Goal: Information Seeking & Learning: Learn about a topic

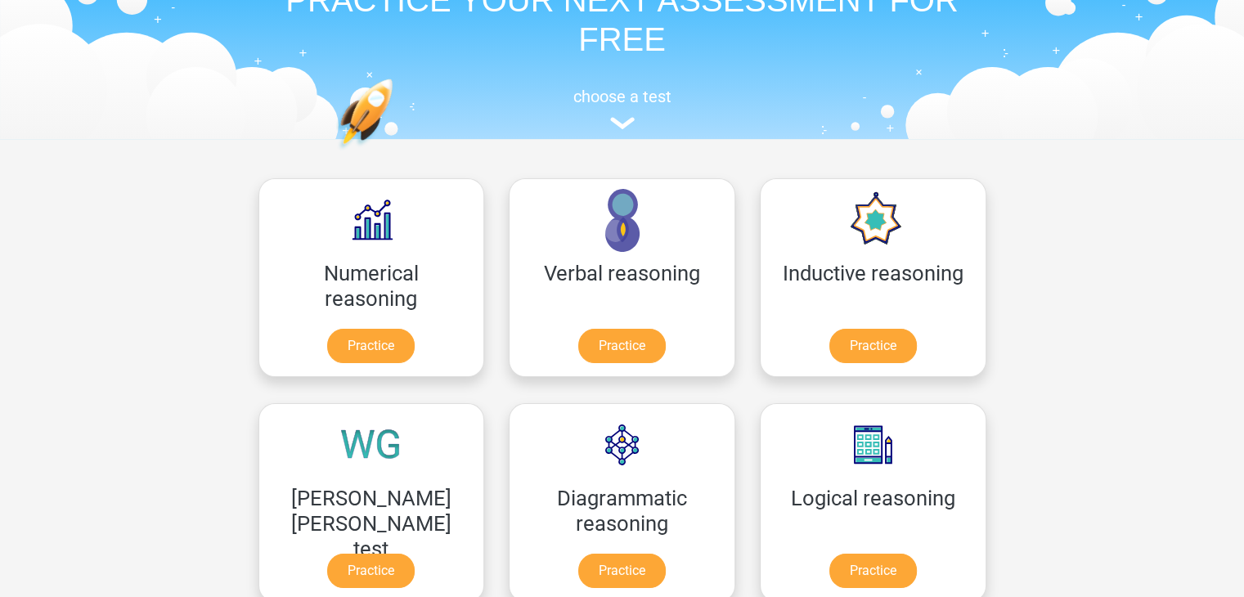
scroll to position [98, 0]
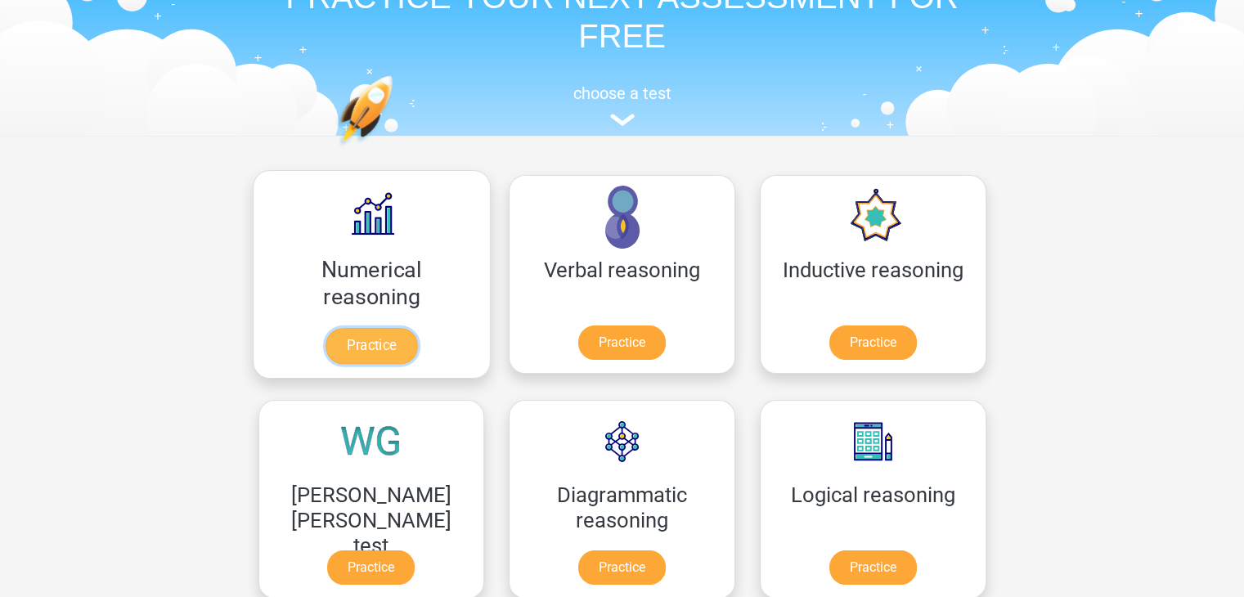
click at [326, 345] on link "Practice" at bounding box center [372, 346] width 92 height 36
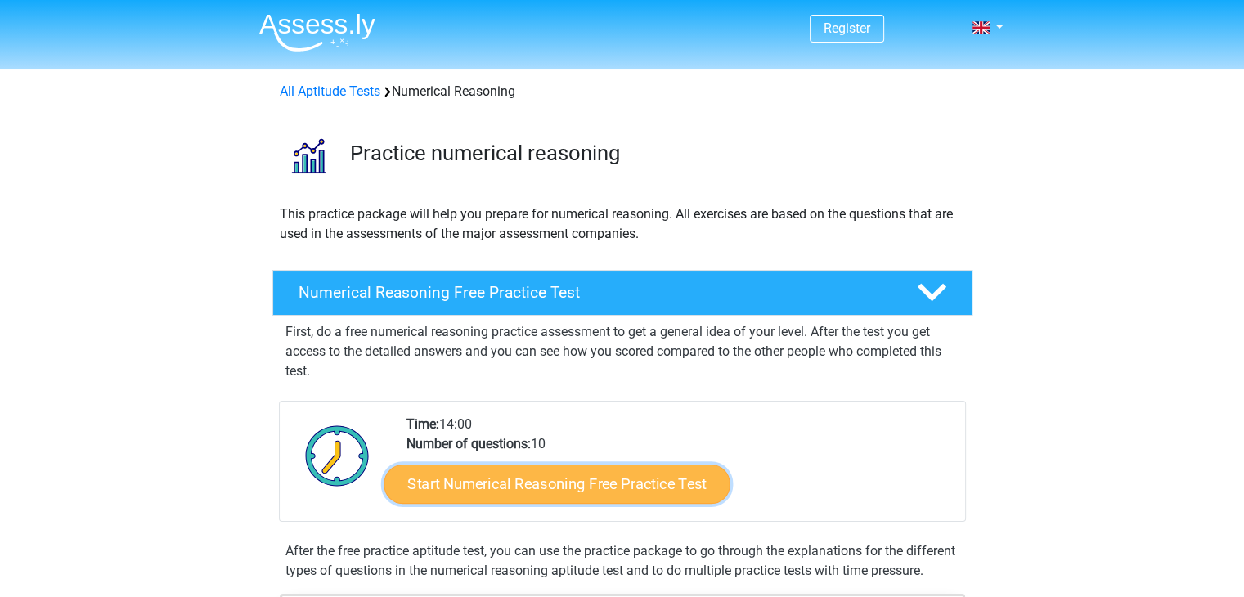
click at [510, 478] on link "Start Numerical Reasoning Free Practice Test" at bounding box center [557, 483] width 346 height 39
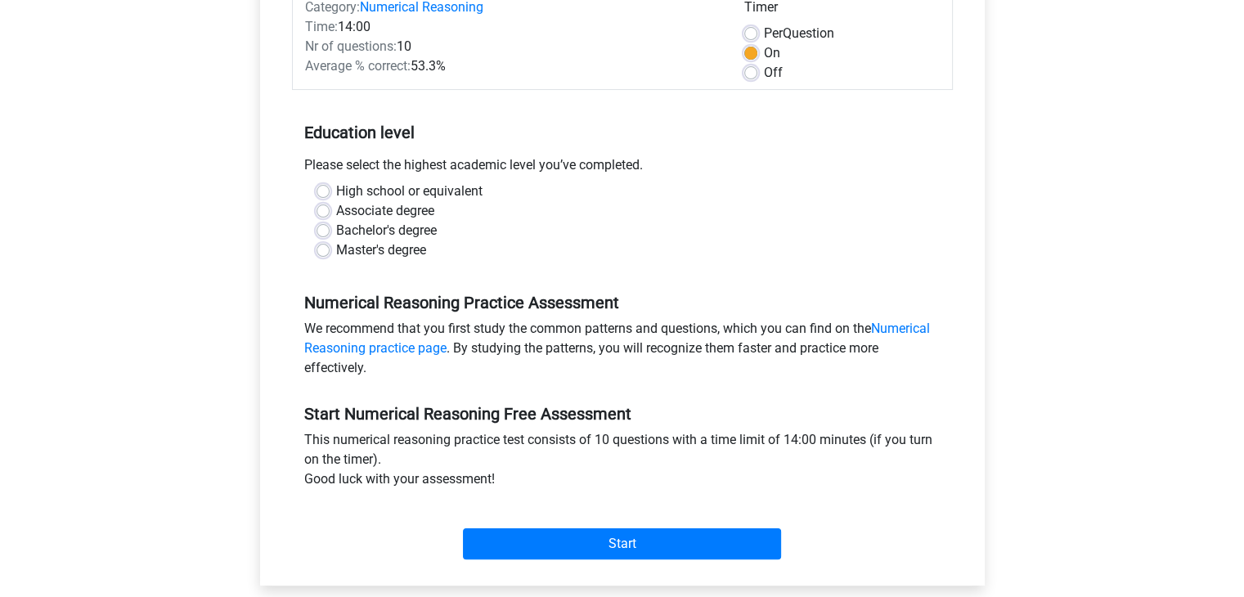
scroll to position [294, 0]
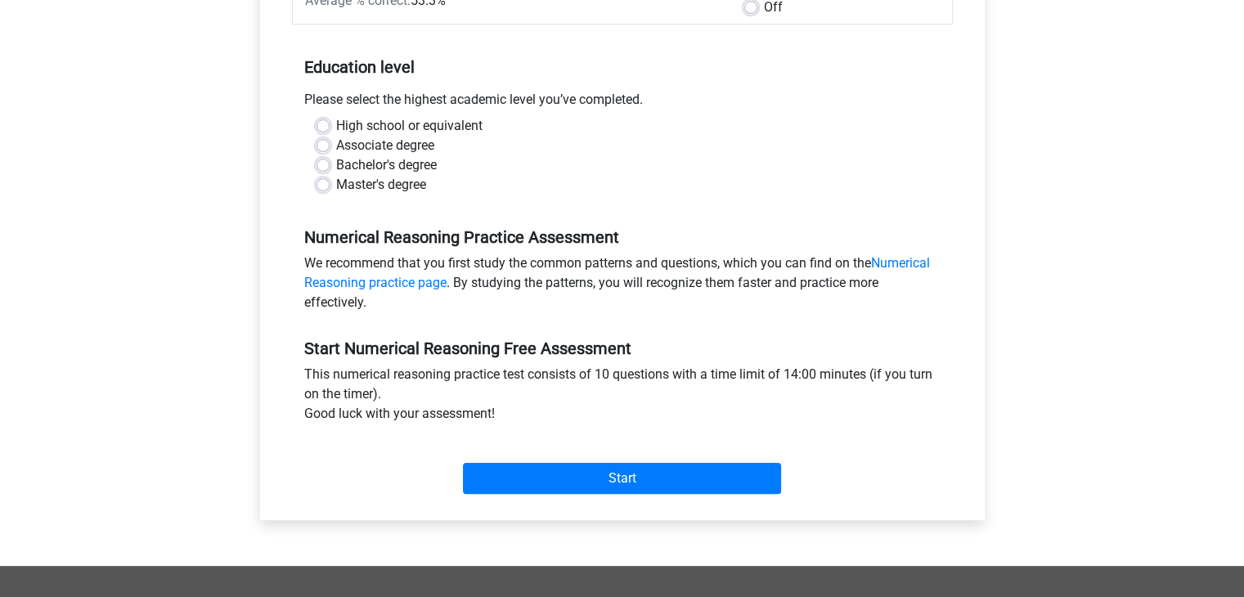
click at [315, 187] on div "High school or equivalent Associate degree Bachelor's degree Master's degree" at bounding box center [622, 155] width 636 height 79
click at [336, 187] on label "Master's degree" at bounding box center [381, 185] width 90 height 20
click at [321, 187] on input "Master's degree" at bounding box center [323, 183] width 13 height 16
radio input "true"
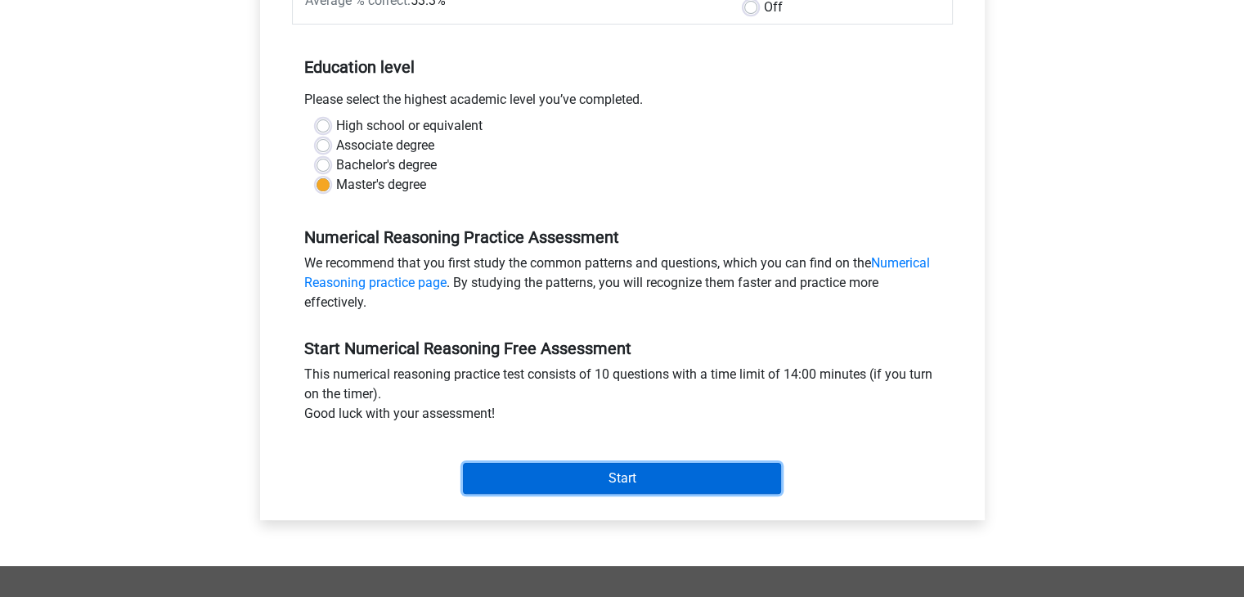
click at [514, 470] on input "Start" at bounding box center [622, 478] width 318 height 31
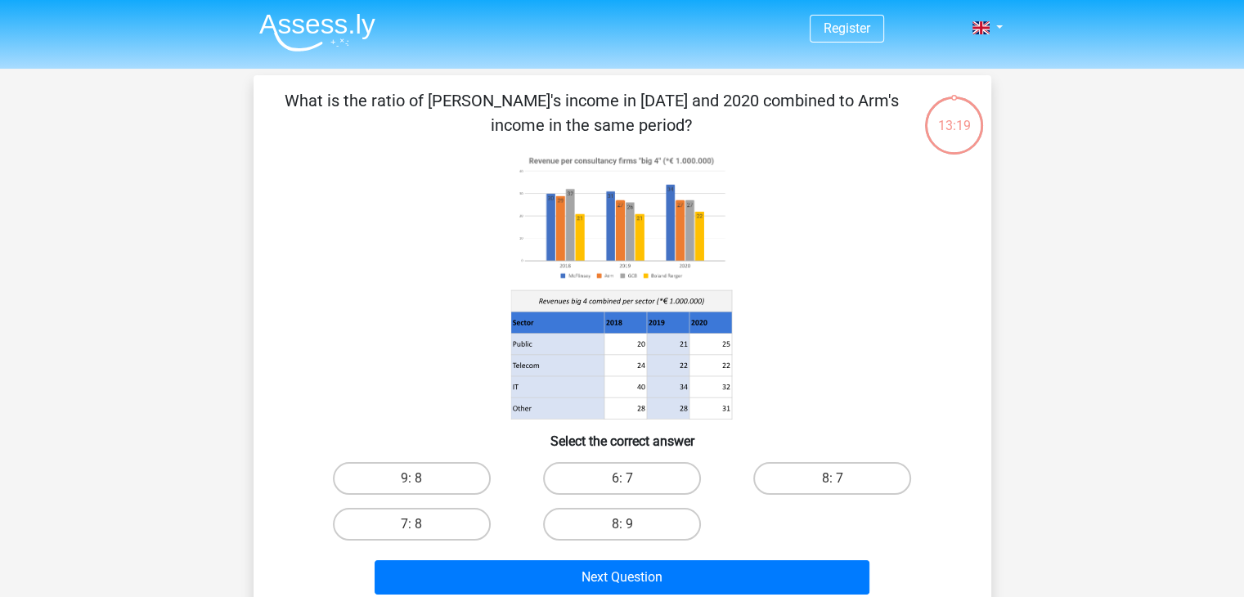
click at [839, 482] on input "8: 7" at bounding box center [838, 483] width 11 height 11
radio input "true"
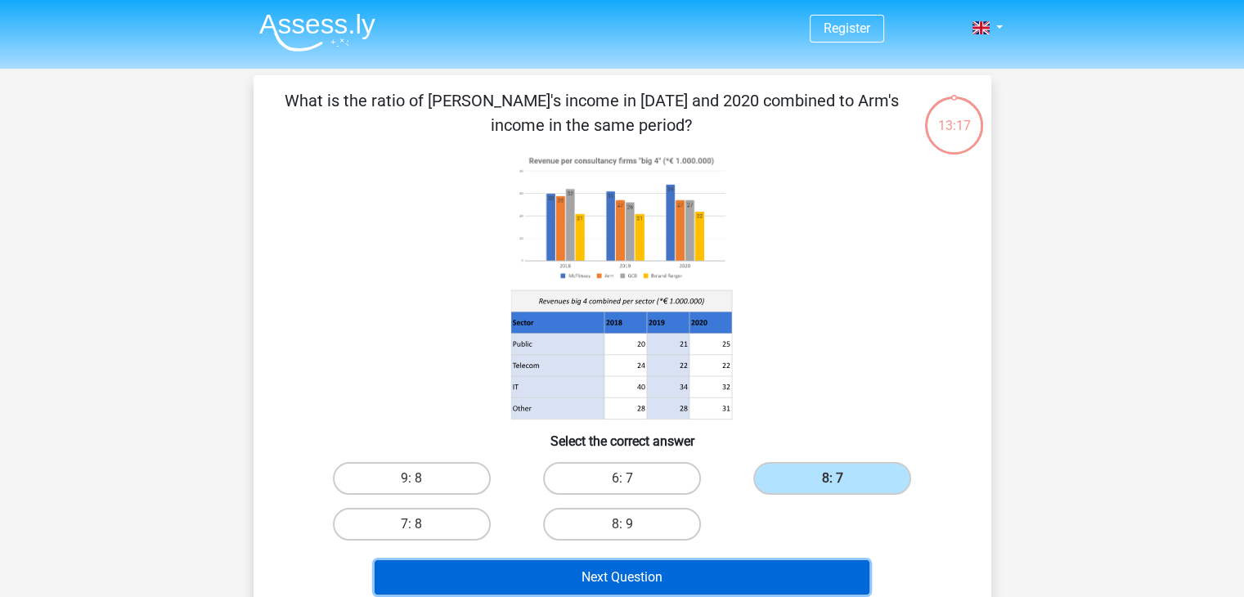
click at [749, 568] on button "Next Question" at bounding box center [622, 577] width 495 height 34
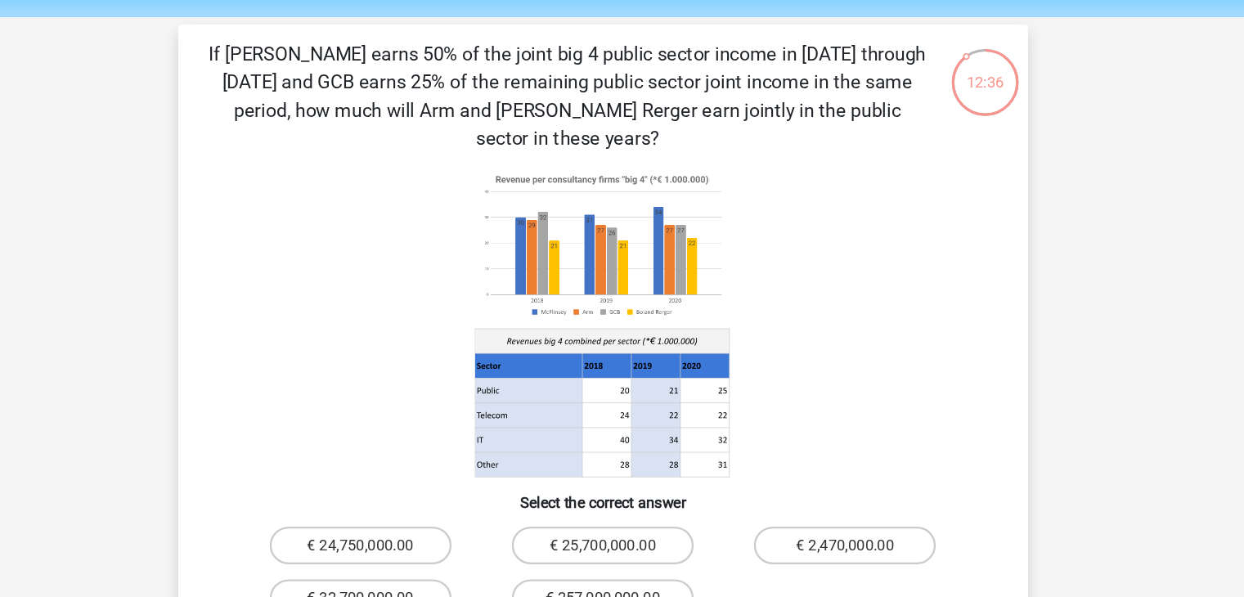
scroll to position [7, 0]
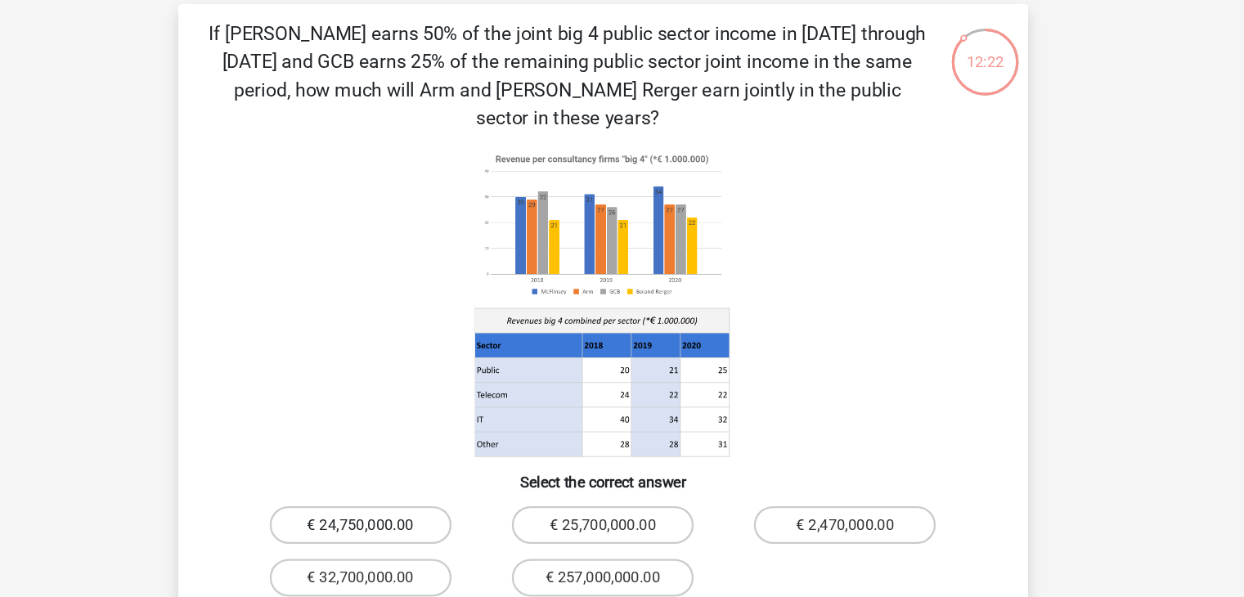
click at [438, 505] on label "€ 24,750,000.00" at bounding box center [412, 521] width 158 height 33
click at [422, 521] on input "€ 24,750,000.00" at bounding box center [416, 526] width 11 height 11
radio input "true"
click at [622, 521] on input "€ 25,700,000.00" at bounding box center [627, 526] width 11 height 11
radio input "true"
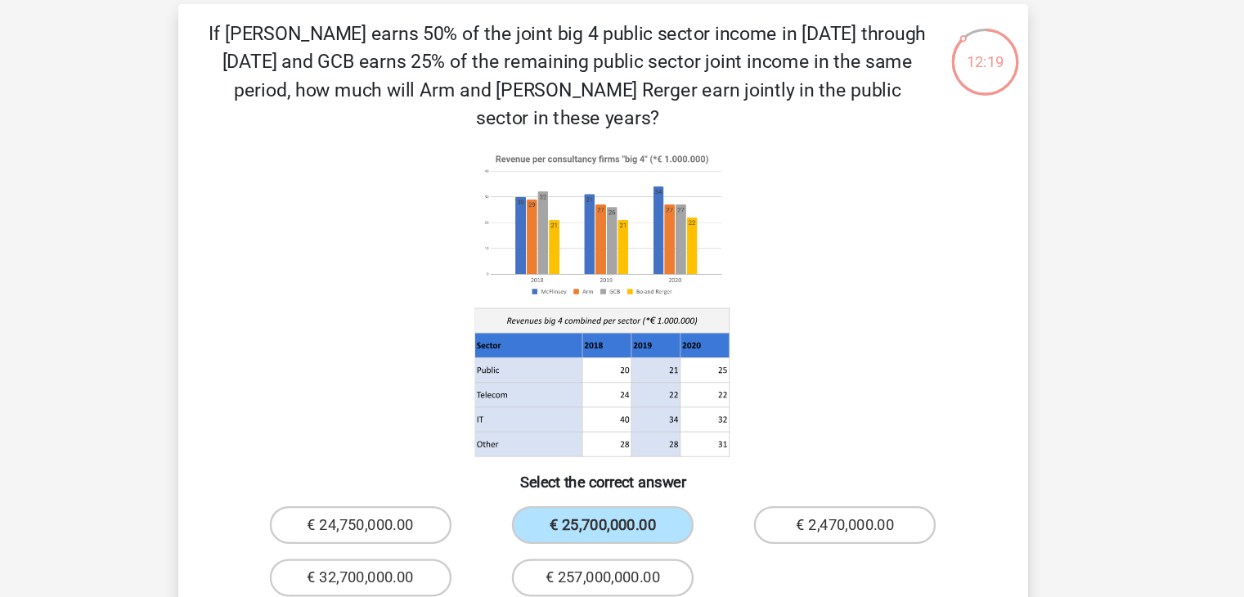
click at [411, 521] on input "€ 24,750,000.00" at bounding box center [416, 526] width 11 height 11
radio input "true"
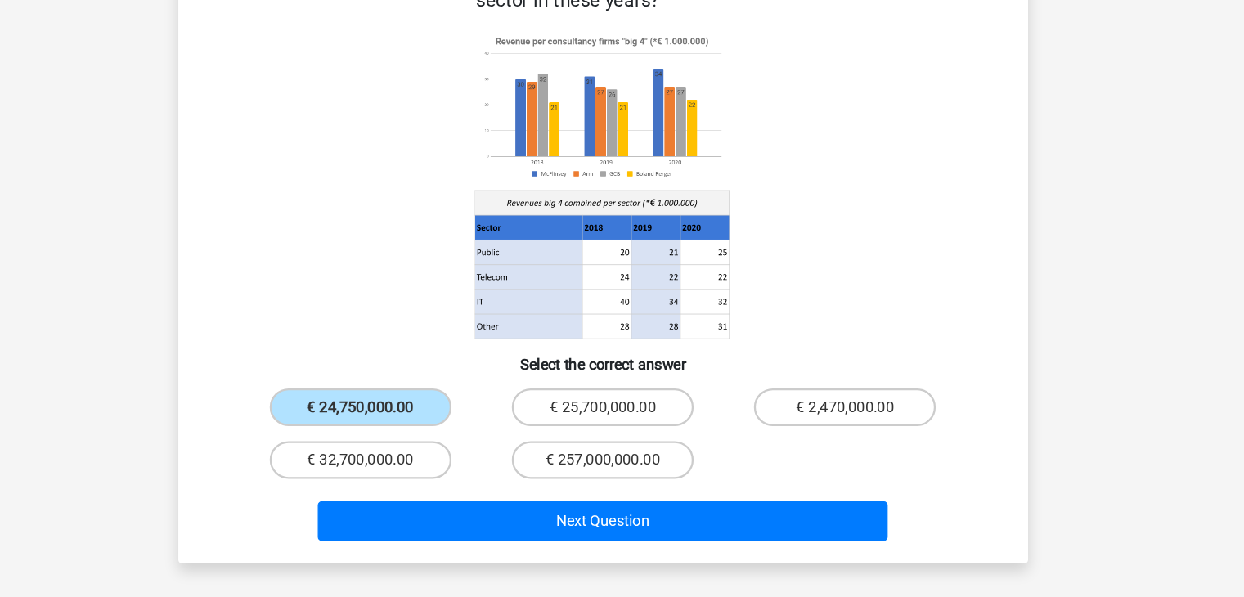
scroll to position [123, 0]
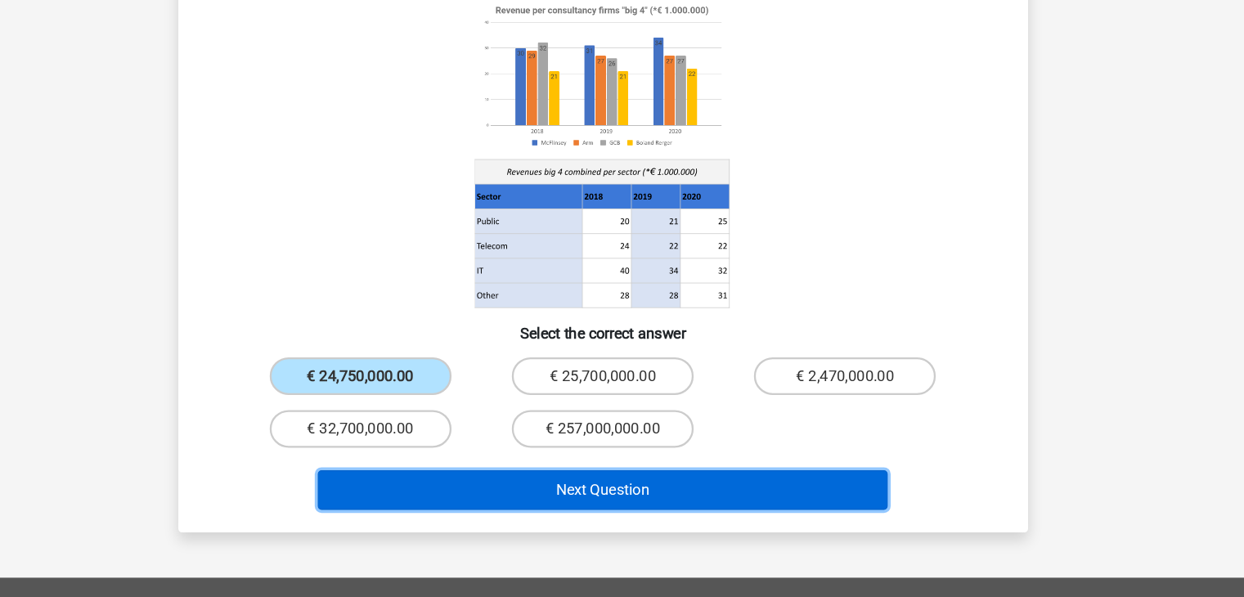
click at [671, 487] on button "Next Question" at bounding box center [622, 504] width 495 height 34
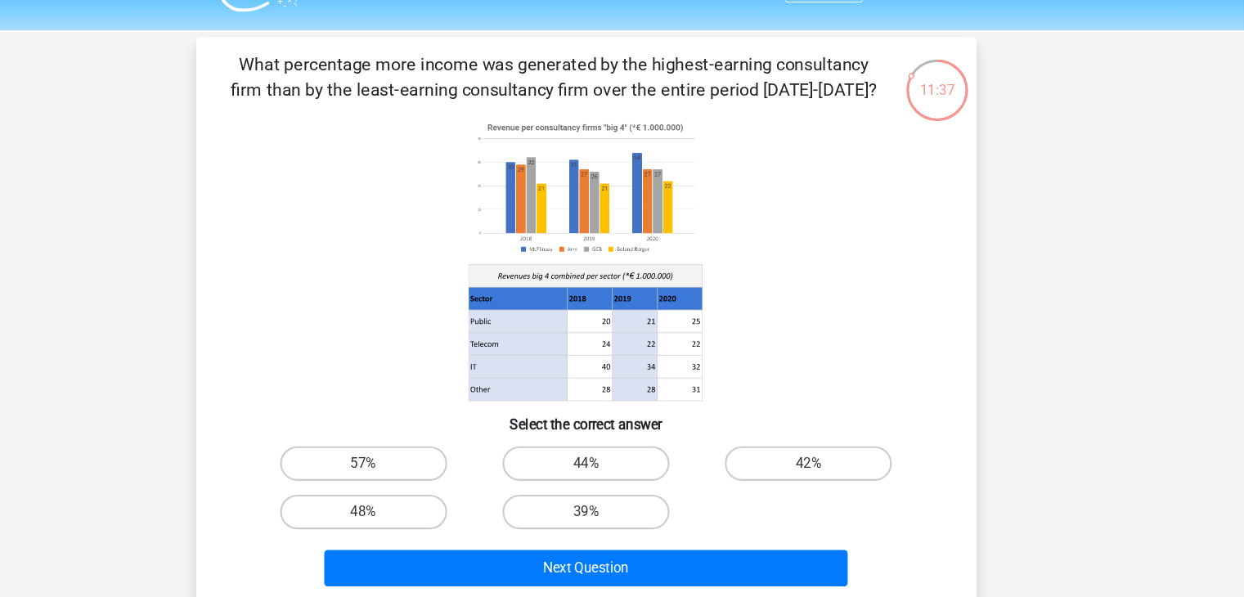
scroll to position [15, 0]
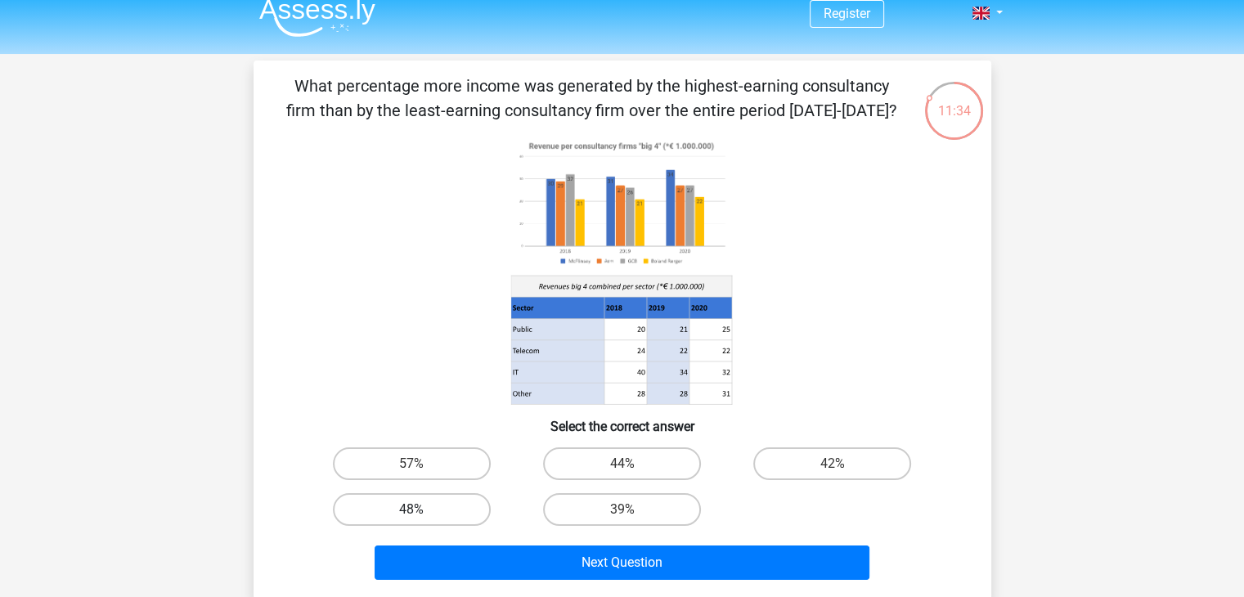
click at [415, 505] on label "48%" at bounding box center [412, 509] width 158 height 33
click at [415, 510] on input "48%" at bounding box center [416, 515] width 11 height 11
radio input "true"
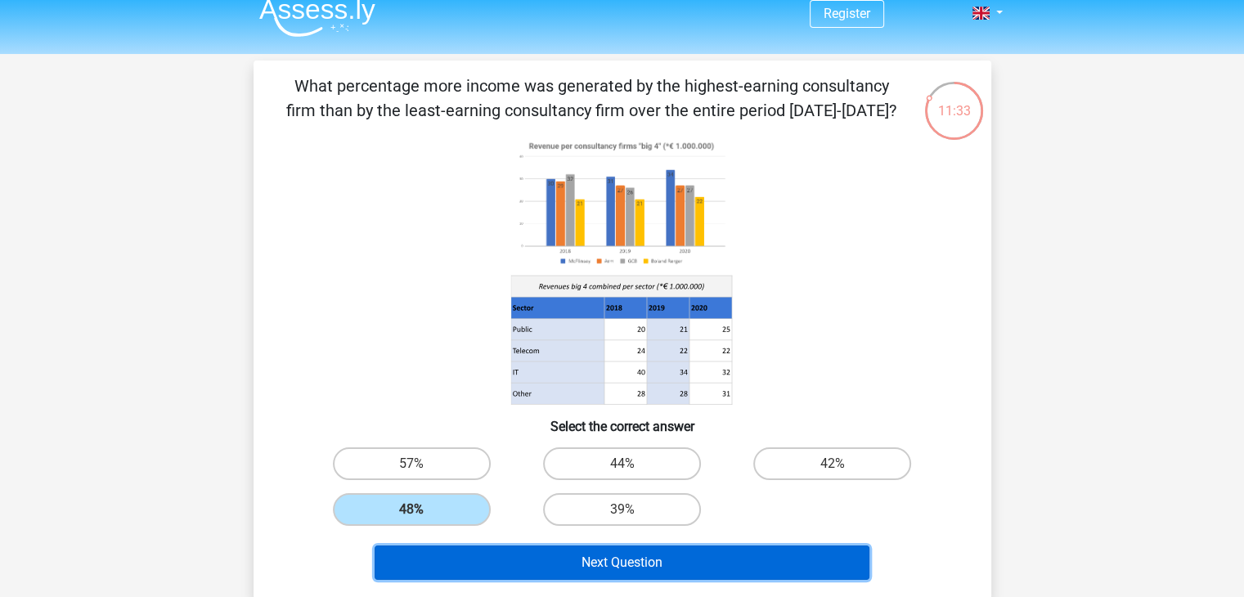
click at [449, 560] on button "Next Question" at bounding box center [622, 563] width 495 height 34
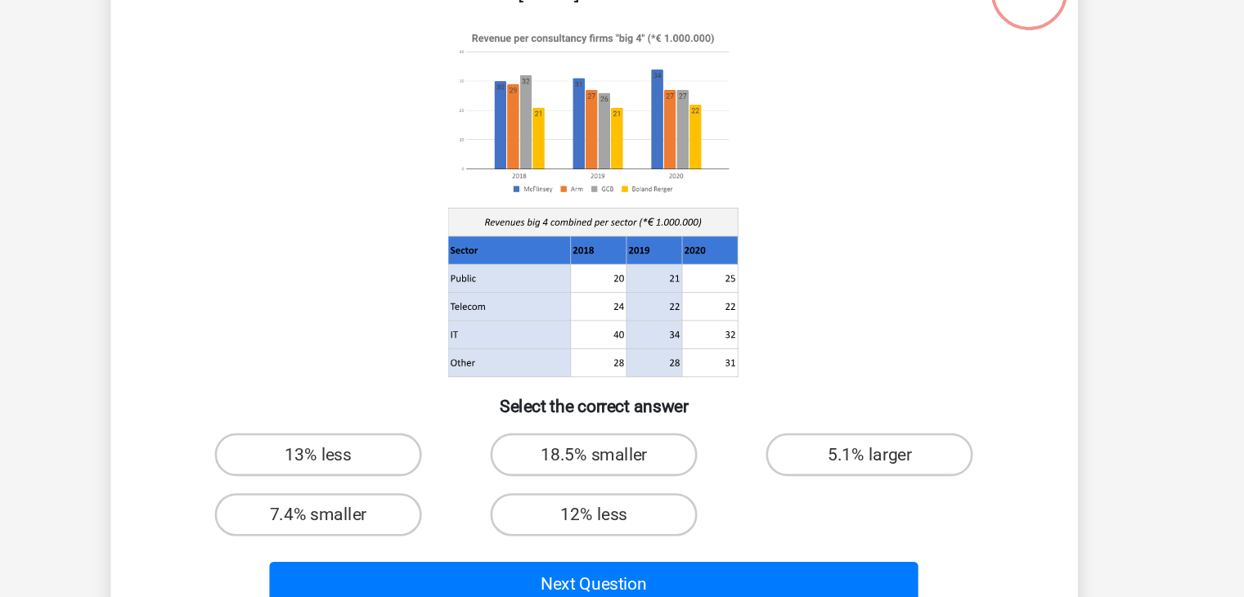
scroll to position [54, 0]
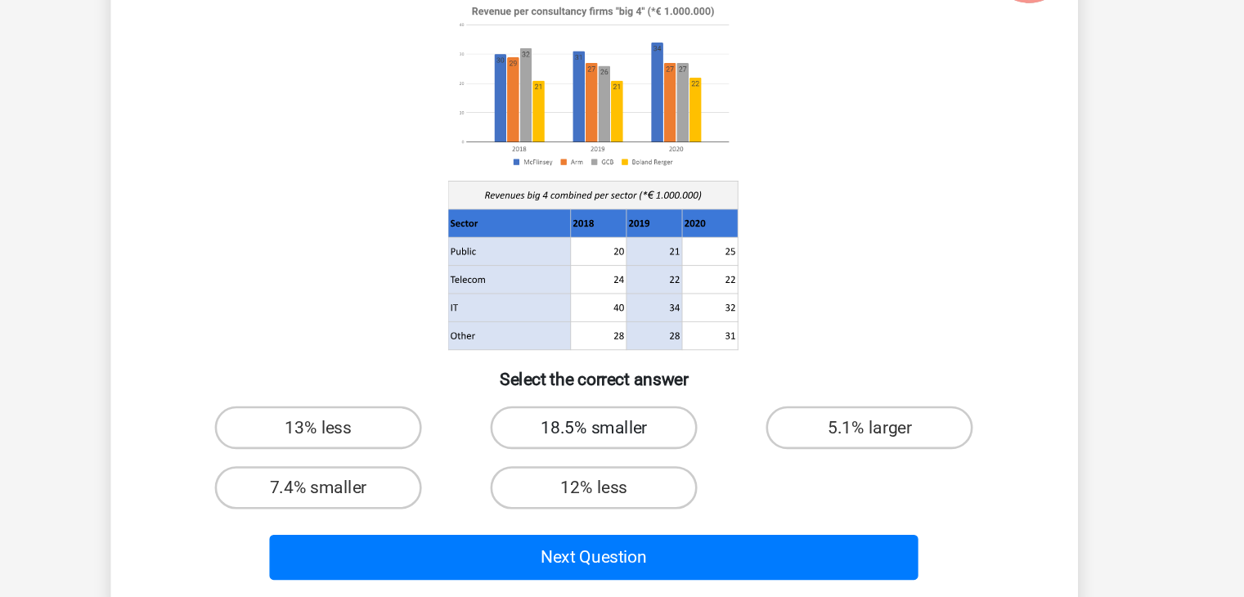
click at [586, 429] on label "18.5% smaller" at bounding box center [622, 424] width 158 height 33
click at [622, 429] on input "18.5% smaller" at bounding box center [627, 429] width 11 height 11
radio input "true"
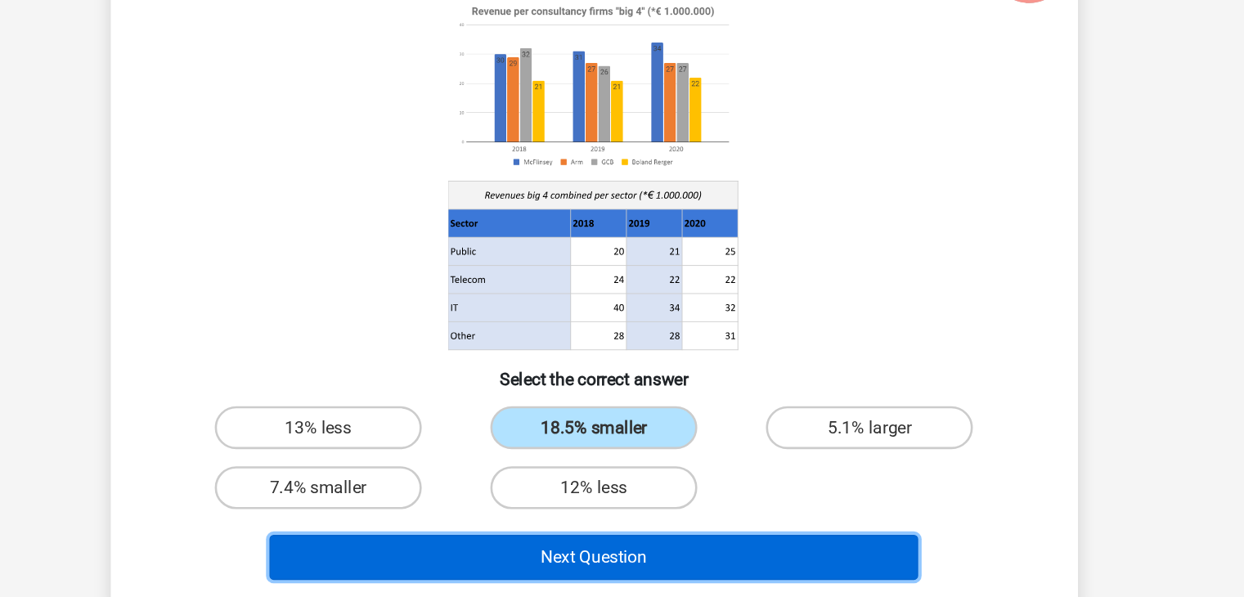
click at [598, 521] on button "Next Question" at bounding box center [622, 523] width 495 height 34
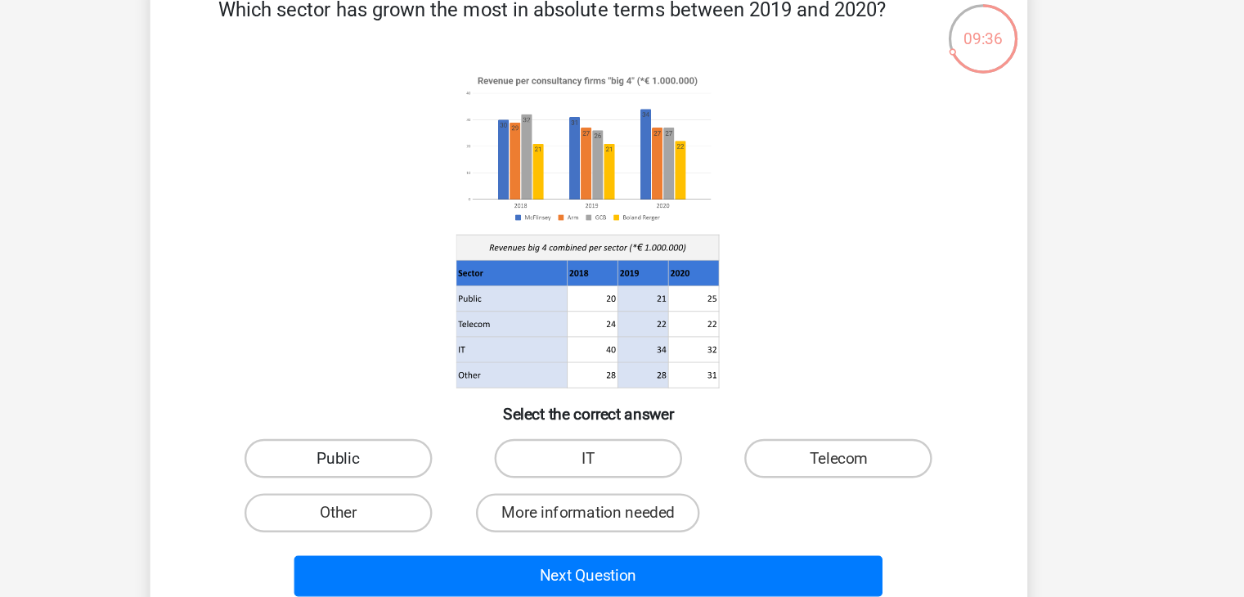
click at [405, 424] on label "Public" at bounding box center [412, 424] width 158 height 33
click at [411, 424] on input "Public" at bounding box center [416, 429] width 11 height 11
radio input "true"
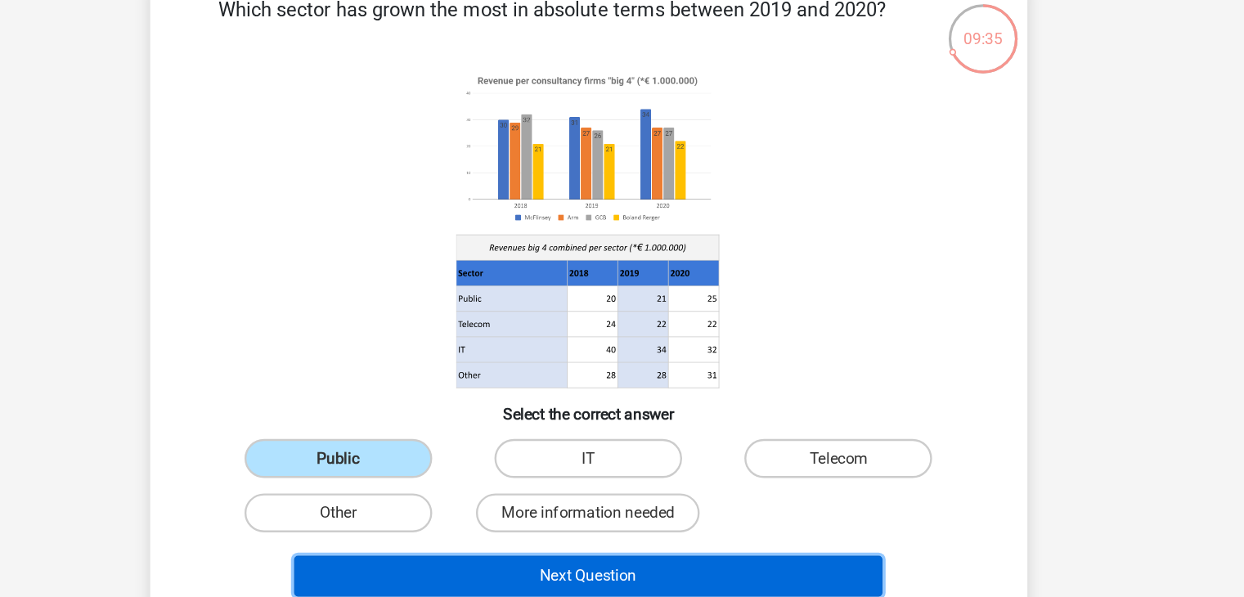
click at [452, 523] on button "Next Question" at bounding box center [622, 523] width 495 height 34
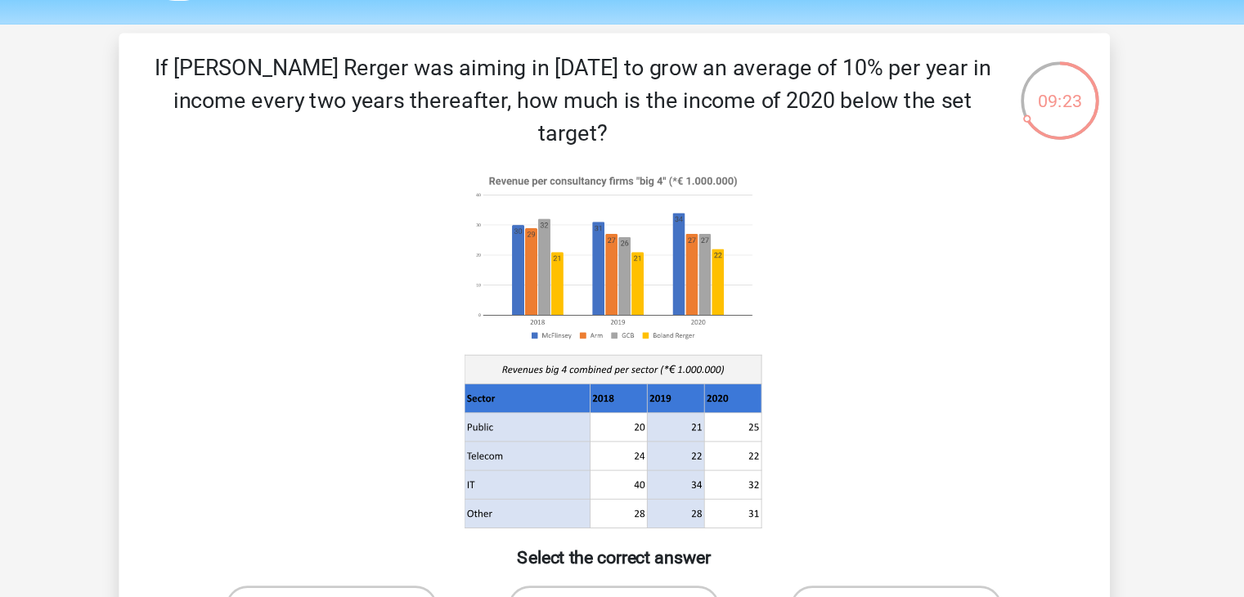
scroll to position [34, 0]
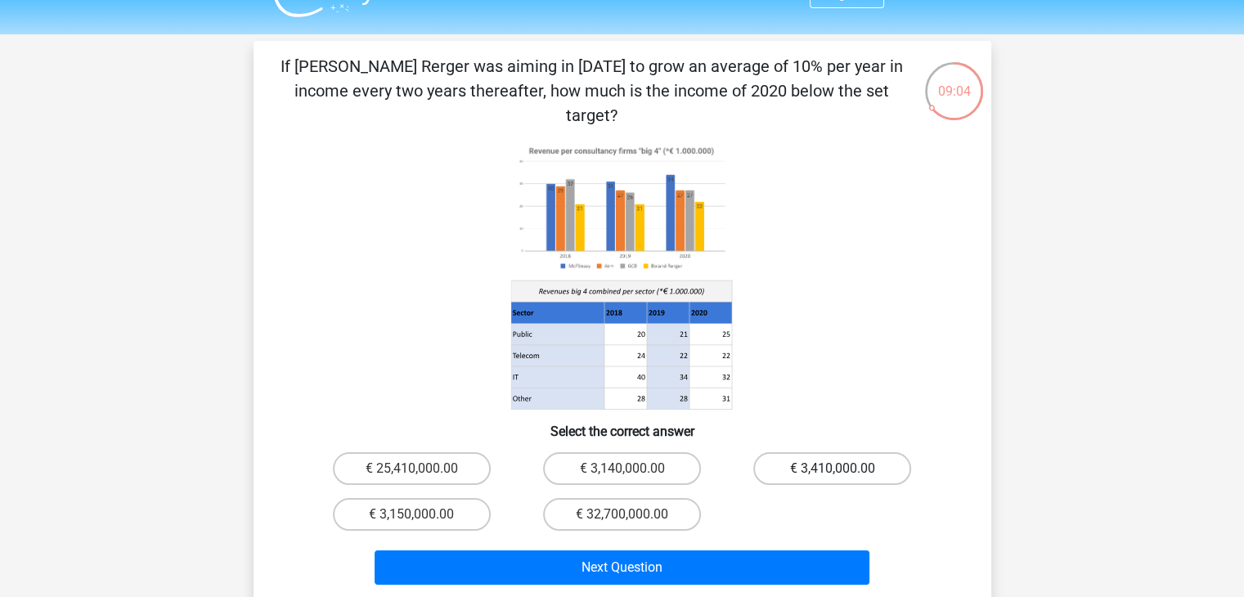
click at [804, 452] on label "€ 3,410,000.00" at bounding box center [832, 468] width 158 height 33
click at [833, 469] on input "€ 3,410,000.00" at bounding box center [838, 474] width 11 height 11
radio input "true"
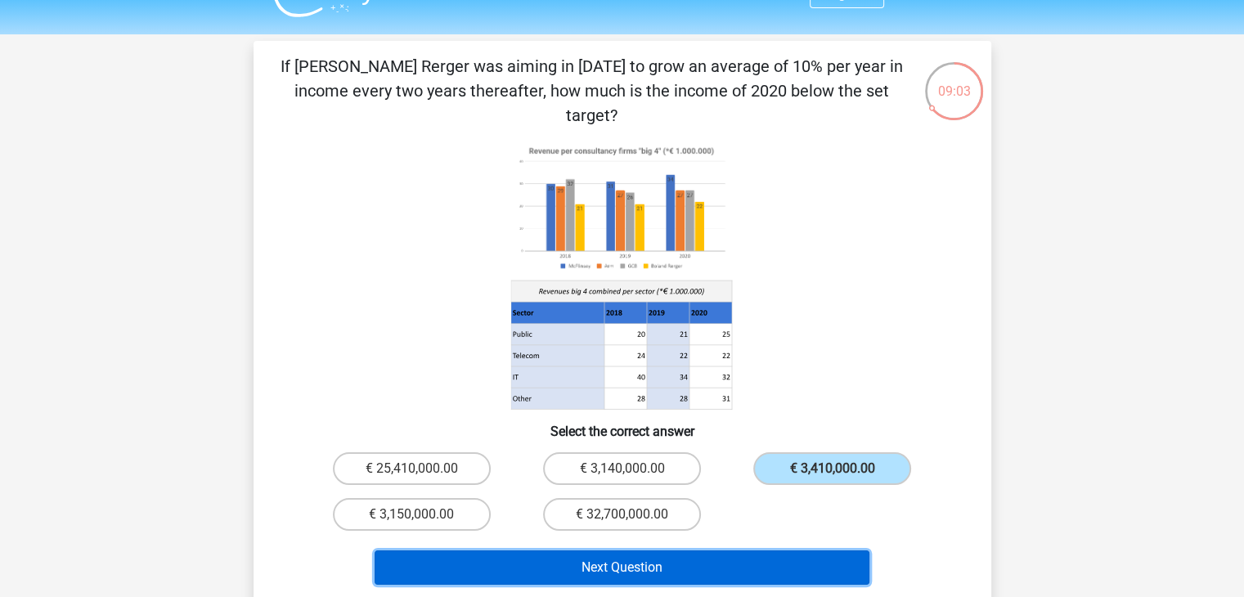
click at [733, 550] on button "Next Question" at bounding box center [622, 567] width 495 height 34
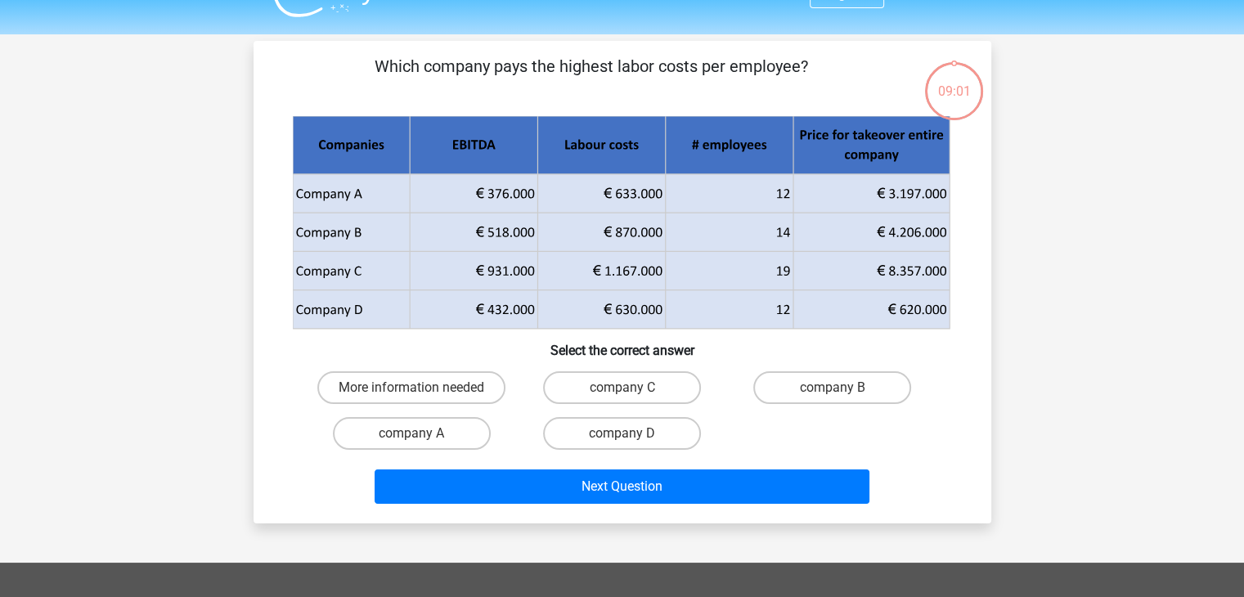
scroll to position [75, 0]
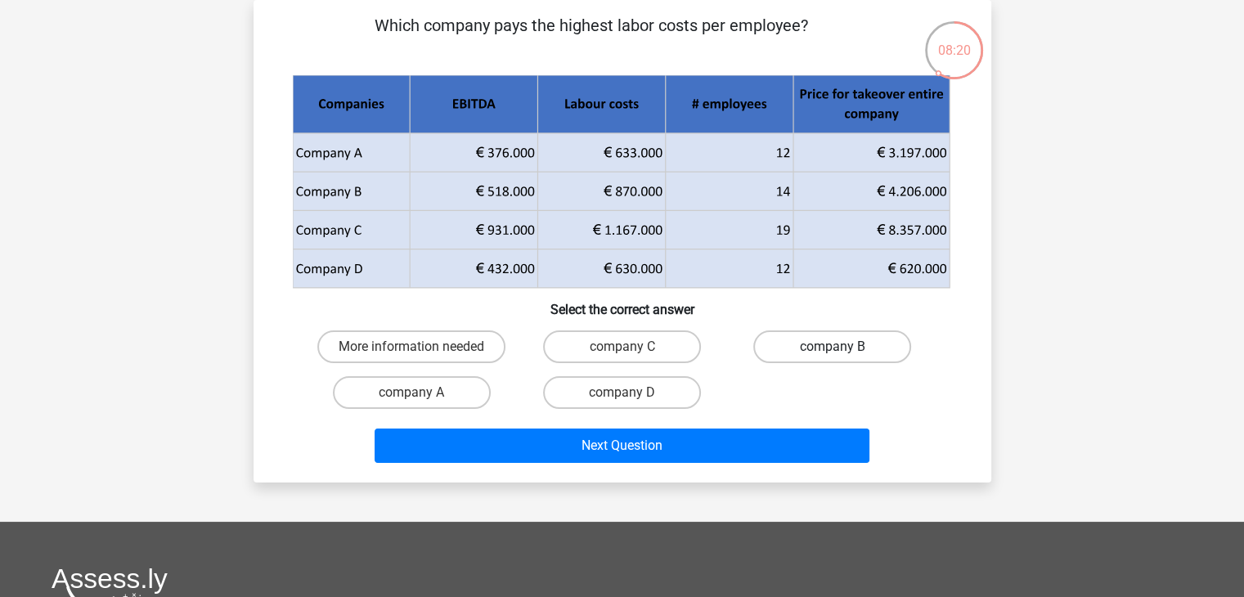
click at [802, 350] on label "company B" at bounding box center [832, 346] width 158 height 33
click at [833, 350] on input "company B" at bounding box center [838, 352] width 11 height 11
radio input "true"
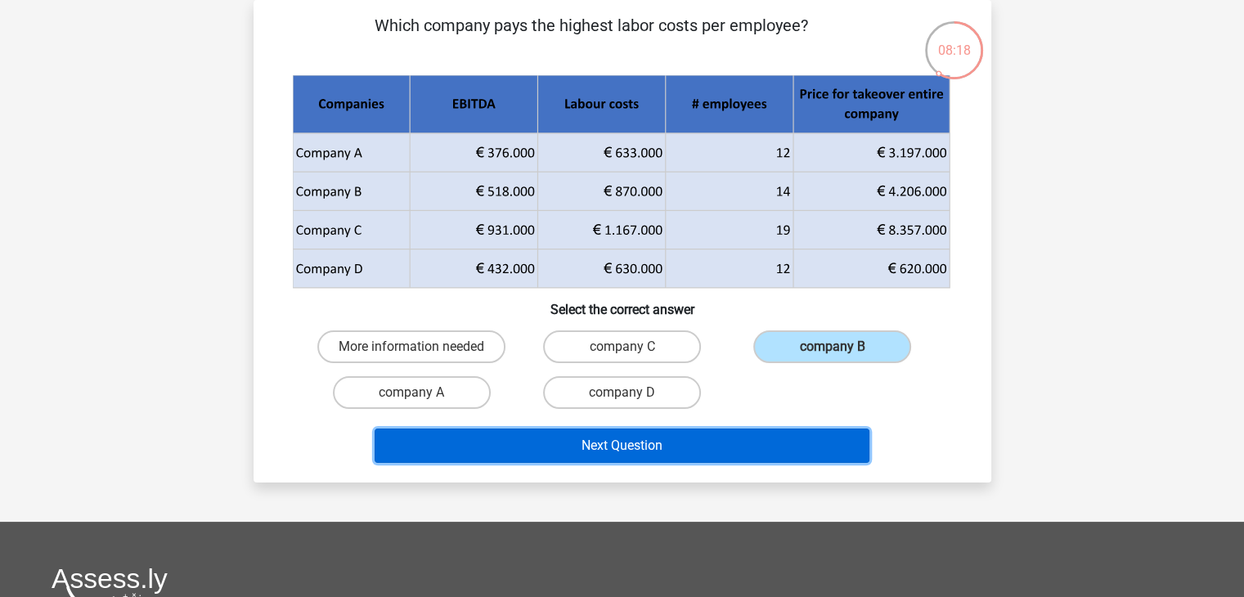
click at [694, 443] on button "Next Question" at bounding box center [622, 446] width 495 height 34
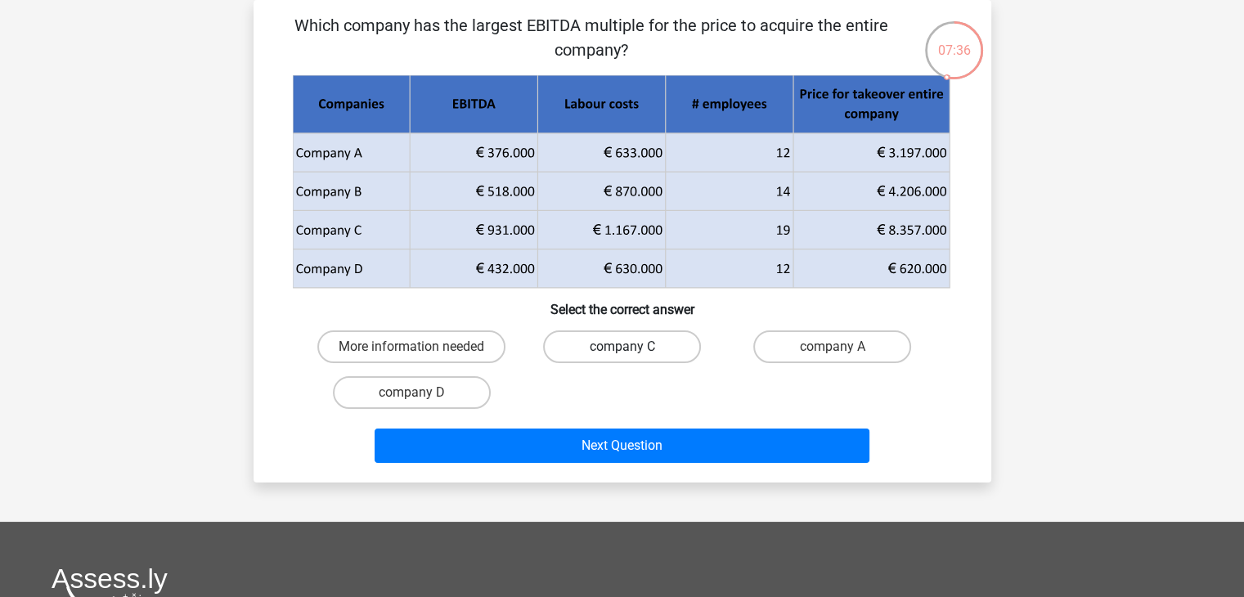
click at [618, 339] on label "company C" at bounding box center [622, 346] width 158 height 33
click at [622, 347] on input "company C" at bounding box center [627, 352] width 11 height 11
radio input "true"
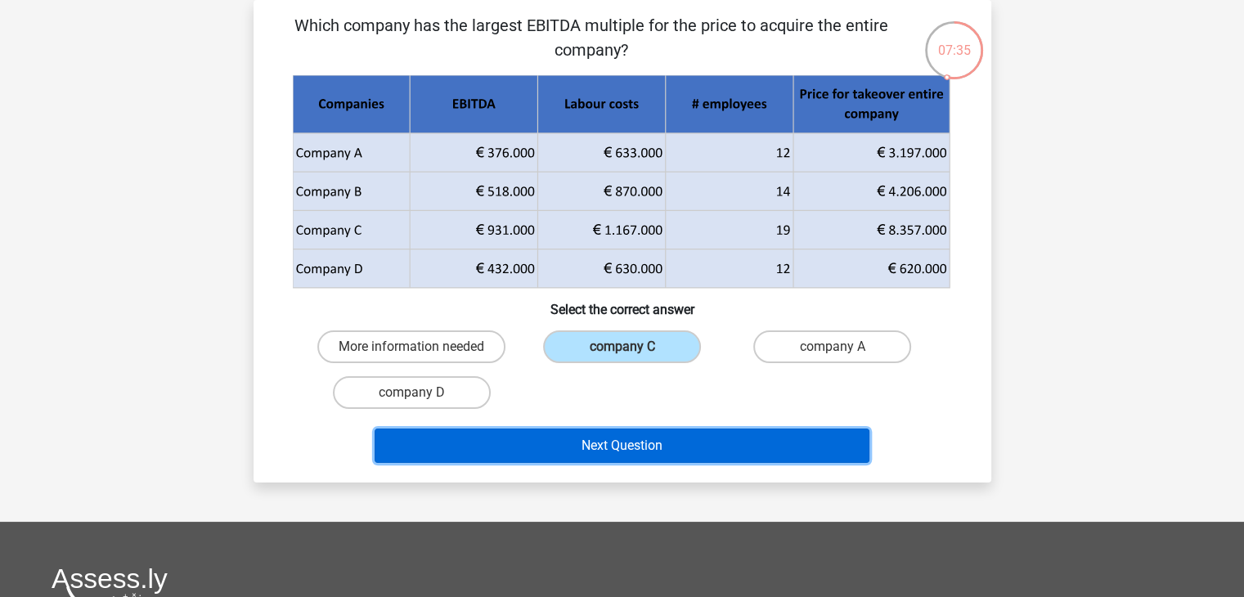
click at [616, 438] on button "Next Question" at bounding box center [622, 446] width 495 height 34
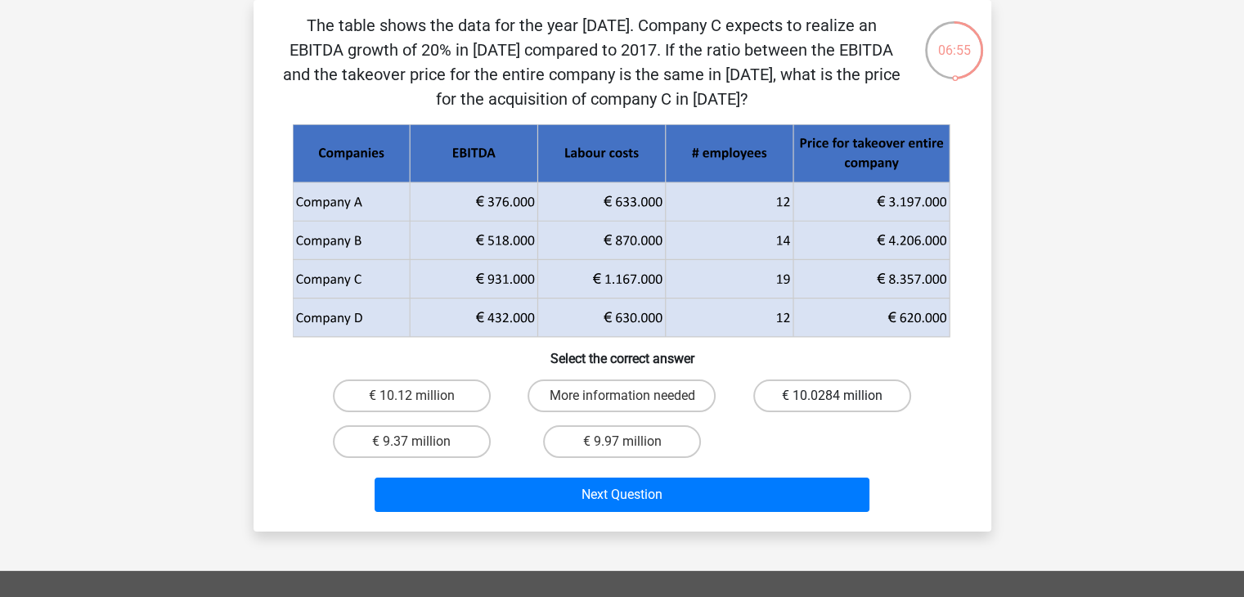
click at [794, 387] on label "€ 10.0284 million" at bounding box center [832, 396] width 158 height 33
click at [833, 396] on input "€ 10.0284 million" at bounding box center [838, 401] width 11 height 11
radio input "true"
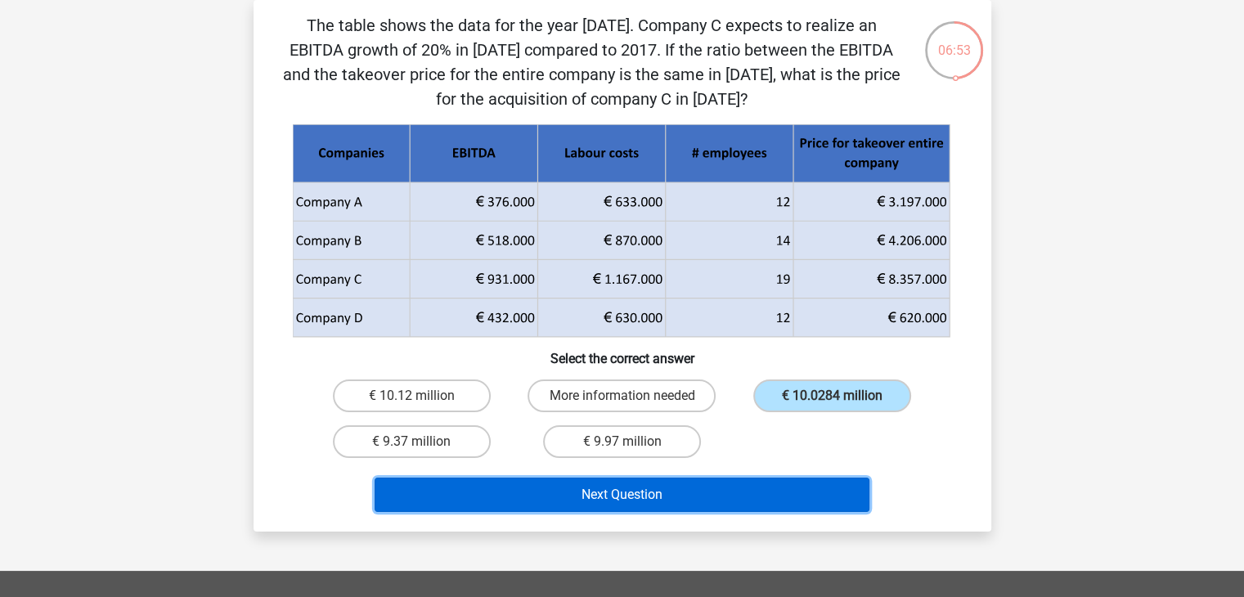
click at [723, 503] on button "Next Question" at bounding box center [622, 495] width 495 height 34
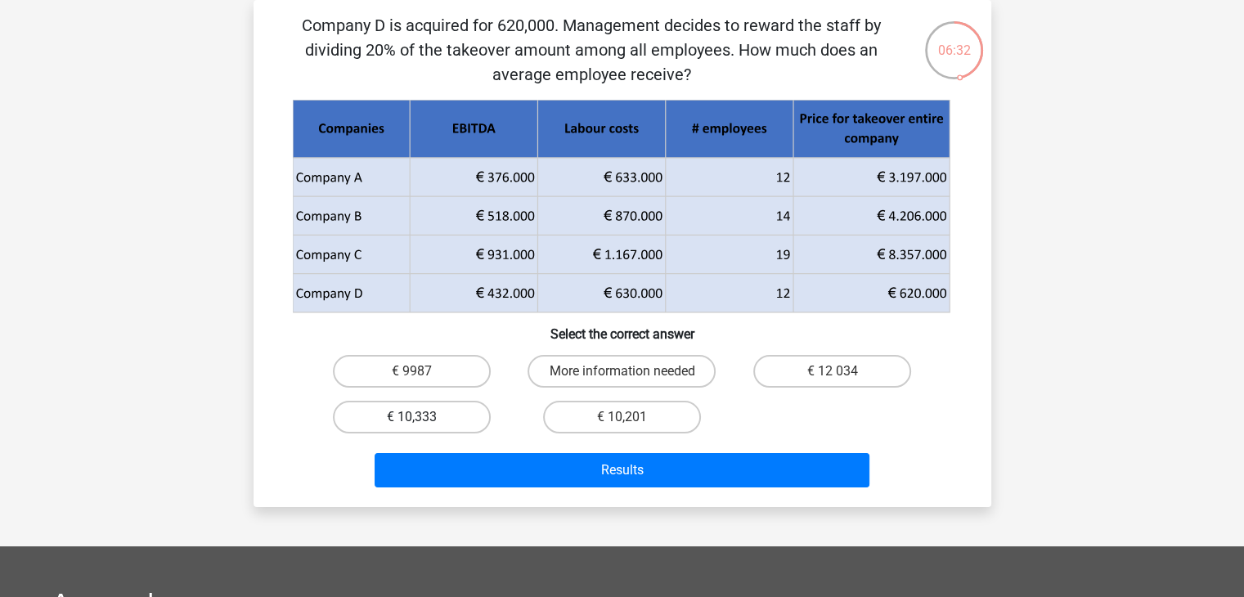
click at [448, 416] on label "€ 10,333" at bounding box center [412, 417] width 158 height 33
click at [422, 417] on input "€ 10,333" at bounding box center [416, 422] width 11 height 11
radio input "true"
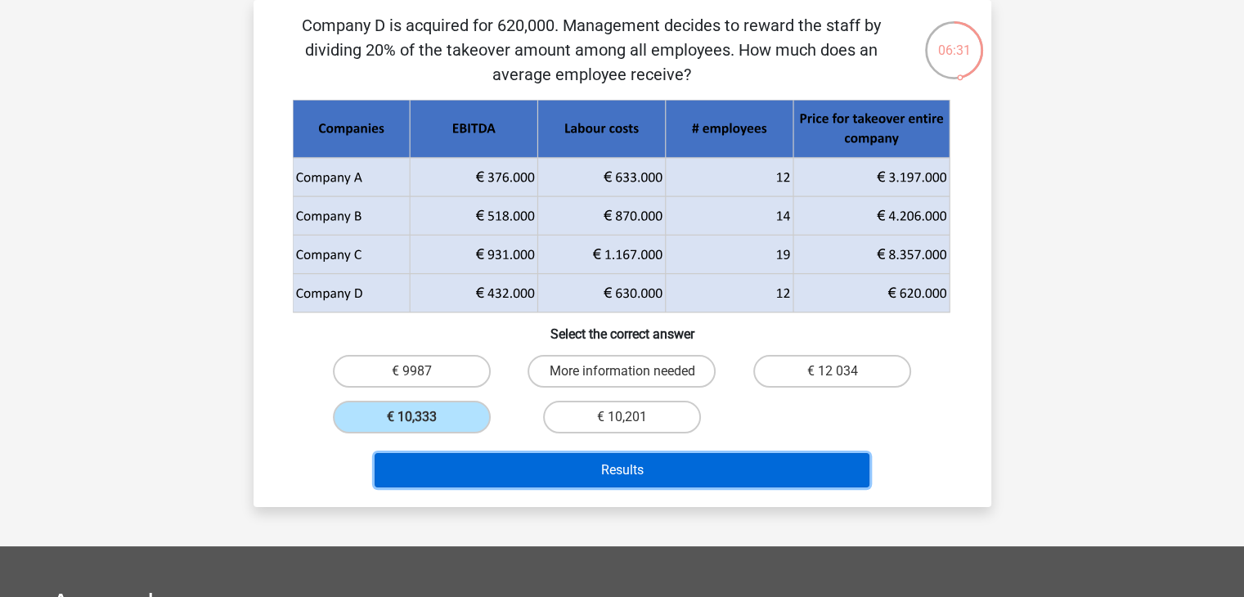
click at [487, 460] on button "Results" at bounding box center [622, 470] width 495 height 34
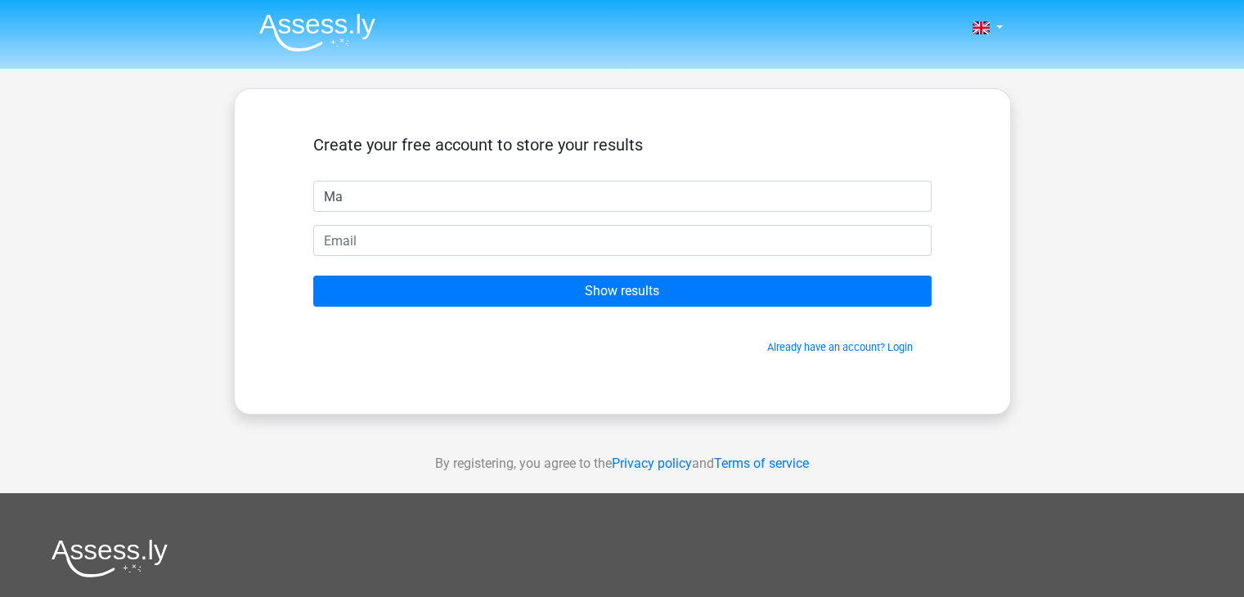
type input "Marios"
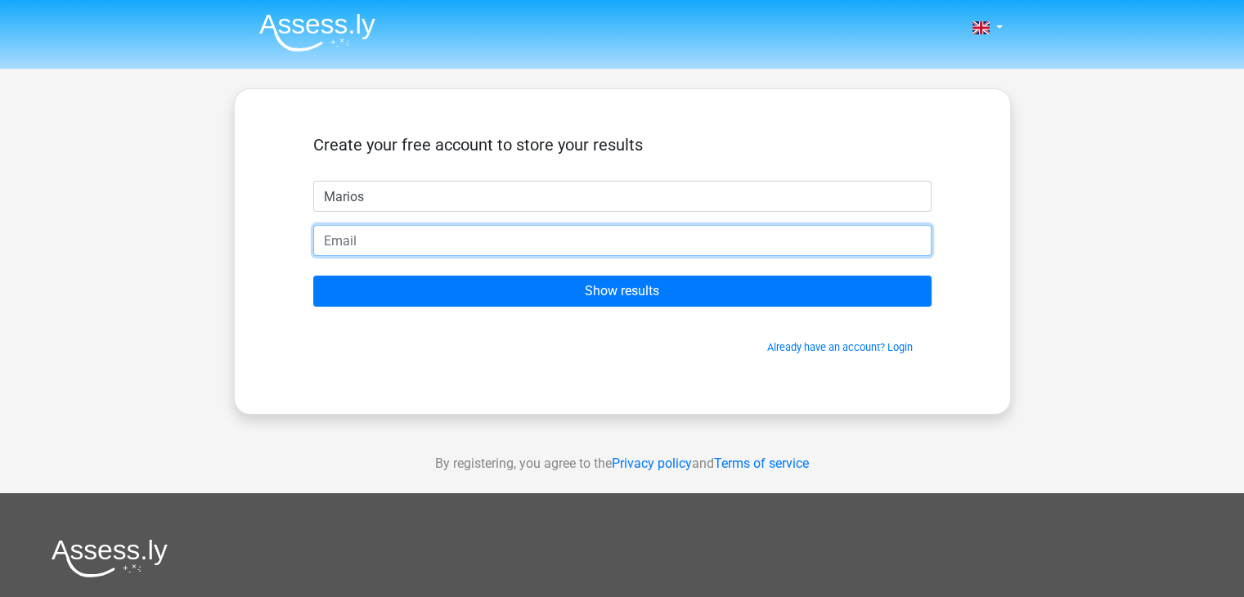
click at [389, 236] on input "email" at bounding box center [622, 240] width 618 height 31
type input "[EMAIL_ADDRESS][DOMAIN_NAME]"
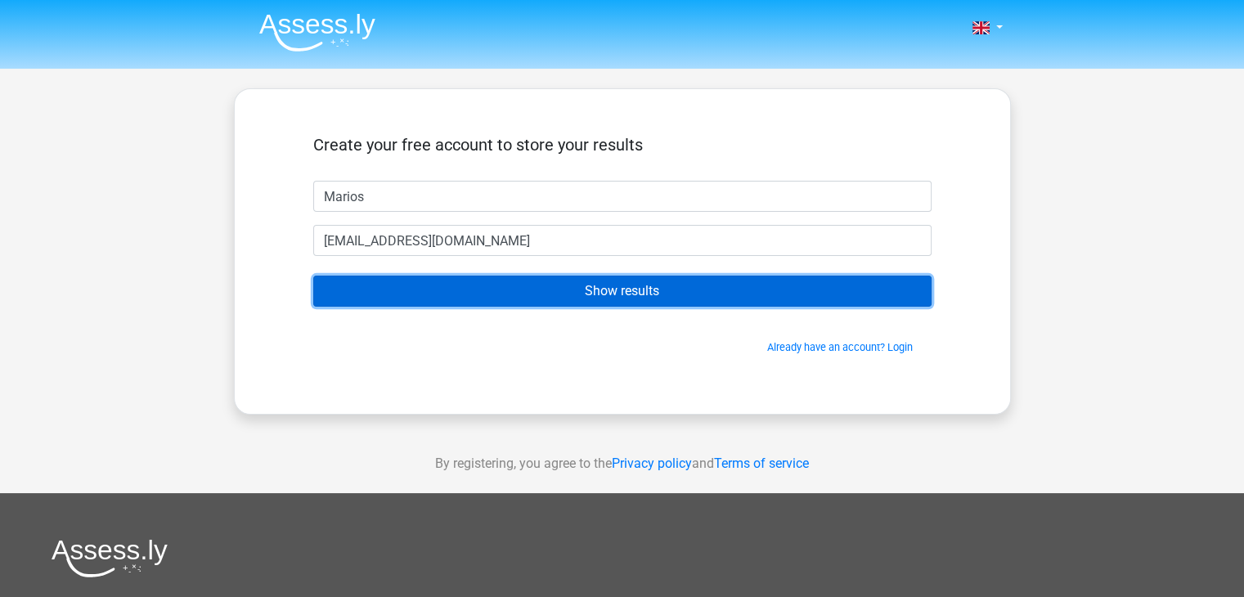
click at [500, 282] on input "Show results" at bounding box center [622, 291] width 618 height 31
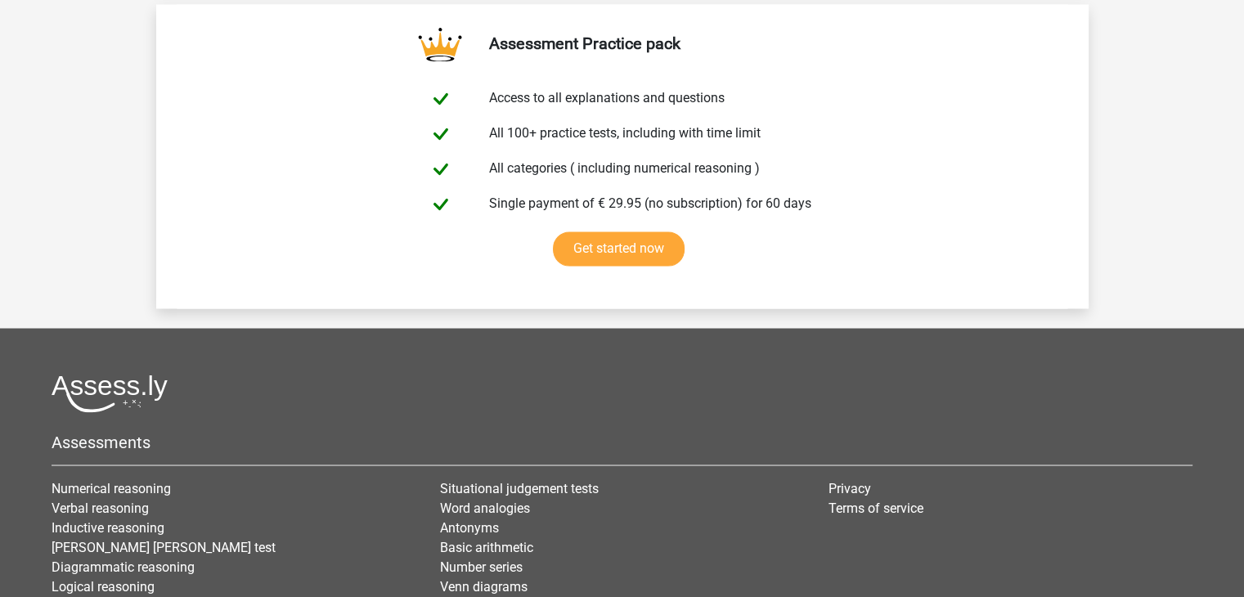
scroll to position [2930, 0]
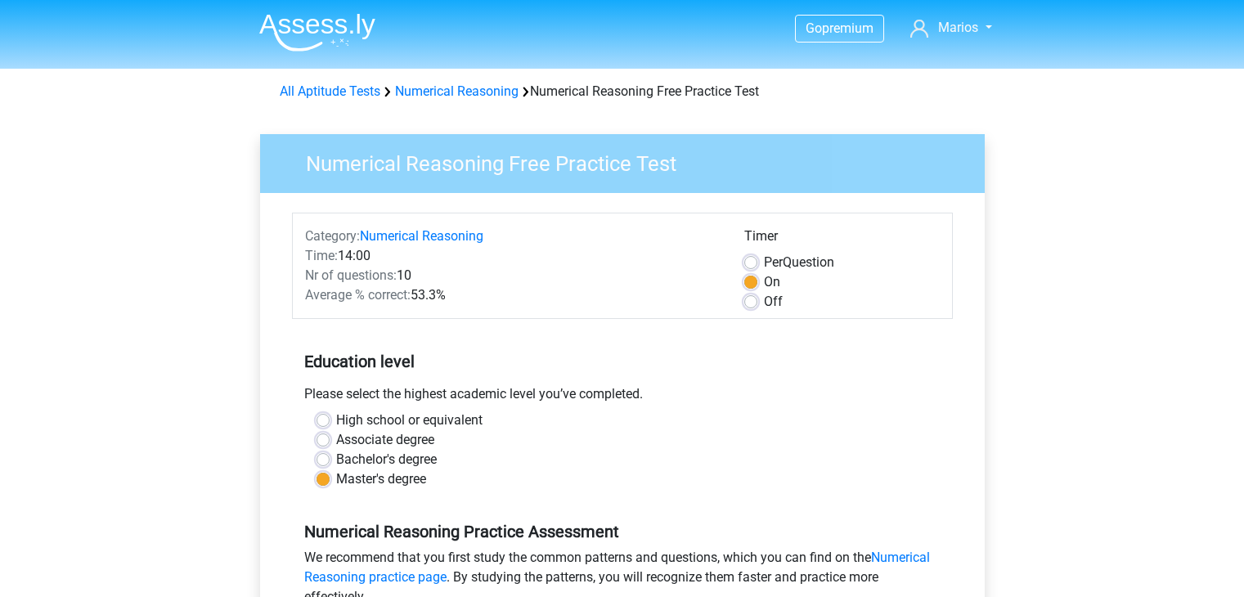
scroll to position [294, 0]
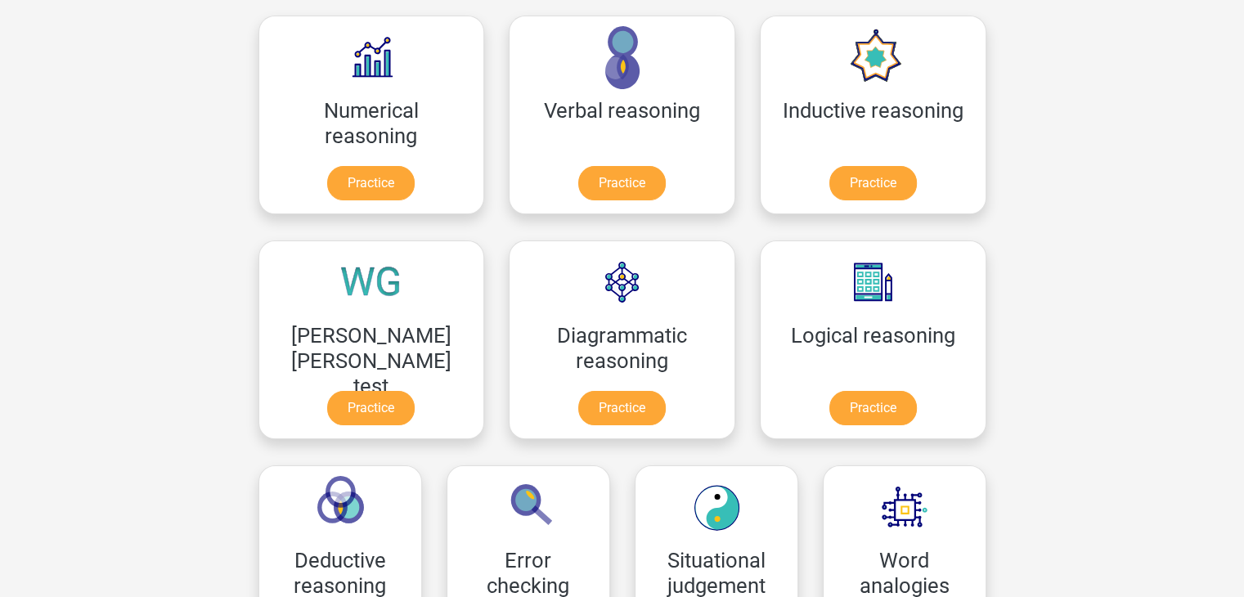
scroll to position [262, 0]
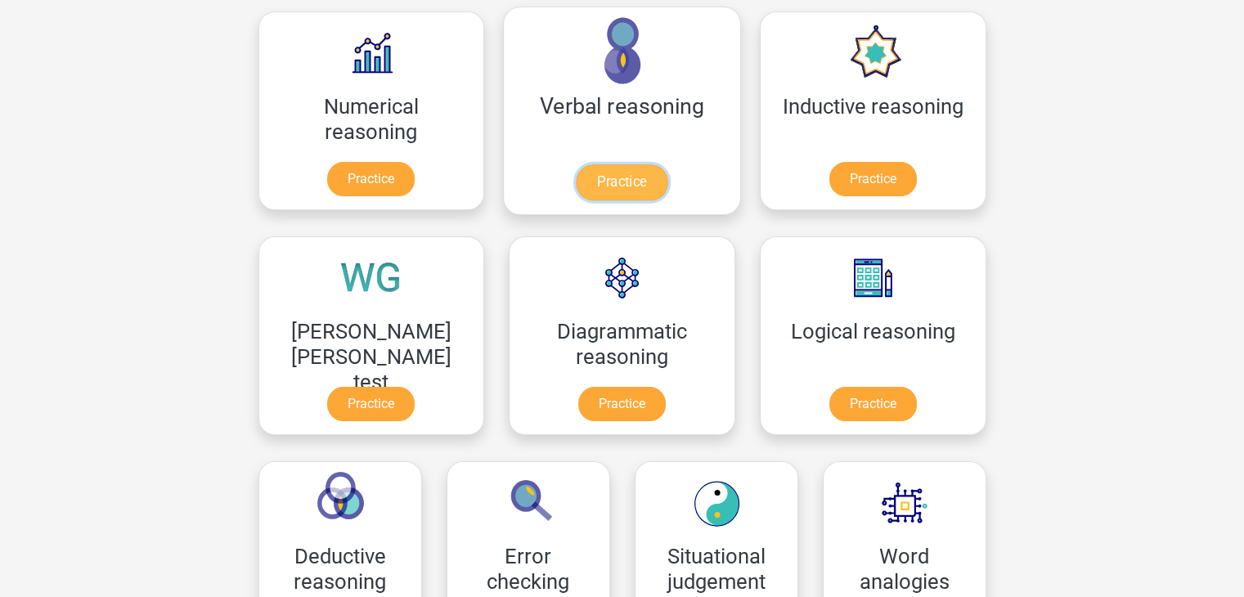
click at [576, 181] on link "Practice" at bounding box center [622, 182] width 92 height 36
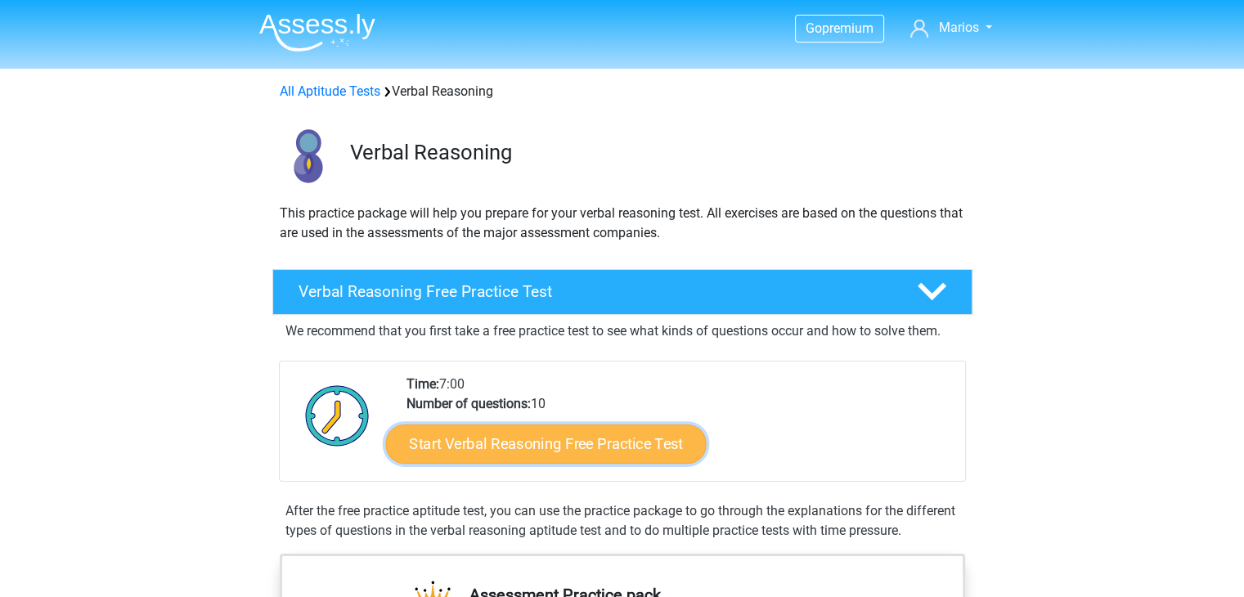
click at [549, 438] on link "Start Verbal Reasoning Free Practice Test" at bounding box center [545, 443] width 321 height 39
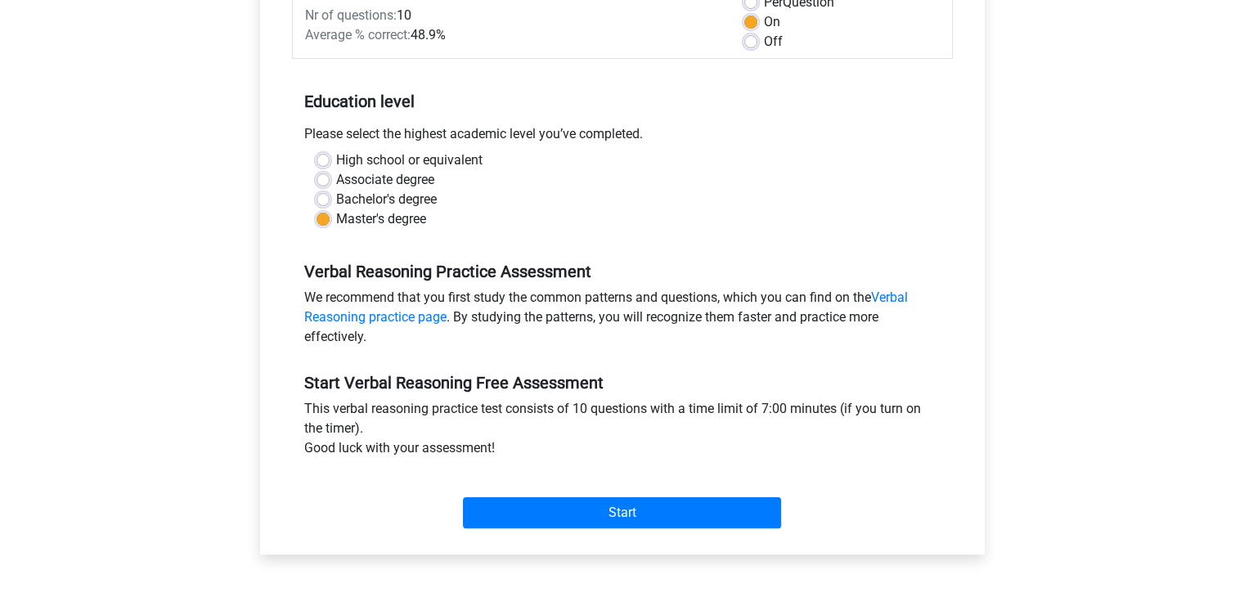
scroll to position [262, 0]
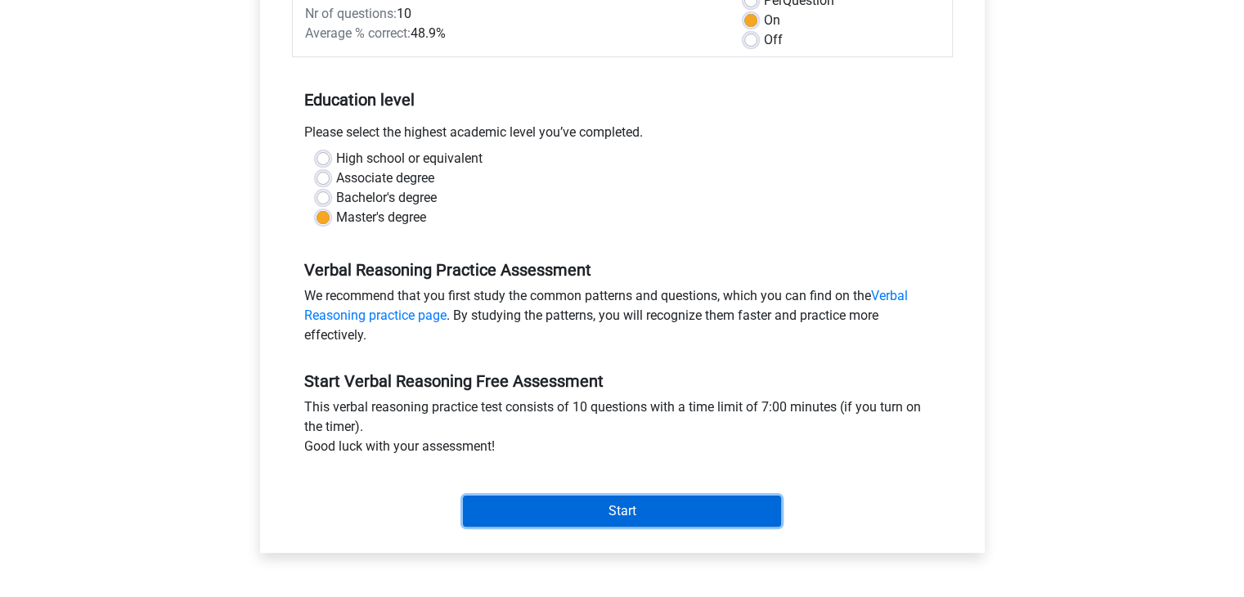
click at [573, 508] on input "Start" at bounding box center [622, 511] width 318 height 31
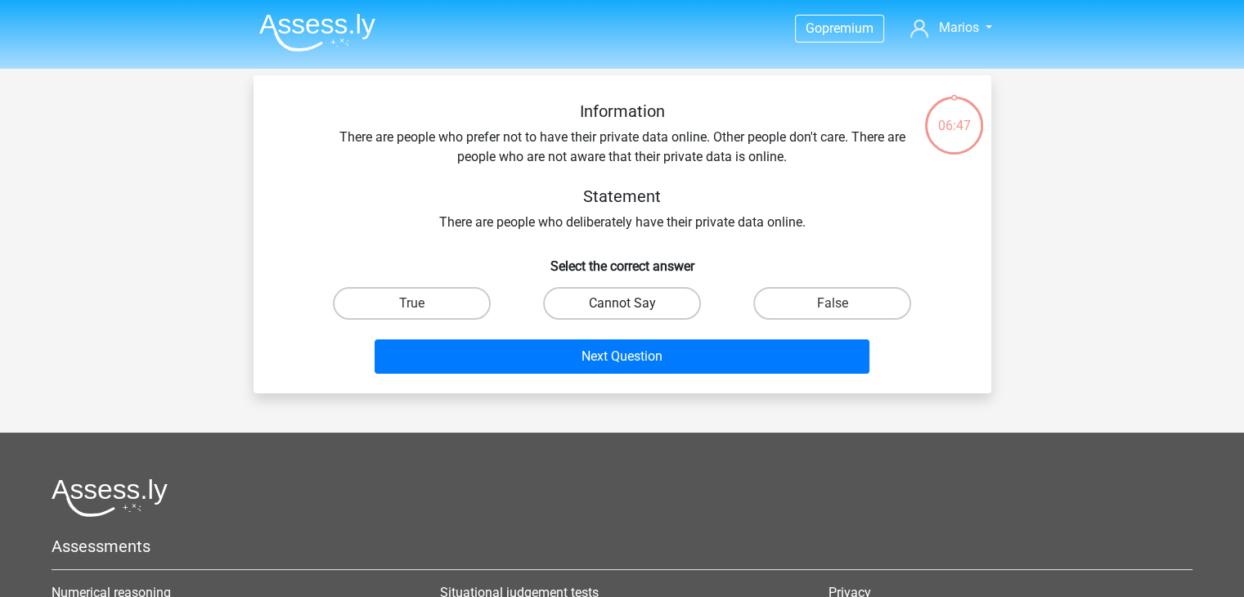
click at [607, 311] on label "Cannot Say" at bounding box center [622, 303] width 158 height 33
click at [622, 311] on input "Cannot Say" at bounding box center [627, 308] width 11 height 11
radio input "true"
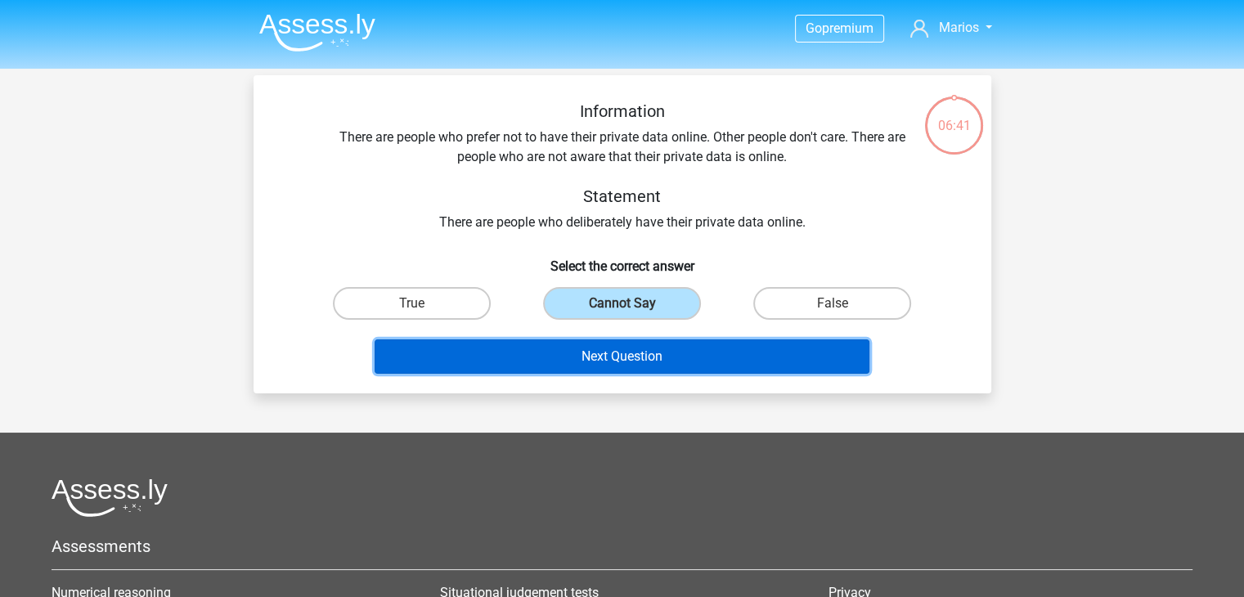
click at [631, 367] on button "Next Question" at bounding box center [622, 356] width 495 height 34
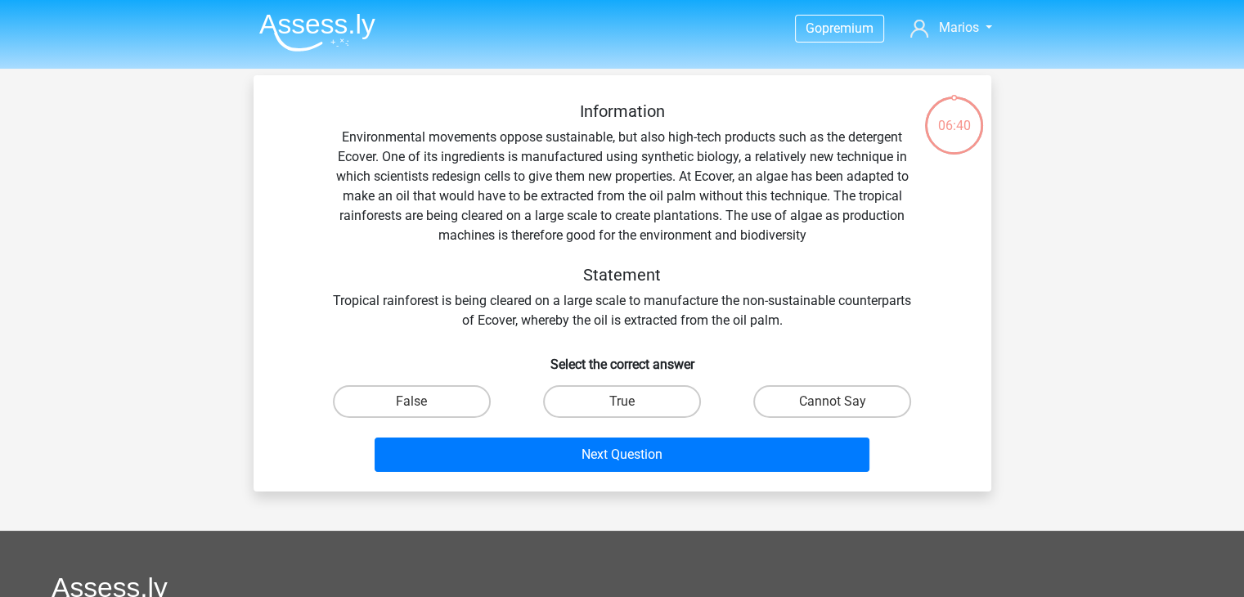
scroll to position [75, 0]
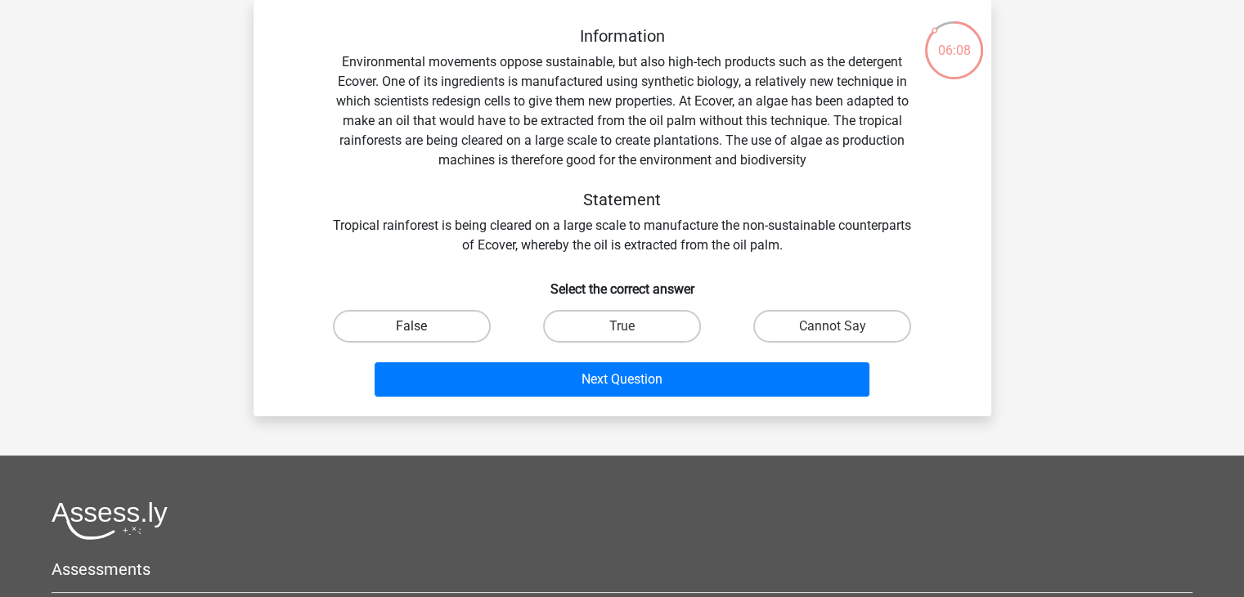
click at [449, 328] on label "False" at bounding box center [412, 326] width 158 height 33
click at [422, 328] on input "False" at bounding box center [416, 331] width 11 height 11
radio input "true"
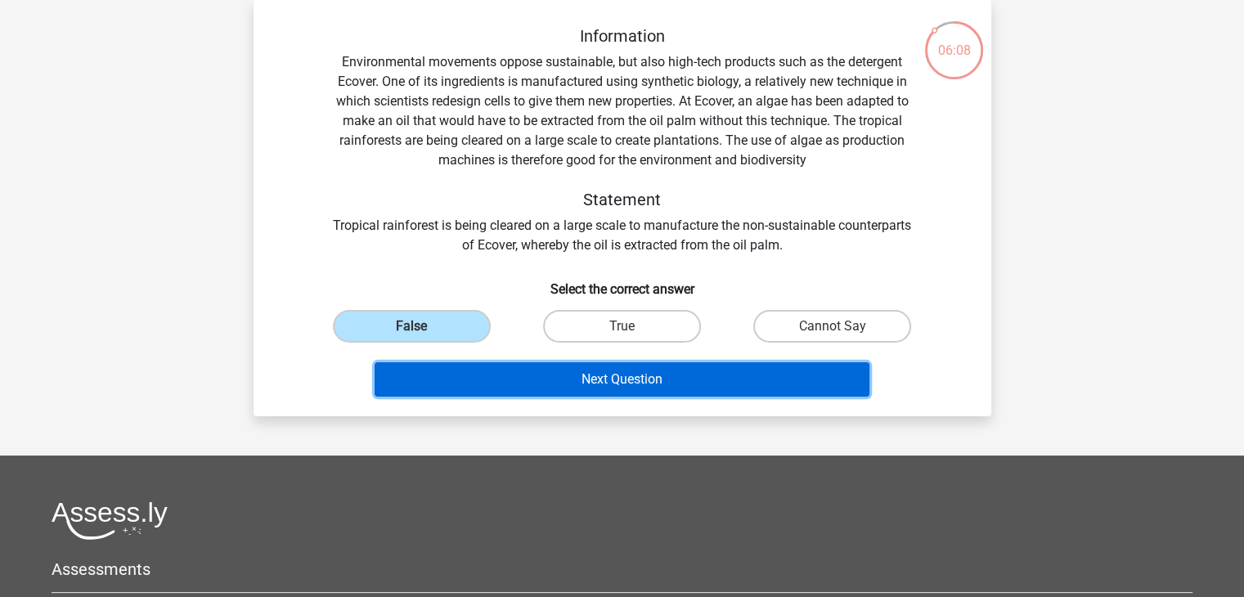
click at [476, 366] on button "Next Question" at bounding box center [622, 379] width 495 height 34
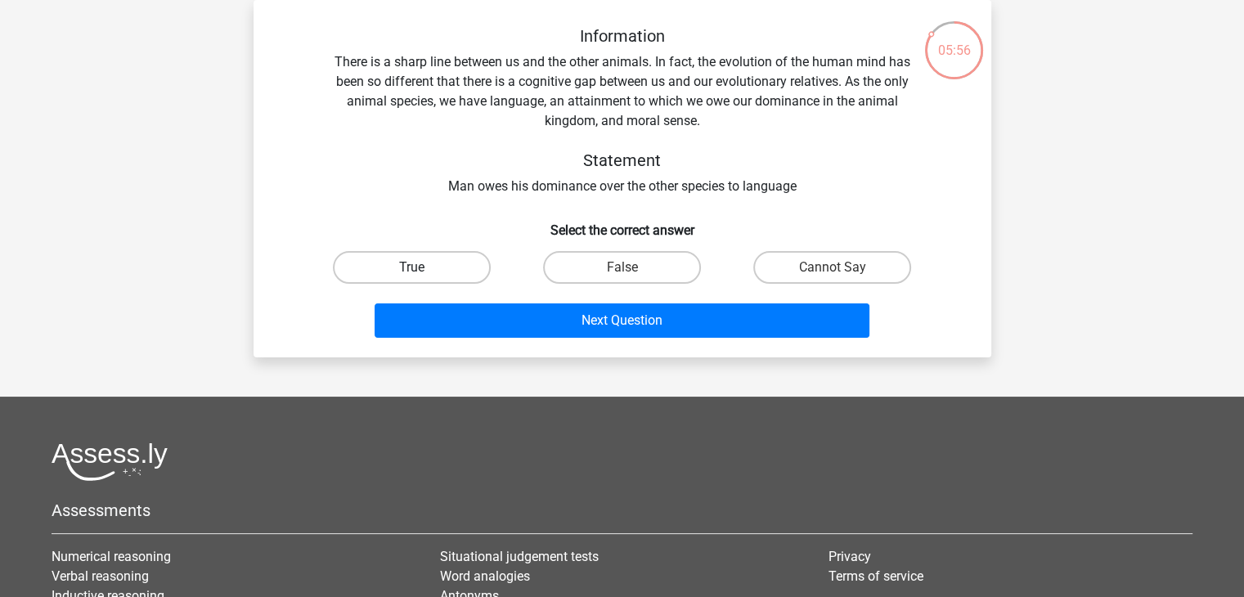
click at [430, 279] on label "True" at bounding box center [412, 267] width 158 height 33
click at [422, 278] on input "True" at bounding box center [416, 272] width 11 height 11
radio input "true"
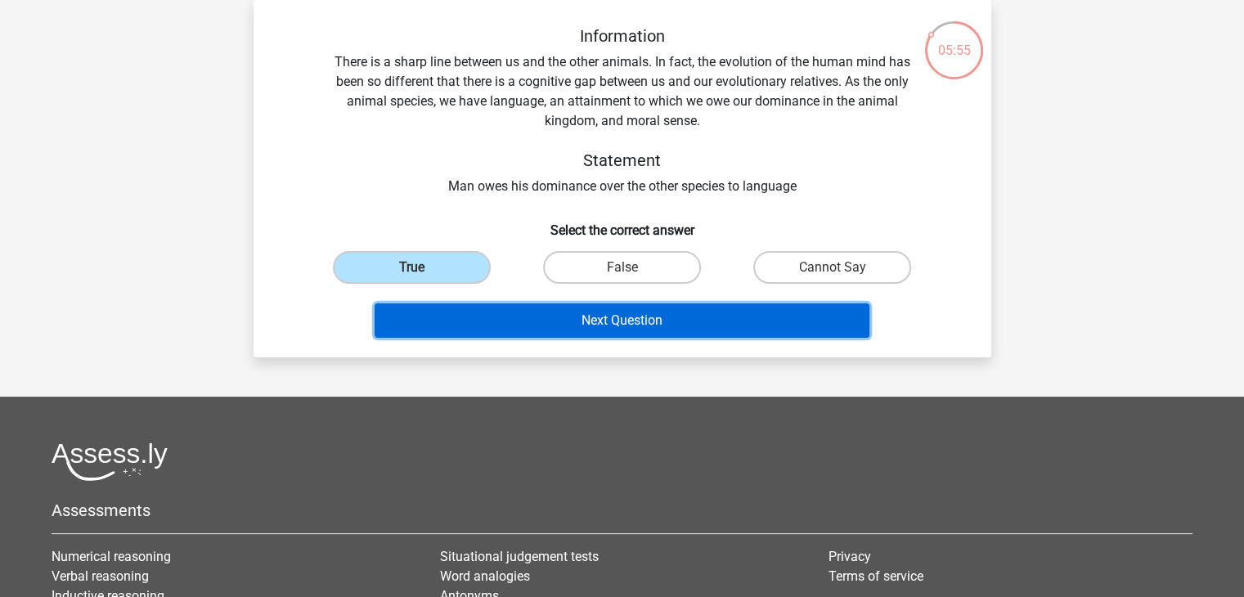
click at [448, 321] on button "Next Question" at bounding box center [622, 320] width 495 height 34
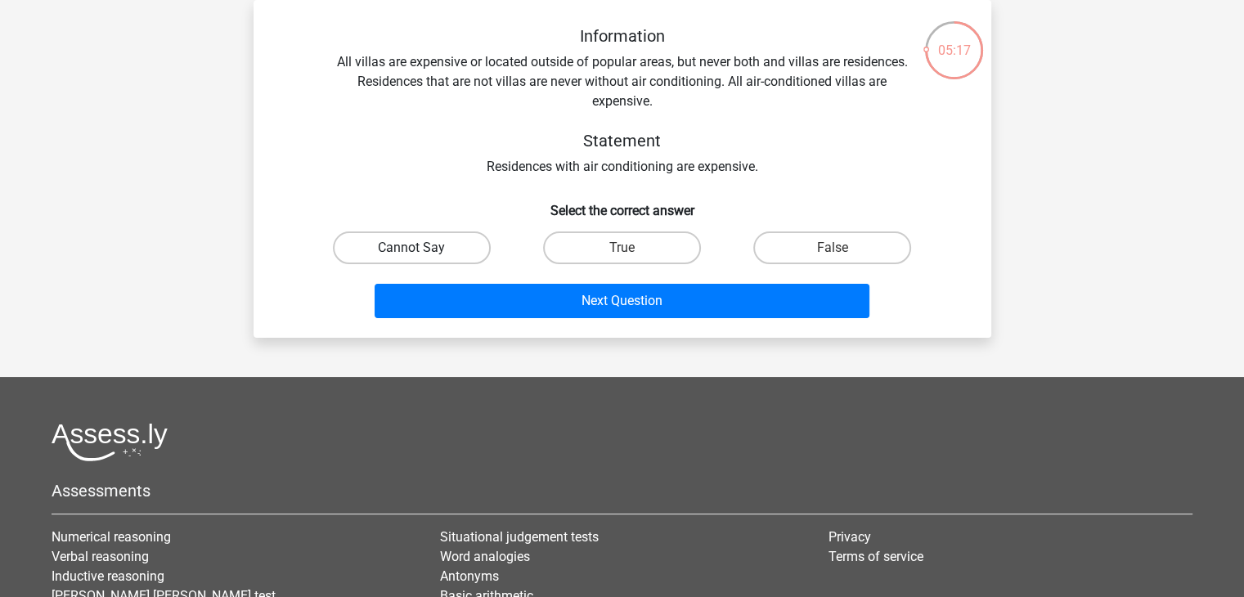
click at [430, 253] on label "Cannot Say" at bounding box center [412, 247] width 158 height 33
click at [422, 253] on input "Cannot Say" at bounding box center [416, 253] width 11 height 11
radio input "true"
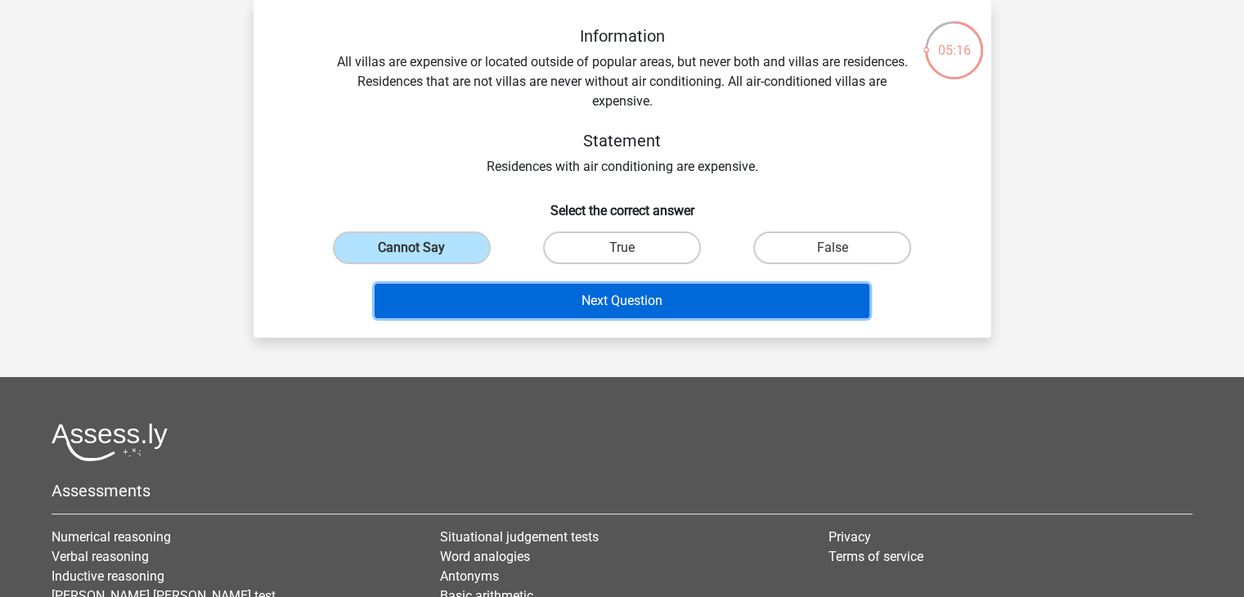
click at [447, 294] on button "Next Question" at bounding box center [622, 301] width 495 height 34
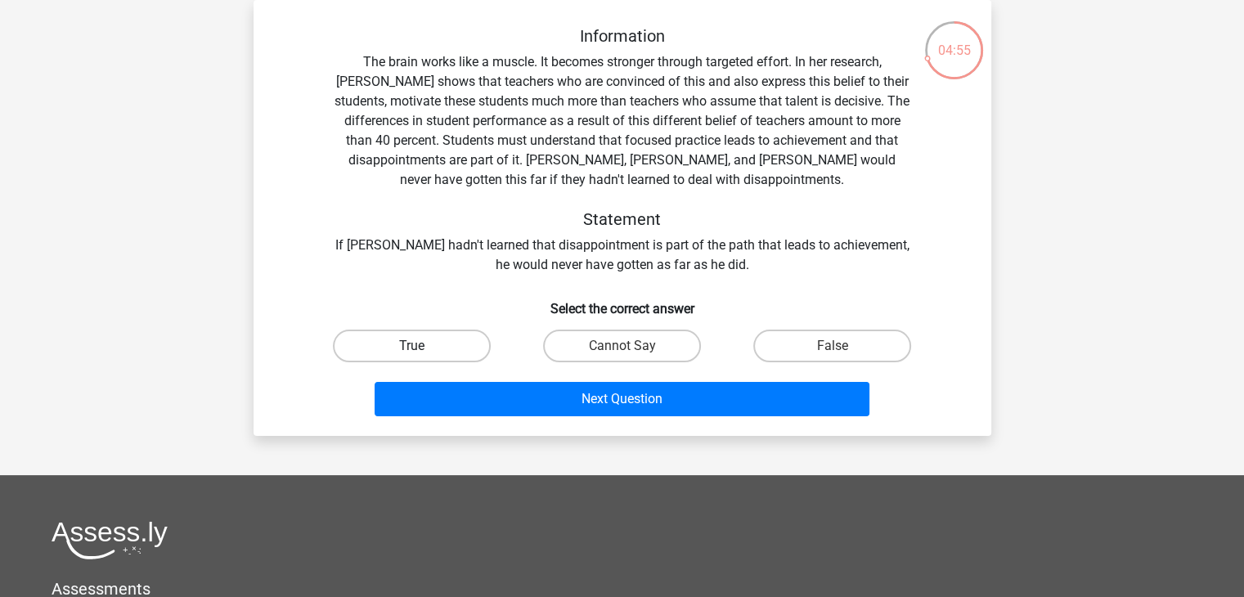
click at [425, 344] on label "True" at bounding box center [412, 346] width 158 height 33
click at [422, 346] on input "True" at bounding box center [416, 351] width 11 height 11
radio input "true"
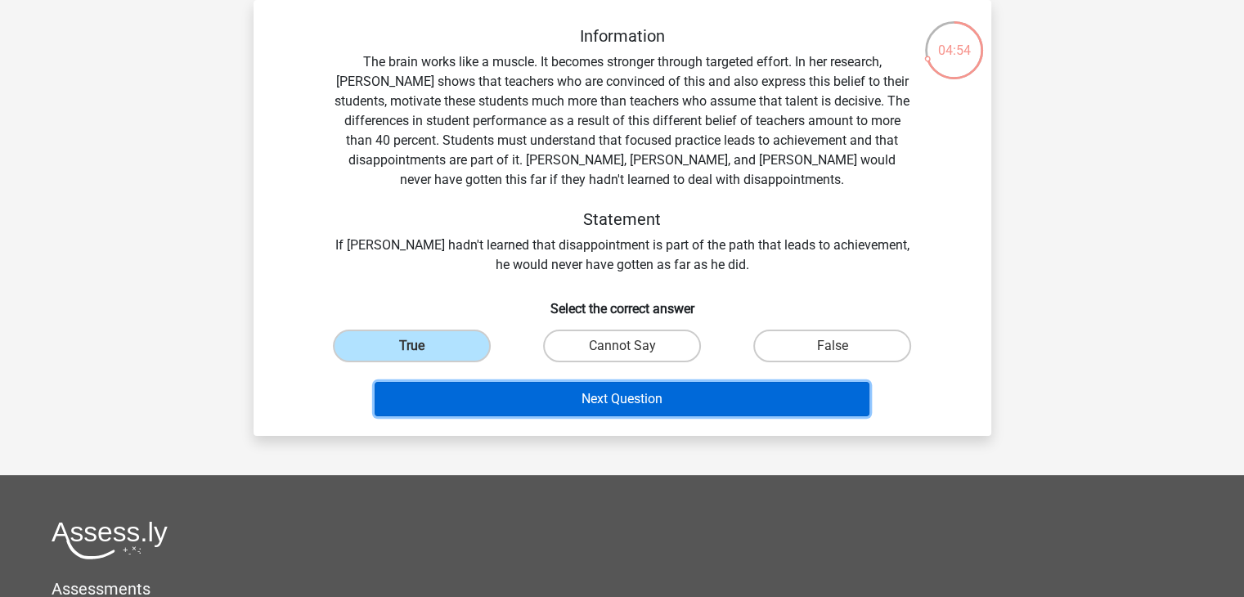
click at [458, 398] on button "Next Question" at bounding box center [622, 399] width 495 height 34
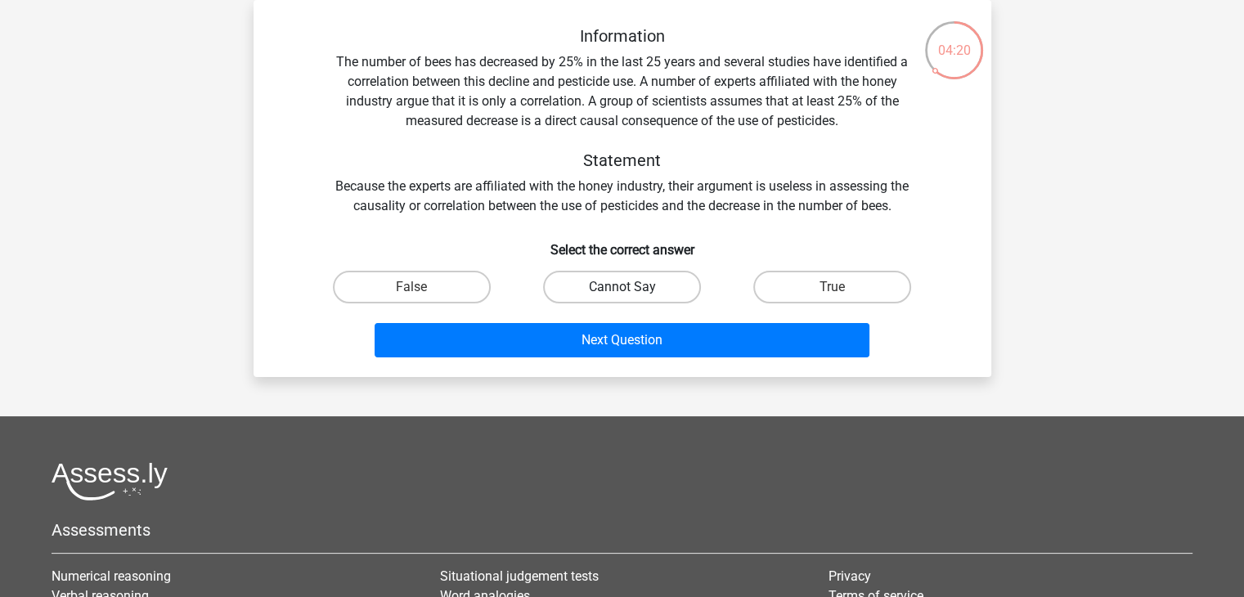
click at [573, 276] on label "Cannot Say" at bounding box center [622, 287] width 158 height 33
click at [622, 287] on input "Cannot Say" at bounding box center [627, 292] width 11 height 11
radio input "true"
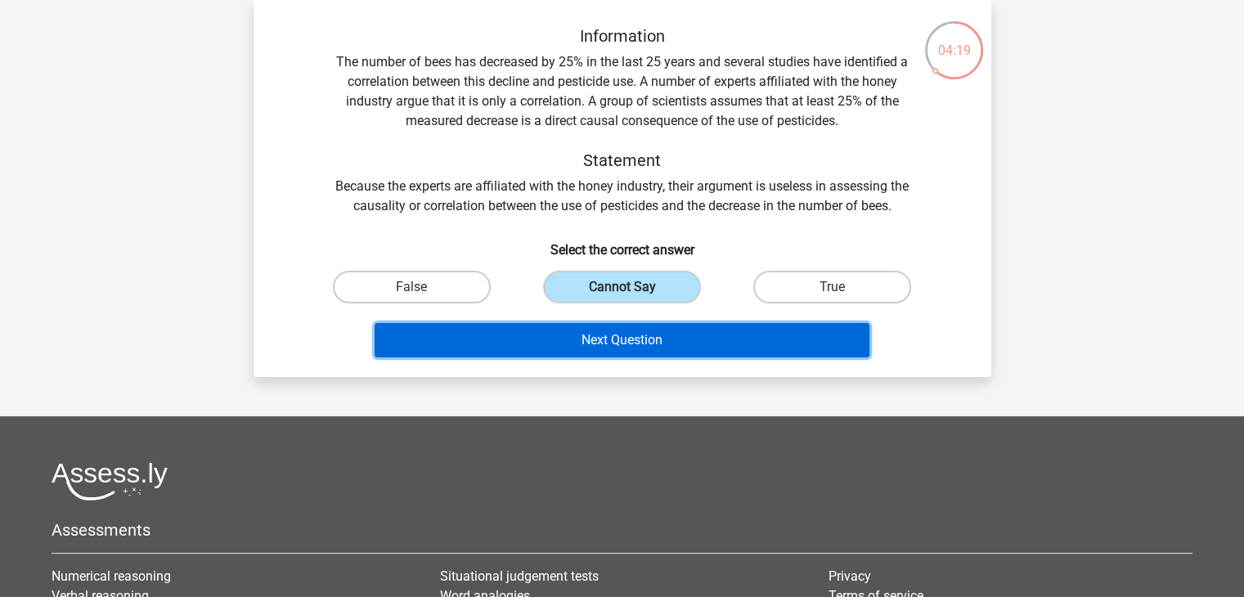
click at [598, 344] on button "Next Question" at bounding box center [622, 340] width 495 height 34
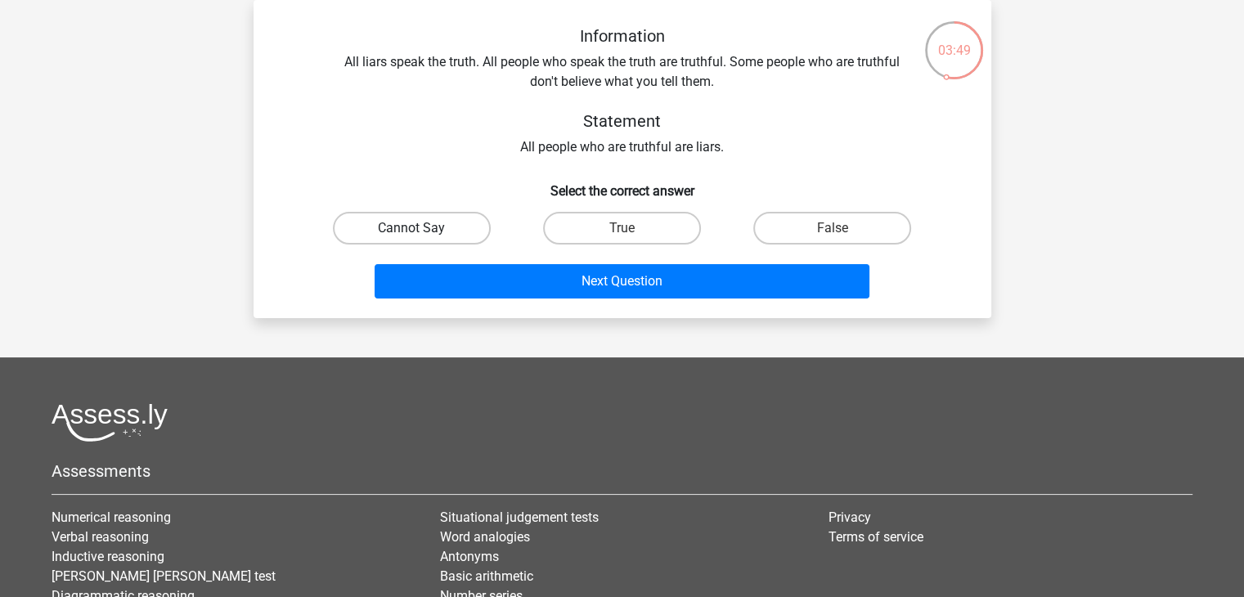
click at [366, 222] on label "Cannot Say" at bounding box center [412, 228] width 158 height 33
click at [411, 228] on input "Cannot Say" at bounding box center [416, 233] width 11 height 11
radio input "true"
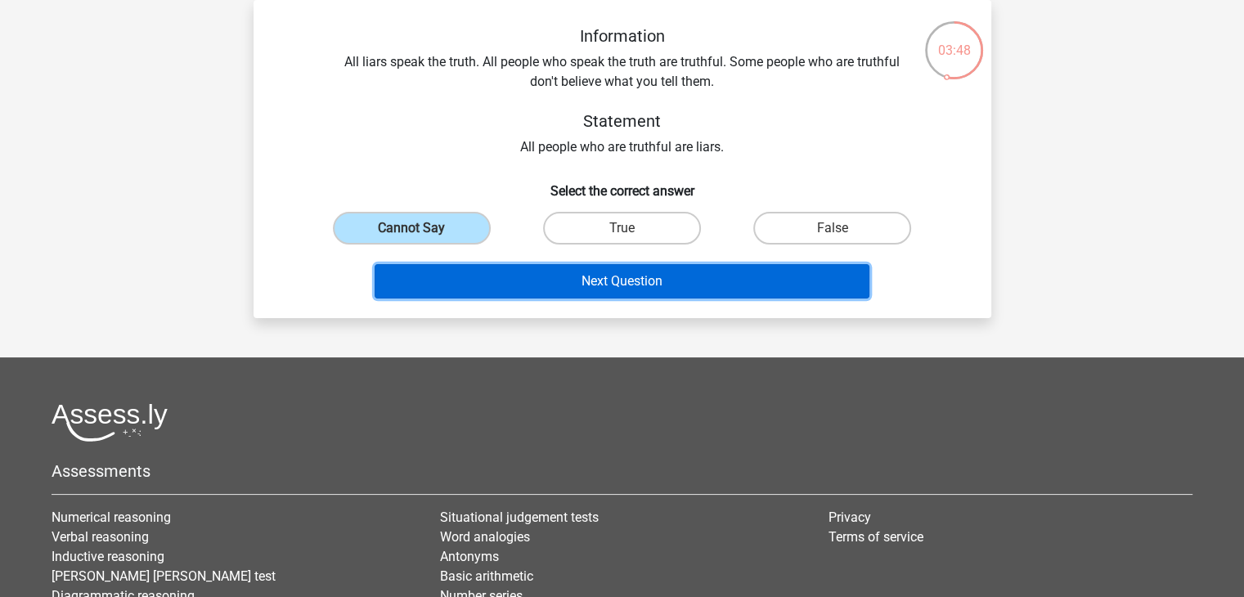
click at [433, 270] on button "Next Question" at bounding box center [622, 281] width 495 height 34
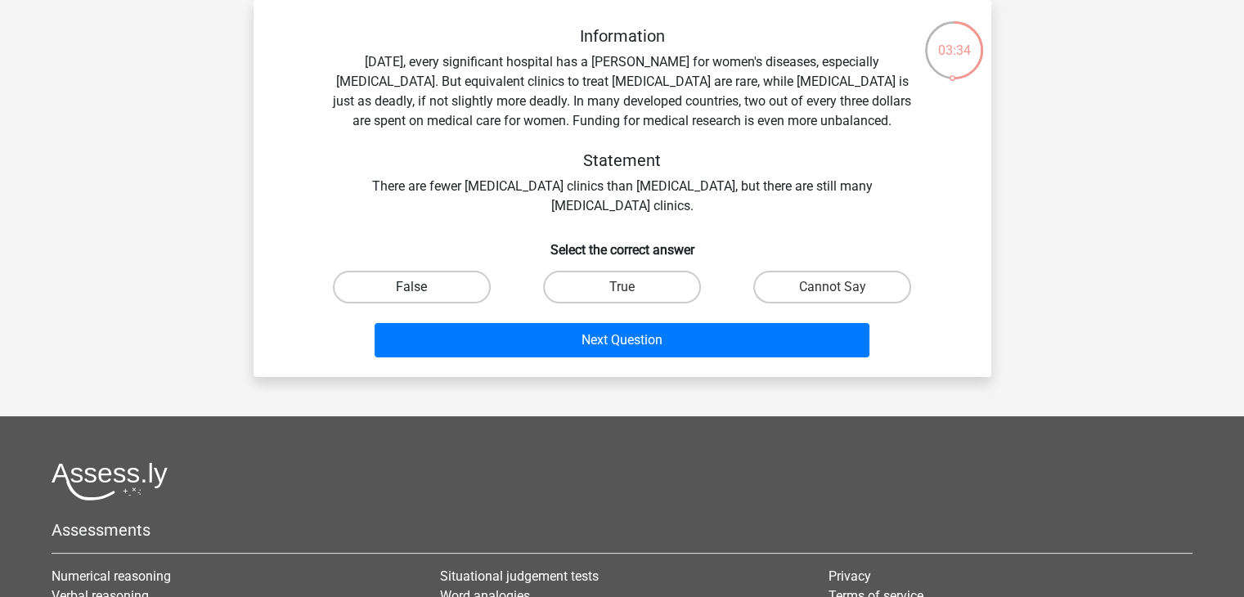
click at [438, 285] on label "False" at bounding box center [412, 287] width 158 height 33
click at [422, 287] on input "False" at bounding box center [416, 292] width 11 height 11
radio input "true"
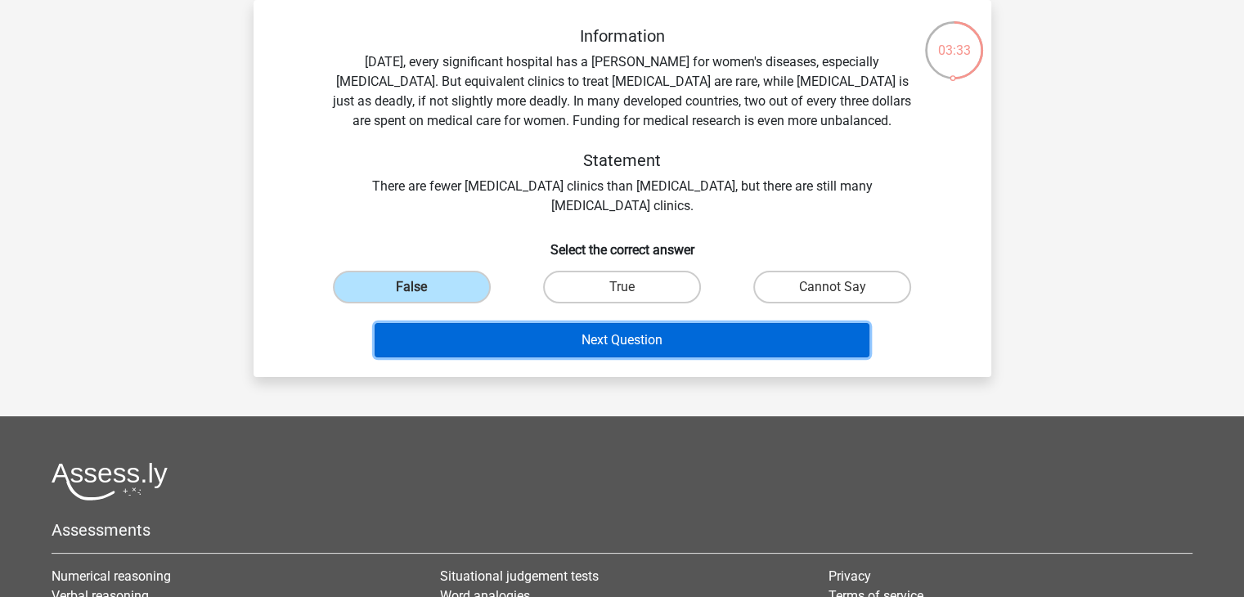
click at [469, 329] on button "Next Question" at bounding box center [622, 340] width 495 height 34
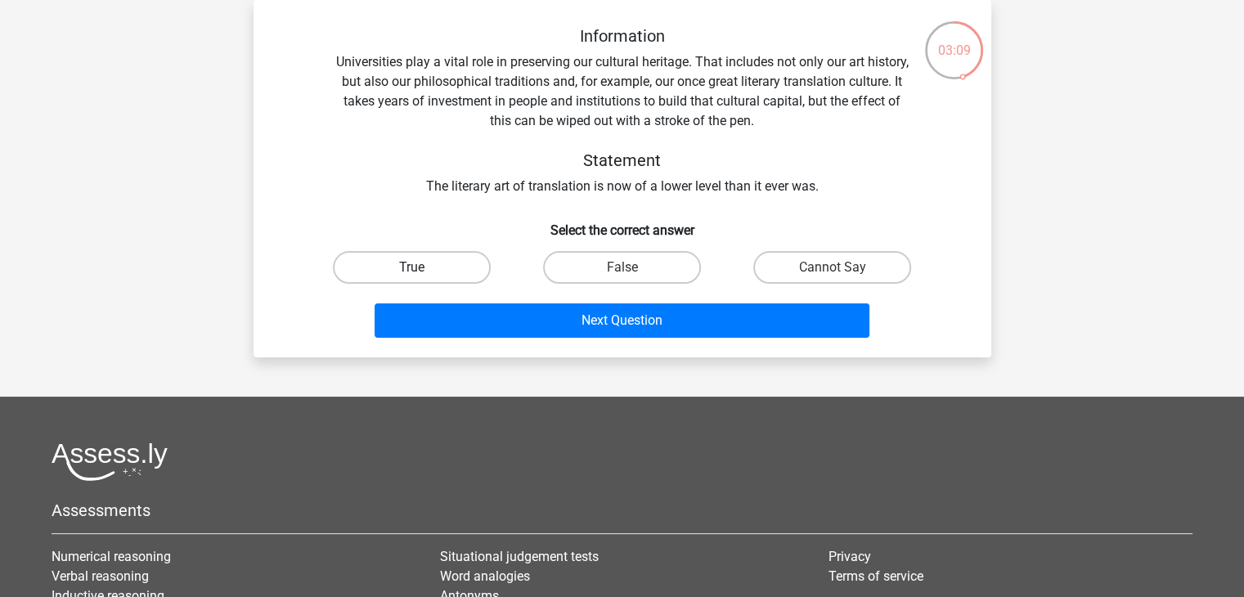
click at [442, 276] on label "True" at bounding box center [412, 267] width 158 height 33
click at [422, 276] on input "True" at bounding box center [416, 272] width 11 height 11
radio input "true"
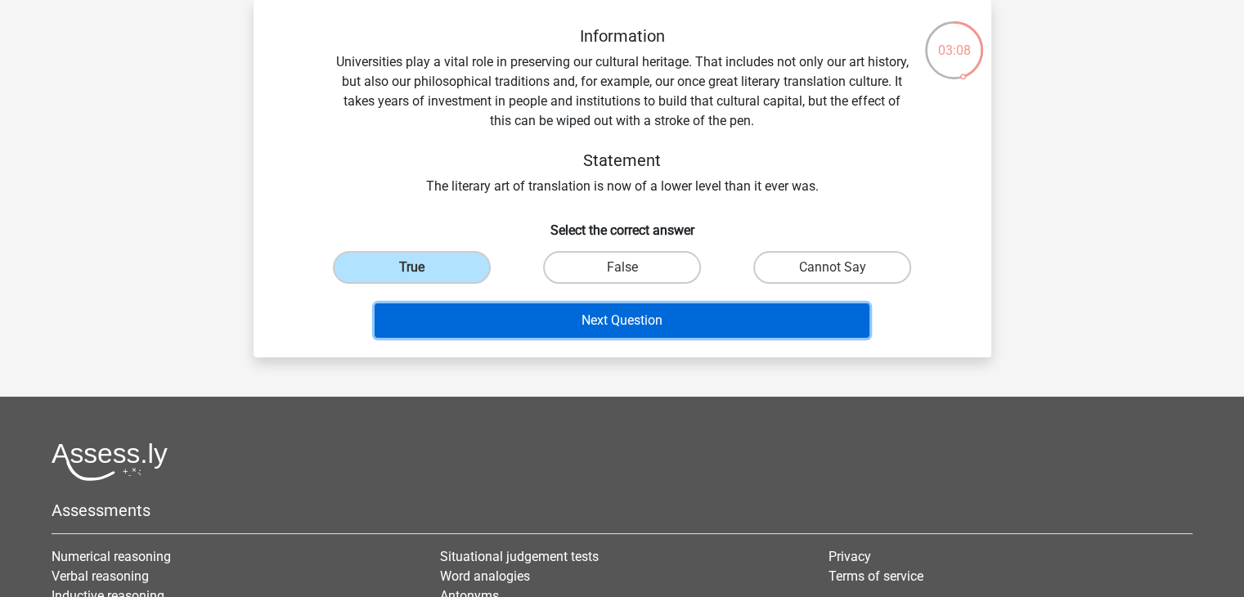
click at [468, 318] on button "Next Question" at bounding box center [622, 320] width 495 height 34
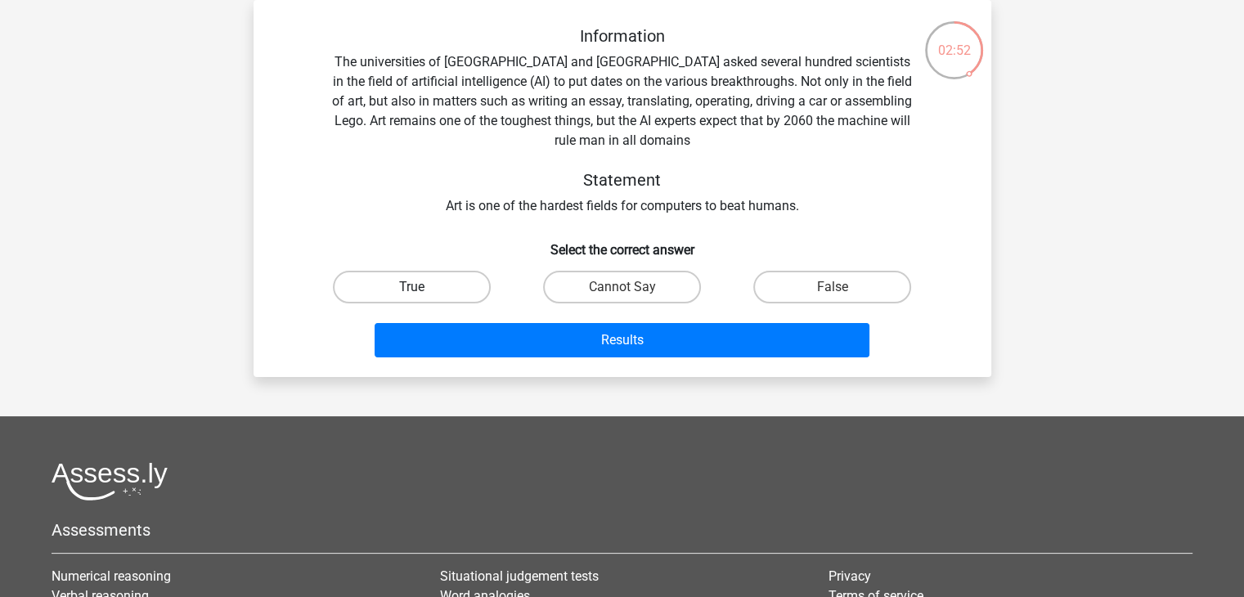
click at [406, 277] on label "True" at bounding box center [412, 287] width 158 height 33
click at [411, 287] on input "True" at bounding box center [416, 292] width 11 height 11
radio input "true"
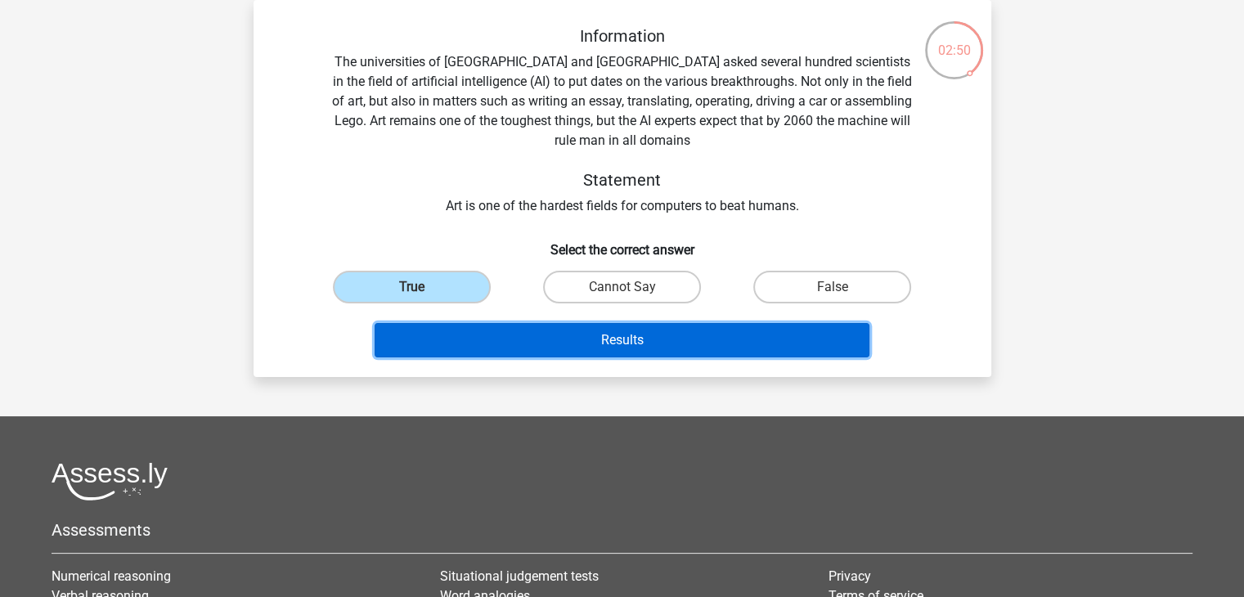
click at [452, 337] on button "Results" at bounding box center [622, 340] width 495 height 34
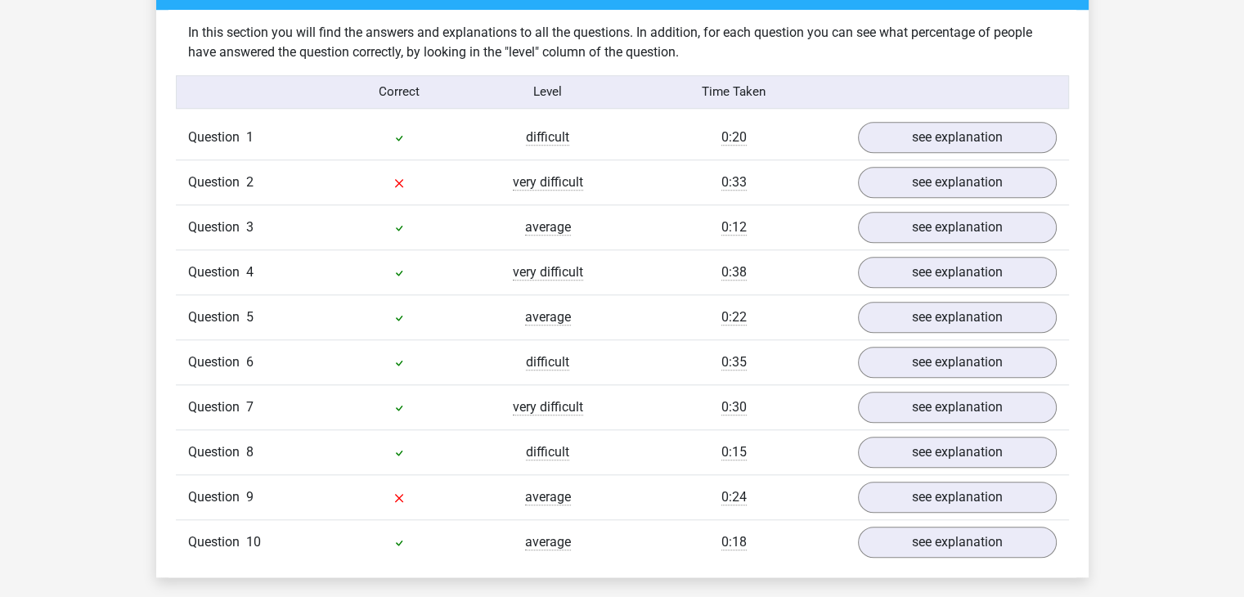
scroll to position [1243, 0]
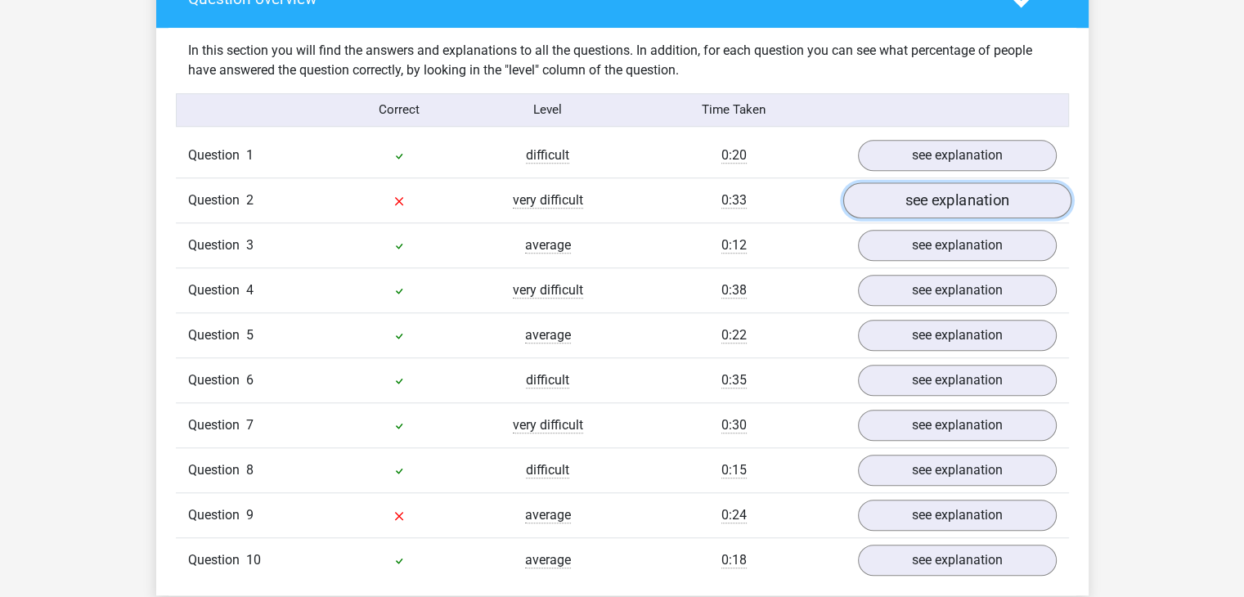
click at [1003, 196] on link "see explanation" at bounding box center [956, 200] width 228 height 36
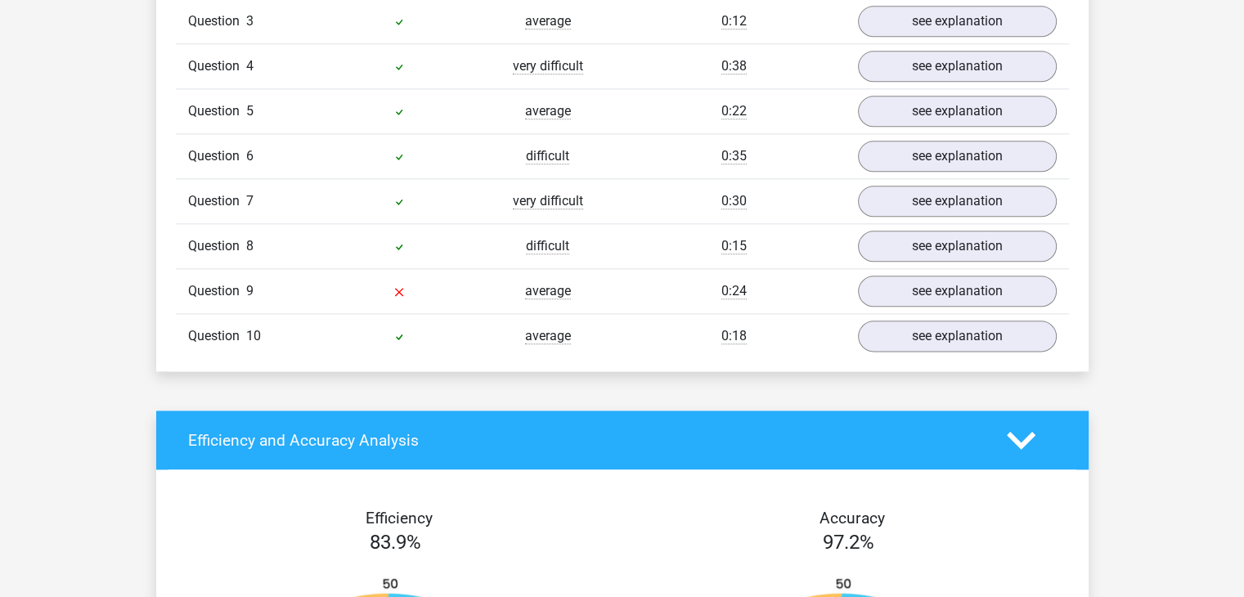
scroll to position [1996, 0]
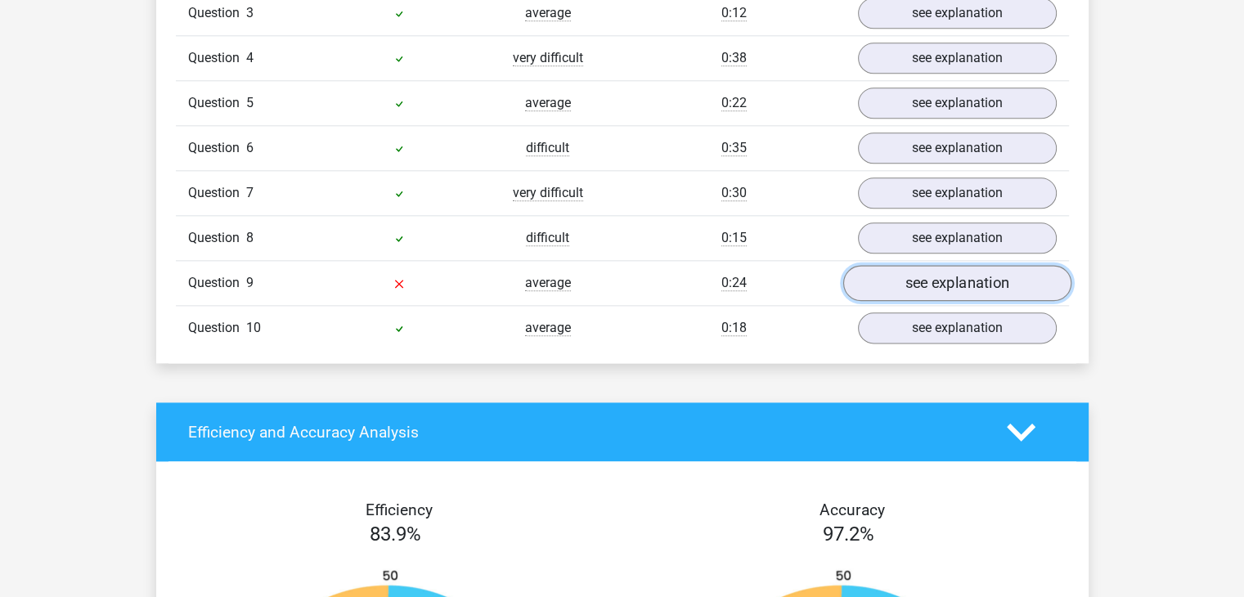
click at [1021, 272] on link "see explanation" at bounding box center [956, 283] width 228 height 36
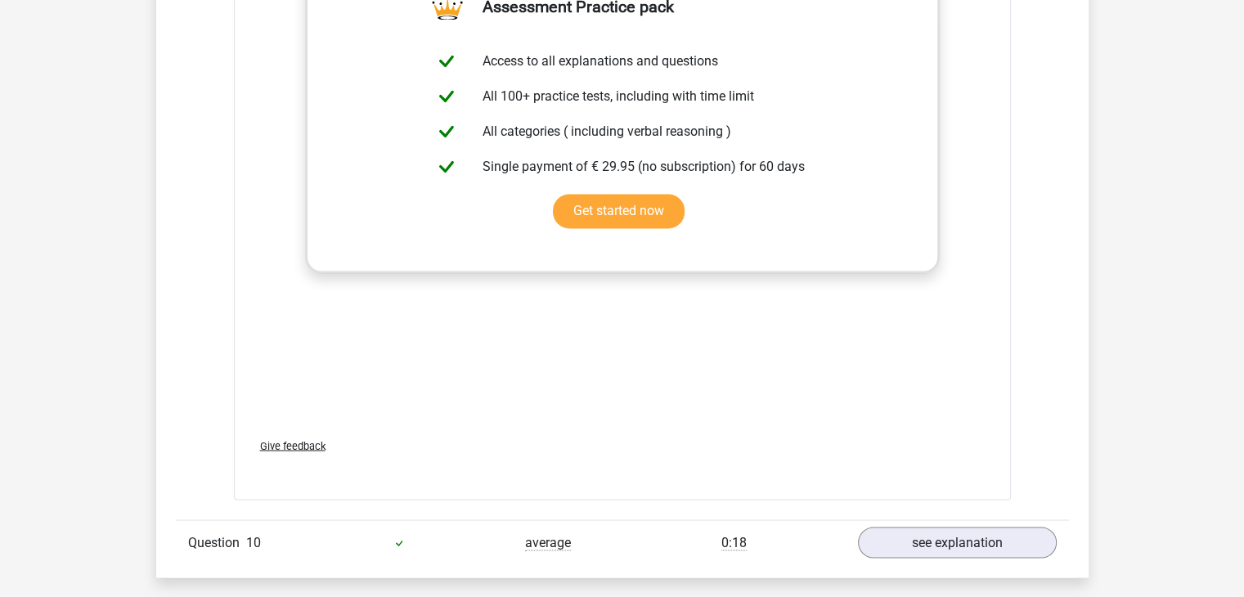
scroll to position [2683, 0]
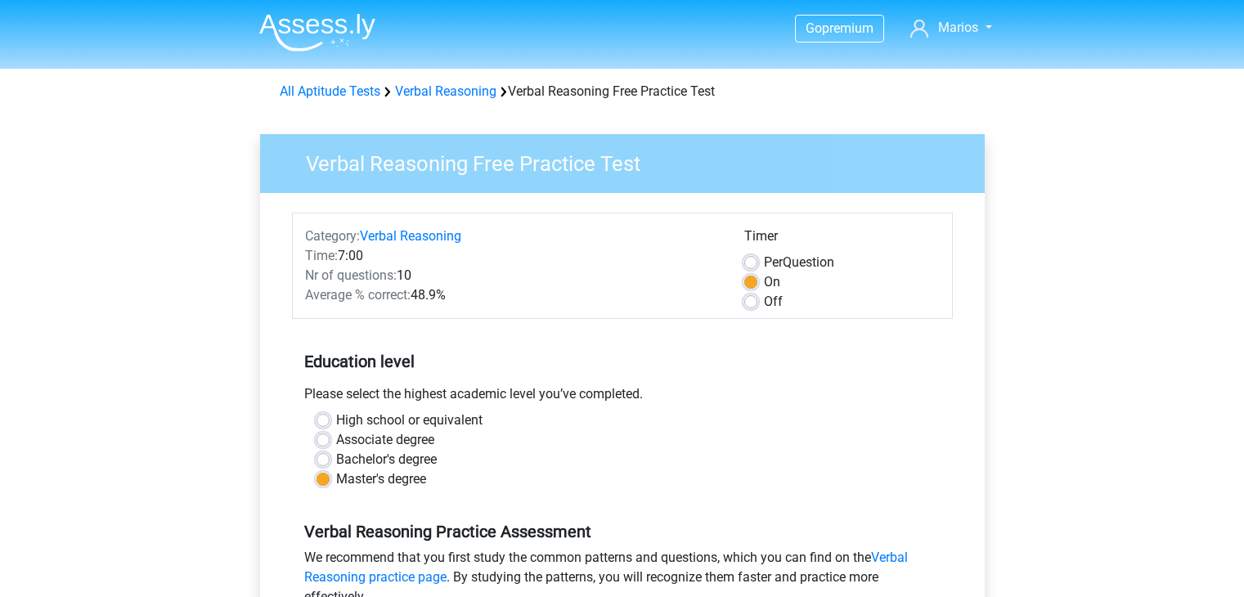
scroll to position [262, 0]
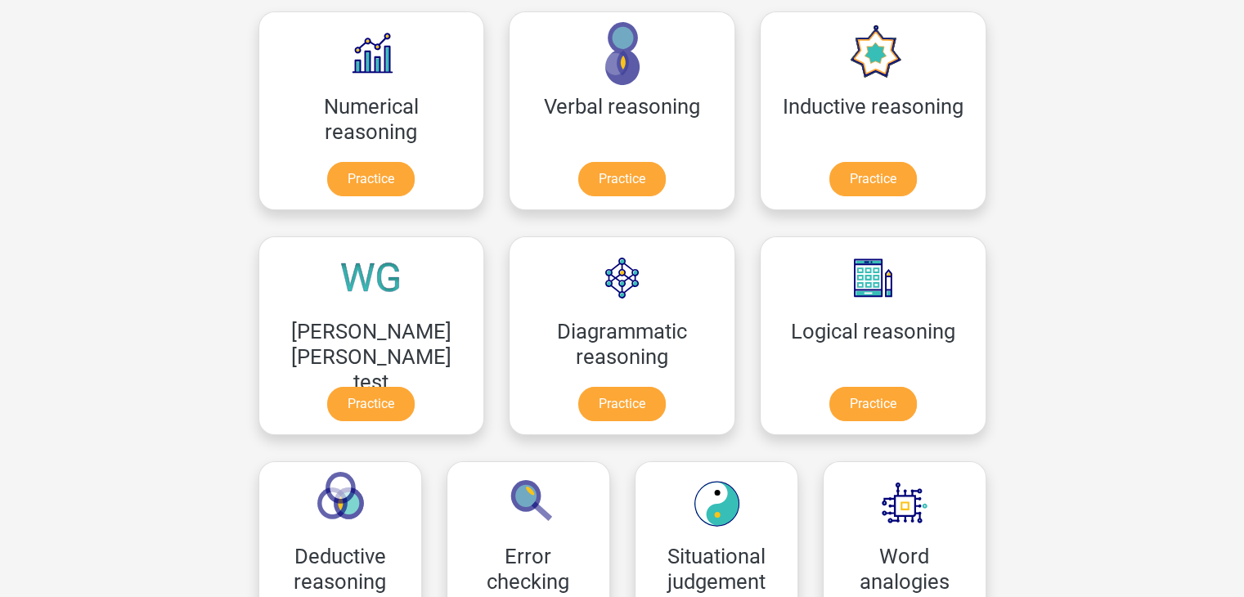
scroll to position [262, 0]
click at [827, 396] on link "Practice" at bounding box center [873, 407] width 92 height 36
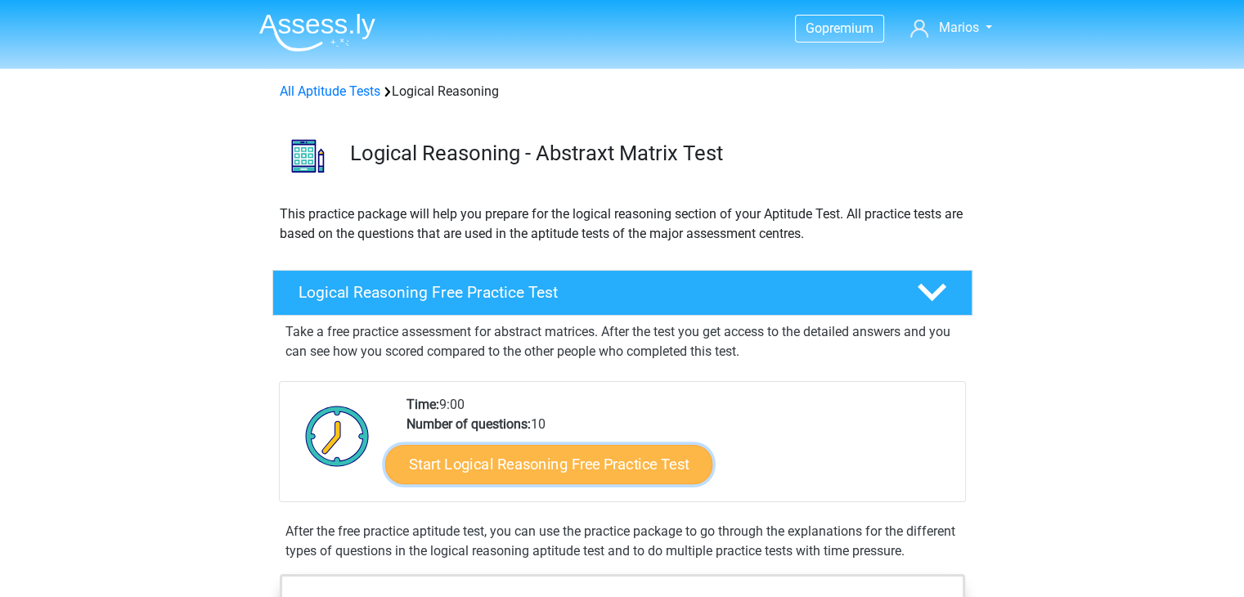
click at [530, 460] on link "Start Logical Reasoning Free Practice Test" at bounding box center [548, 463] width 327 height 39
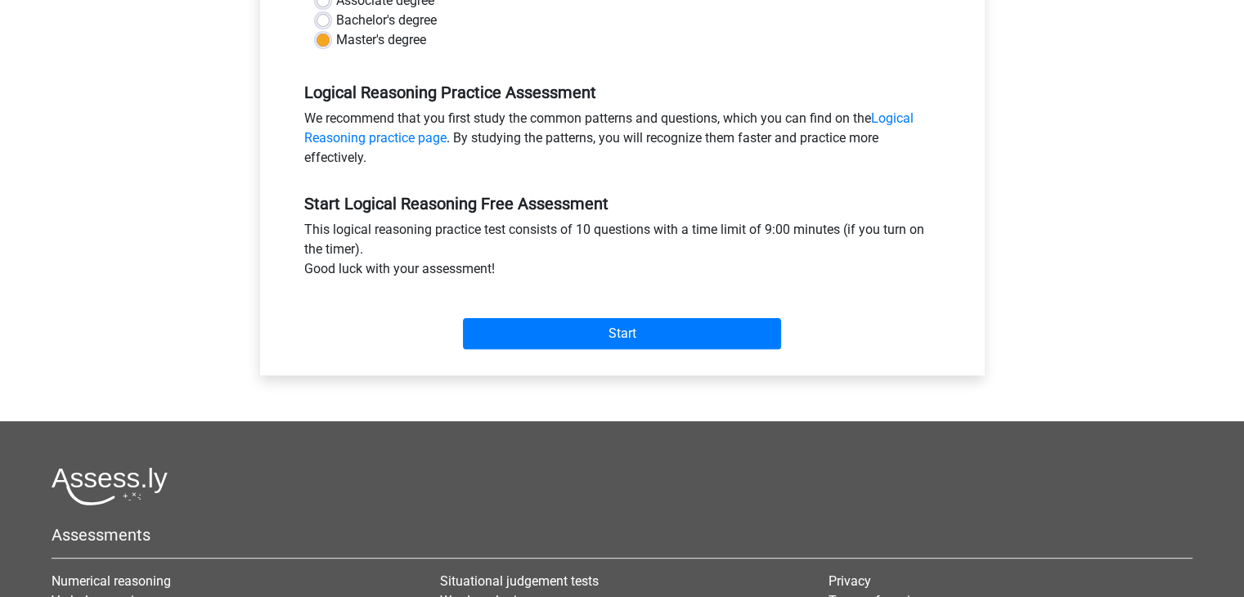
scroll to position [458, 0]
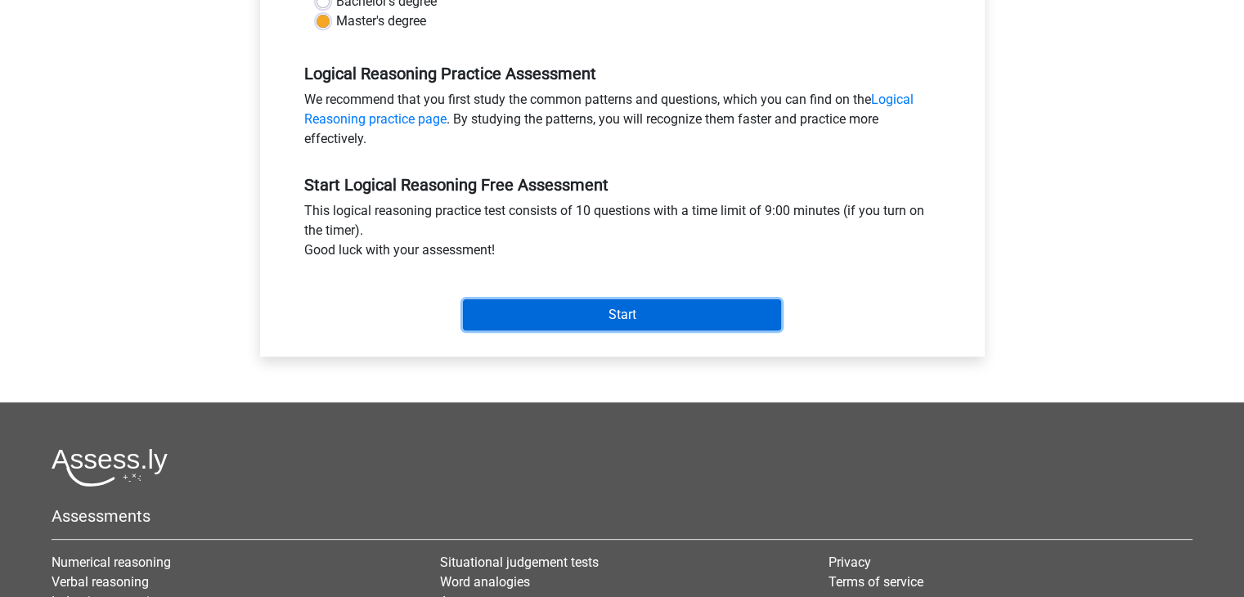
click at [599, 304] on input "Start" at bounding box center [622, 314] width 318 height 31
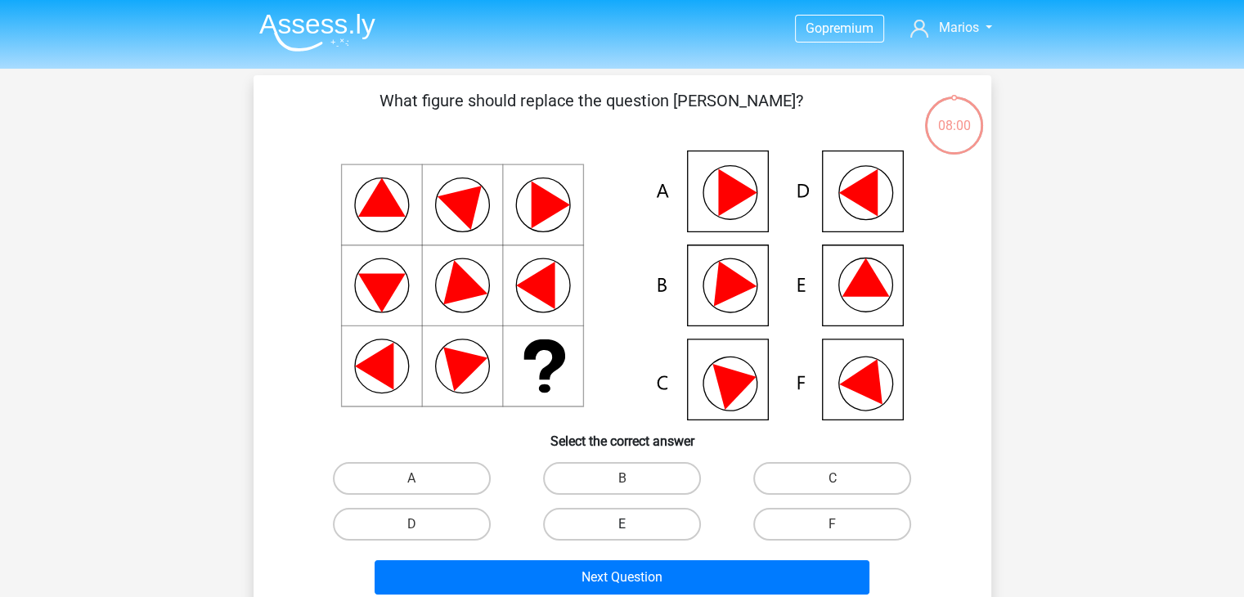
click at [613, 536] on label "E" at bounding box center [622, 524] width 158 height 33
click at [622, 535] on input "E" at bounding box center [627, 529] width 11 height 11
radio input "true"
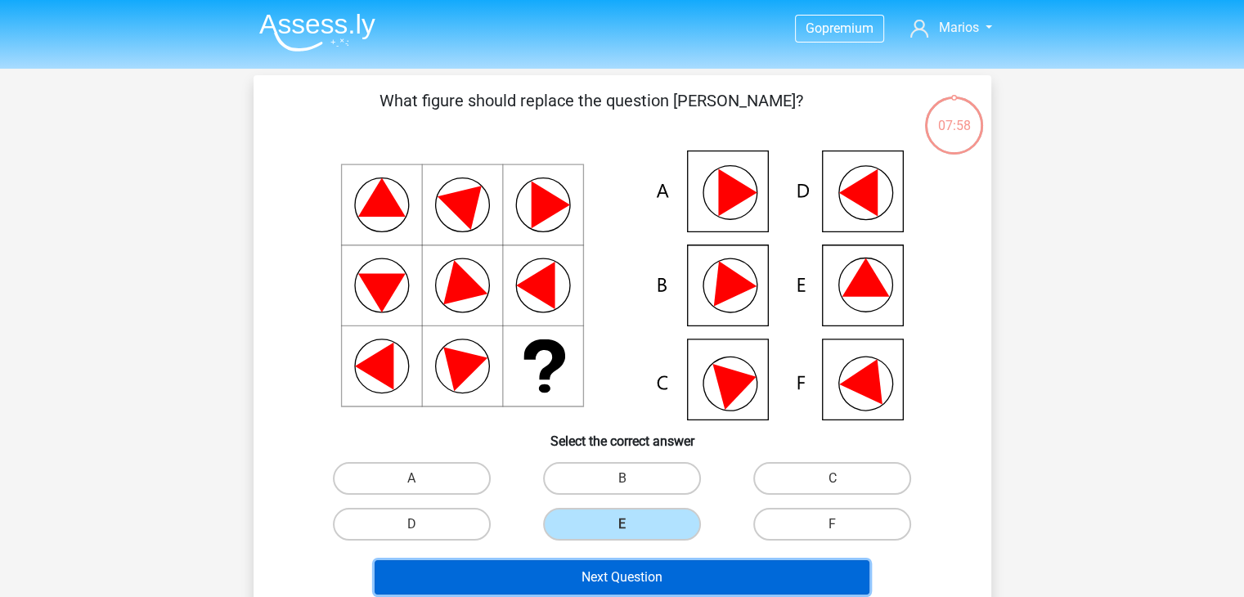
click at [627, 584] on button "Next Question" at bounding box center [622, 577] width 495 height 34
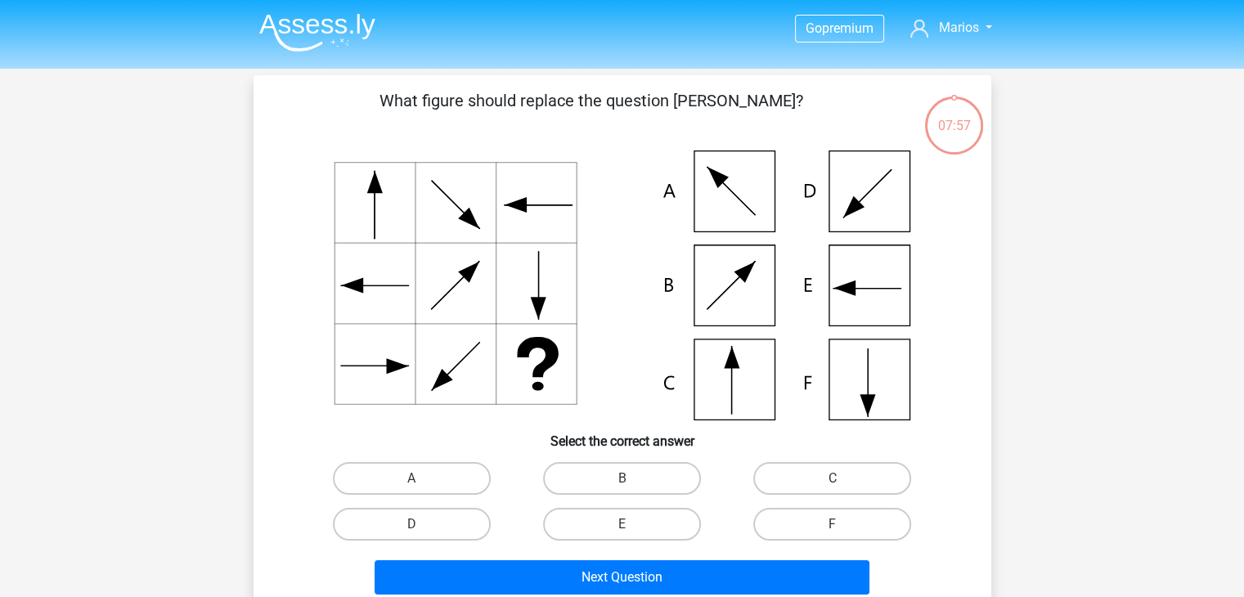
scroll to position [75, 0]
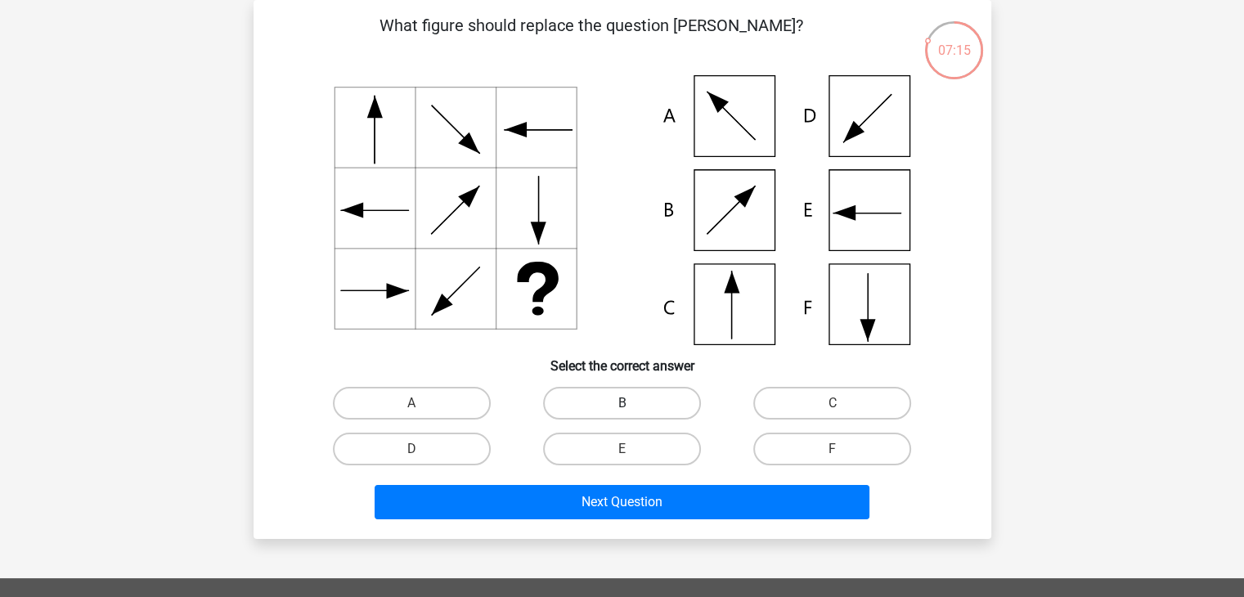
click at [635, 416] on label "B" at bounding box center [622, 403] width 158 height 33
click at [632, 414] on input "B" at bounding box center [627, 408] width 11 height 11
radio input "true"
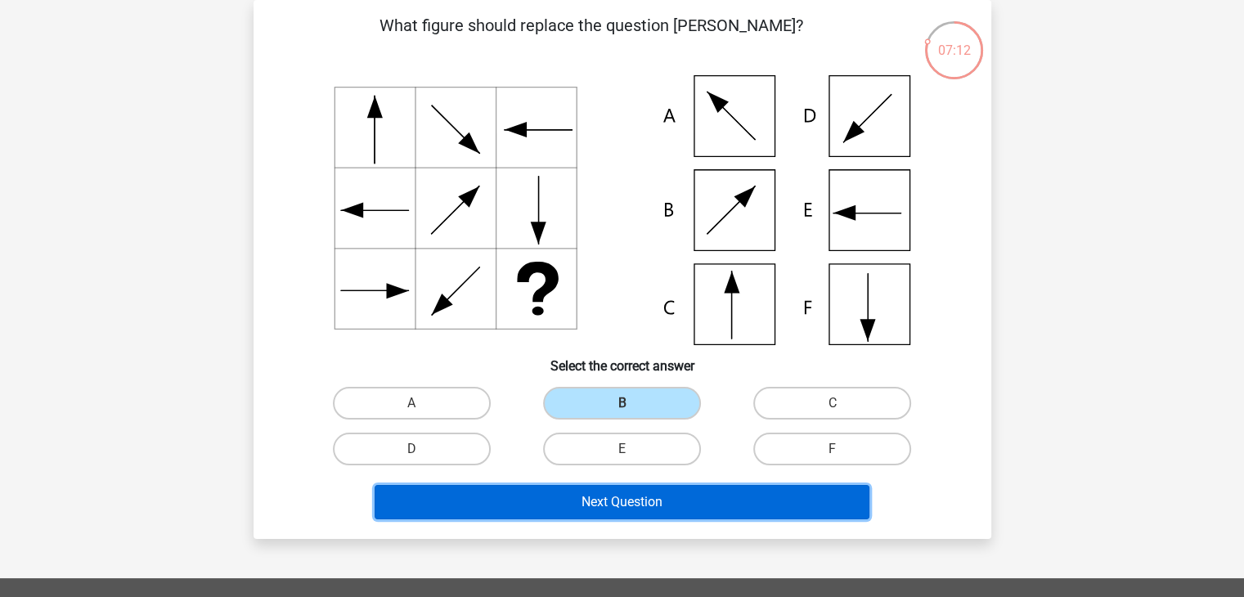
click at [609, 498] on button "Next Question" at bounding box center [622, 502] width 495 height 34
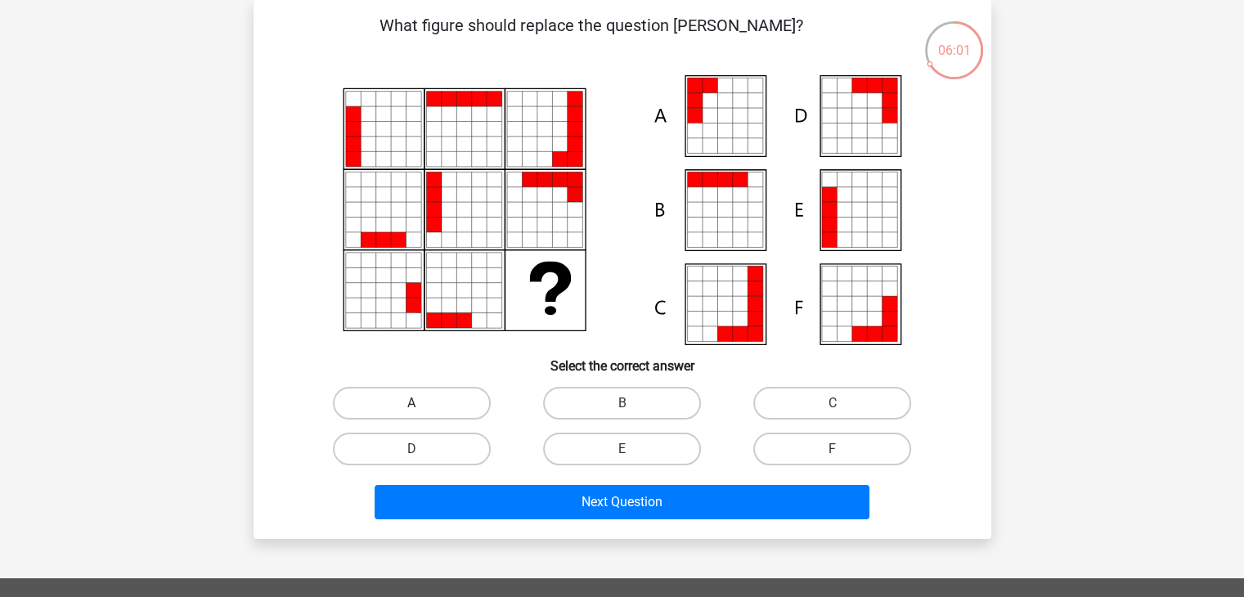
click at [424, 394] on label "A" at bounding box center [412, 403] width 158 height 33
click at [422, 403] on input "A" at bounding box center [416, 408] width 11 height 11
radio input "true"
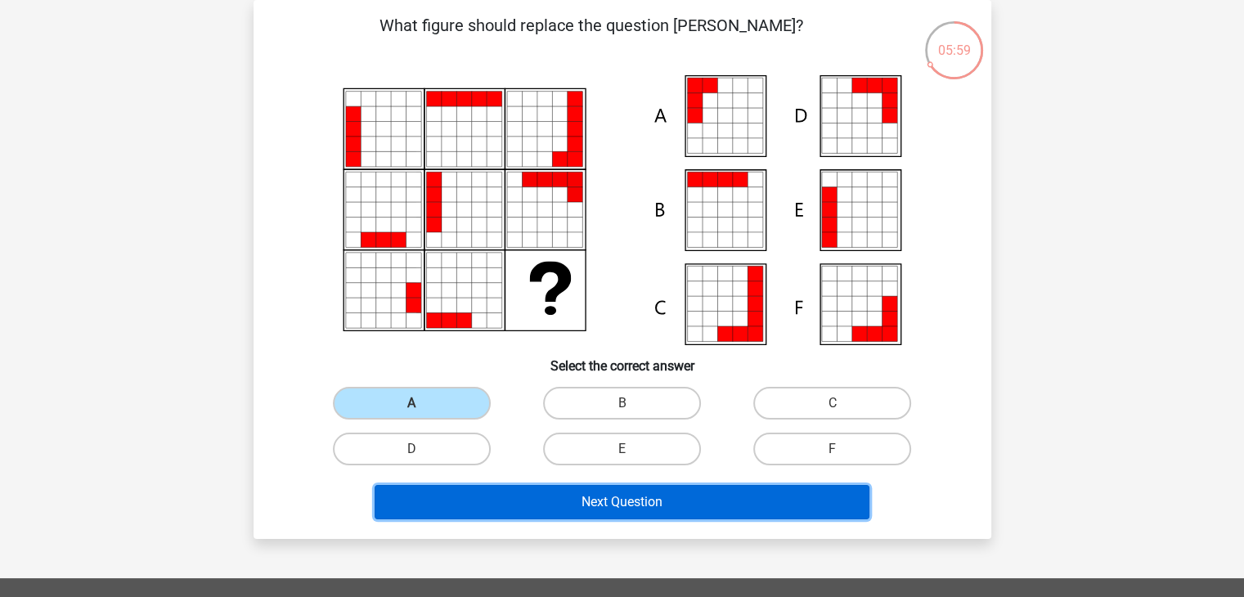
click at [496, 510] on button "Next Question" at bounding box center [622, 502] width 495 height 34
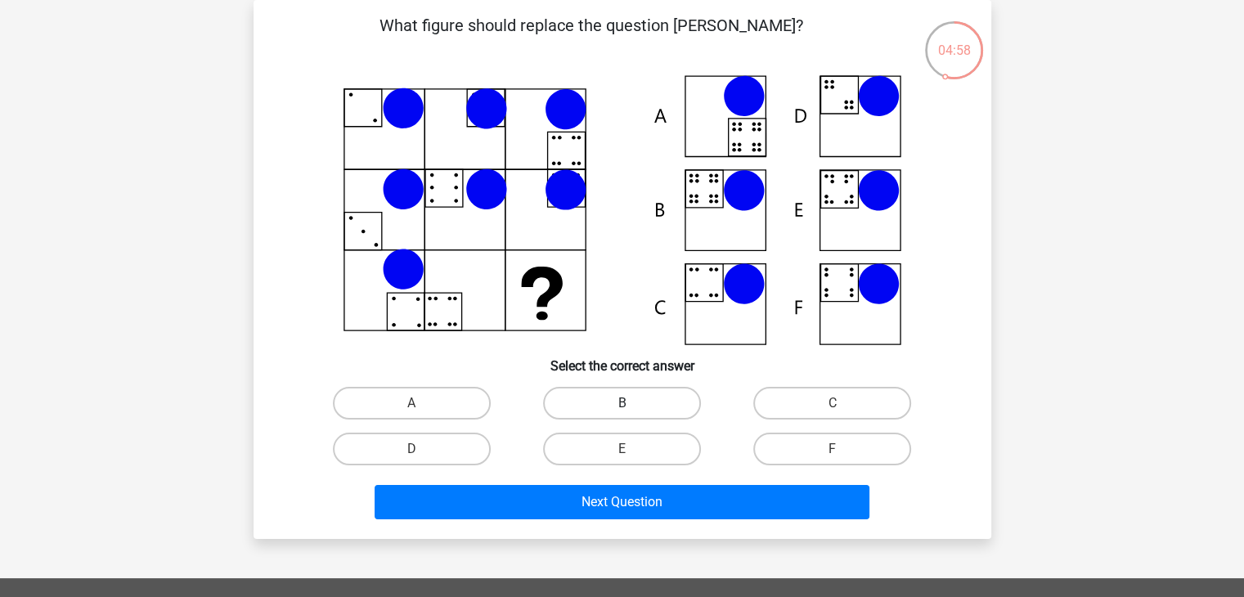
click at [621, 406] on label "B" at bounding box center [622, 403] width 158 height 33
click at [622, 406] on input "B" at bounding box center [627, 408] width 11 height 11
radio input "true"
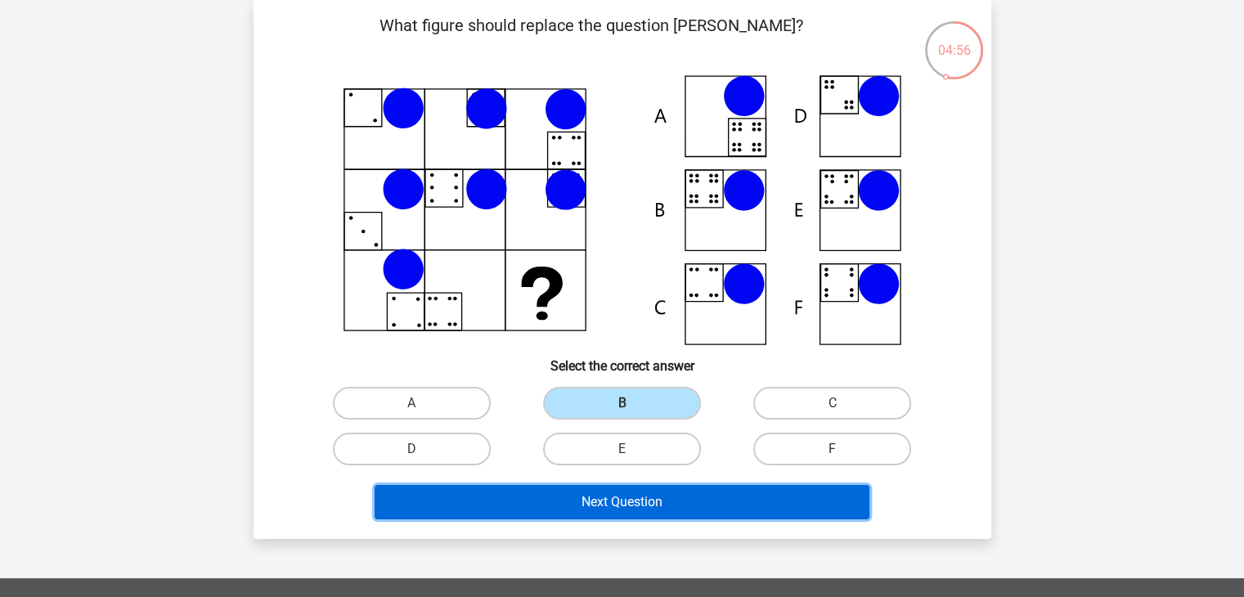
click at [636, 505] on button "Next Question" at bounding box center [622, 502] width 495 height 34
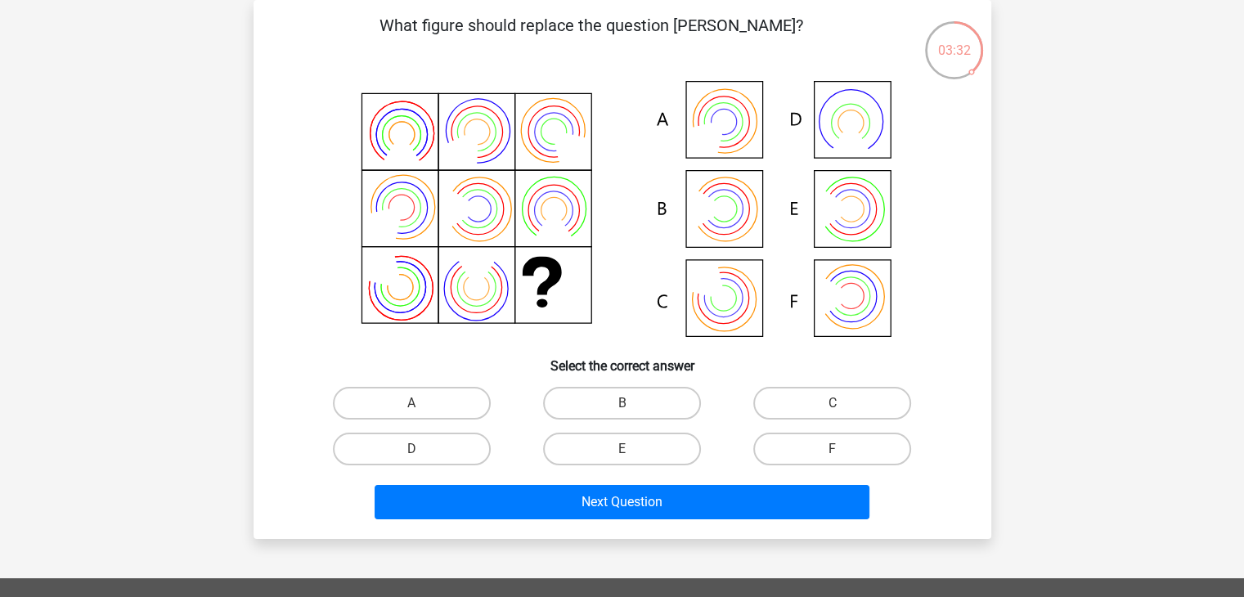
click at [712, 240] on icon at bounding box center [622, 210] width 659 height 270
click at [792, 406] on label "C" at bounding box center [832, 403] width 158 height 33
click at [833, 406] on input "C" at bounding box center [838, 408] width 11 height 11
radio input "true"
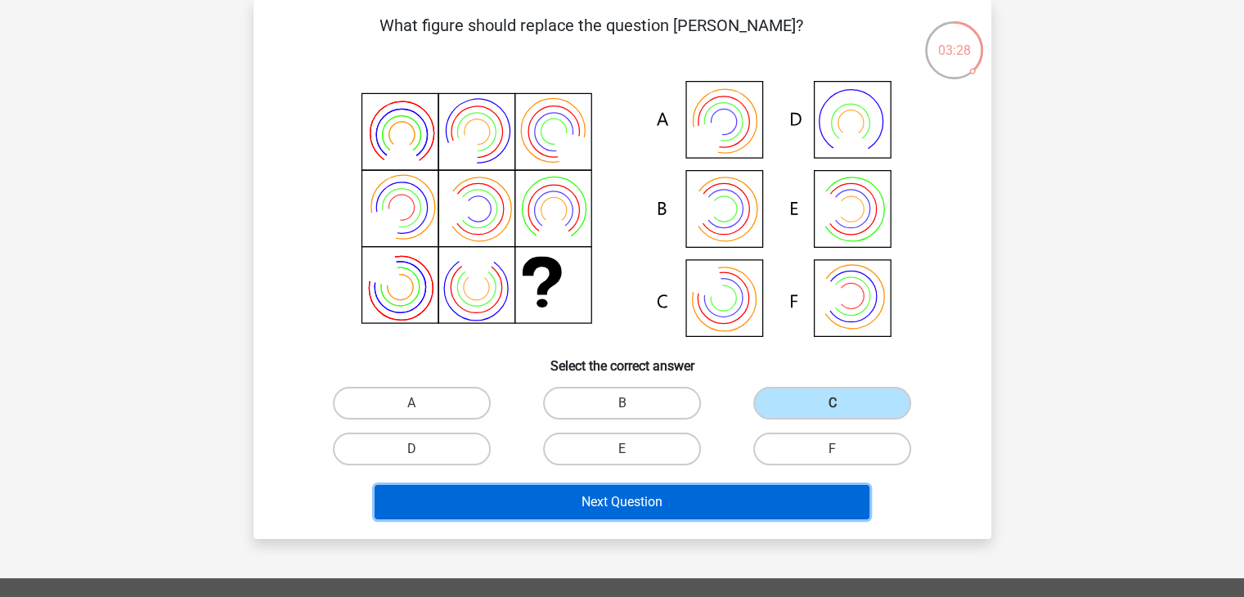
click at [753, 489] on button "Next Question" at bounding box center [622, 502] width 495 height 34
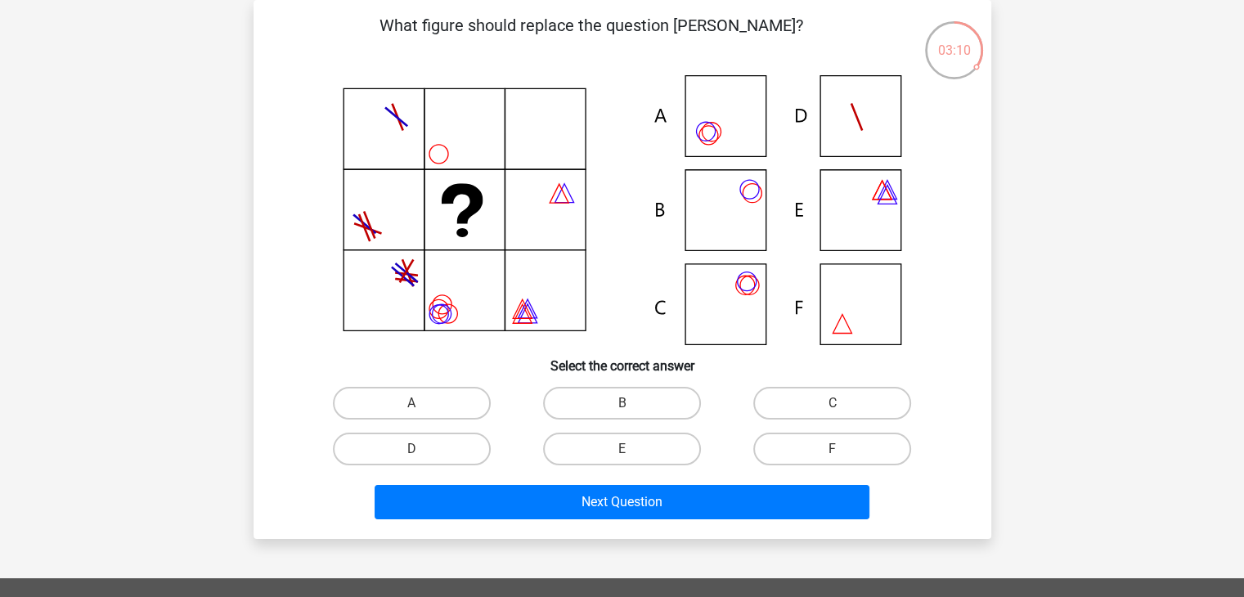
click at [419, 449] on input "D" at bounding box center [416, 454] width 11 height 11
radio input "true"
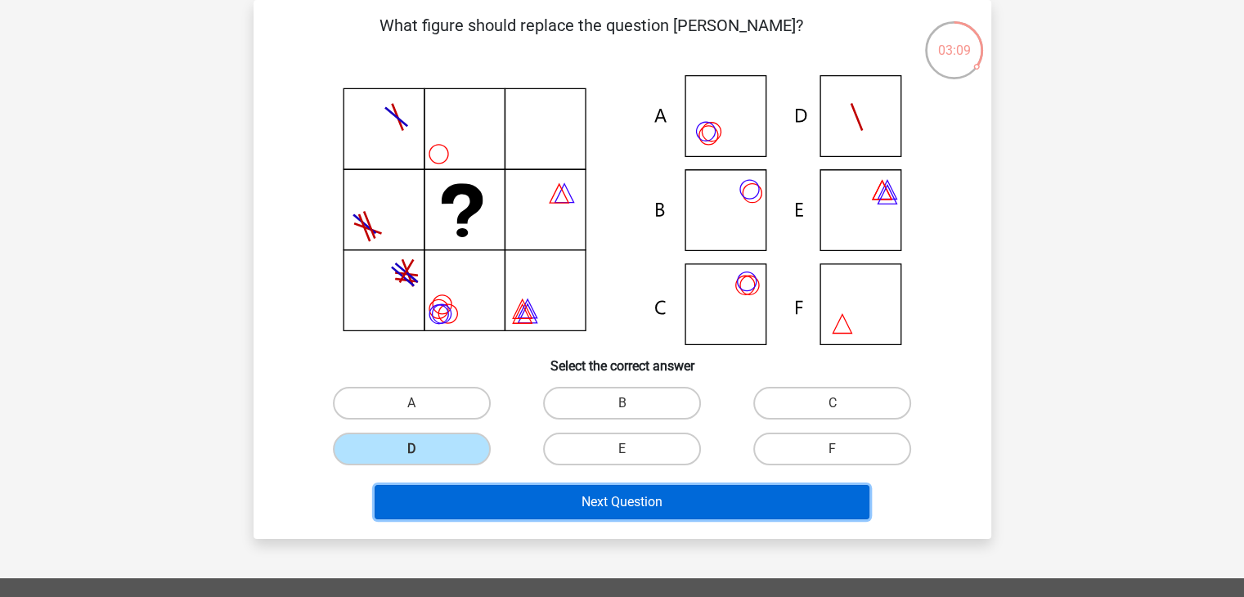
click at [509, 492] on button "Next Question" at bounding box center [622, 502] width 495 height 34
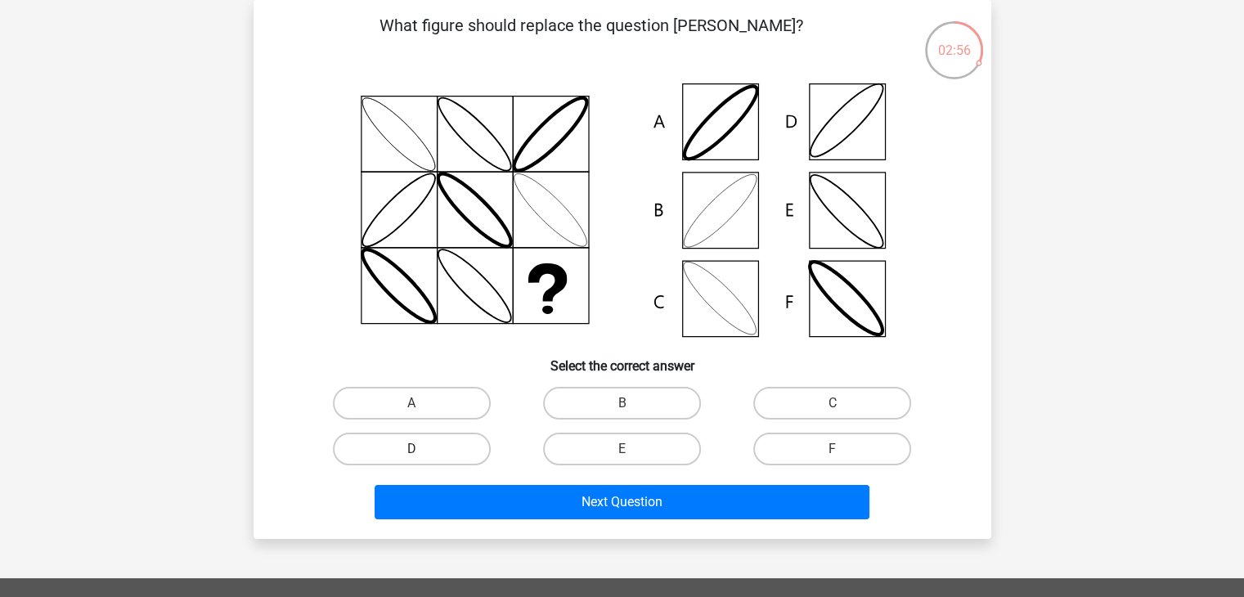
click at [429, 442] on label "D" at bounding box center [412, 449] width 158 height 33
click at [422, 449] on input "D" at bounding box center [416, 454] width 11 height 11
radio input "true"
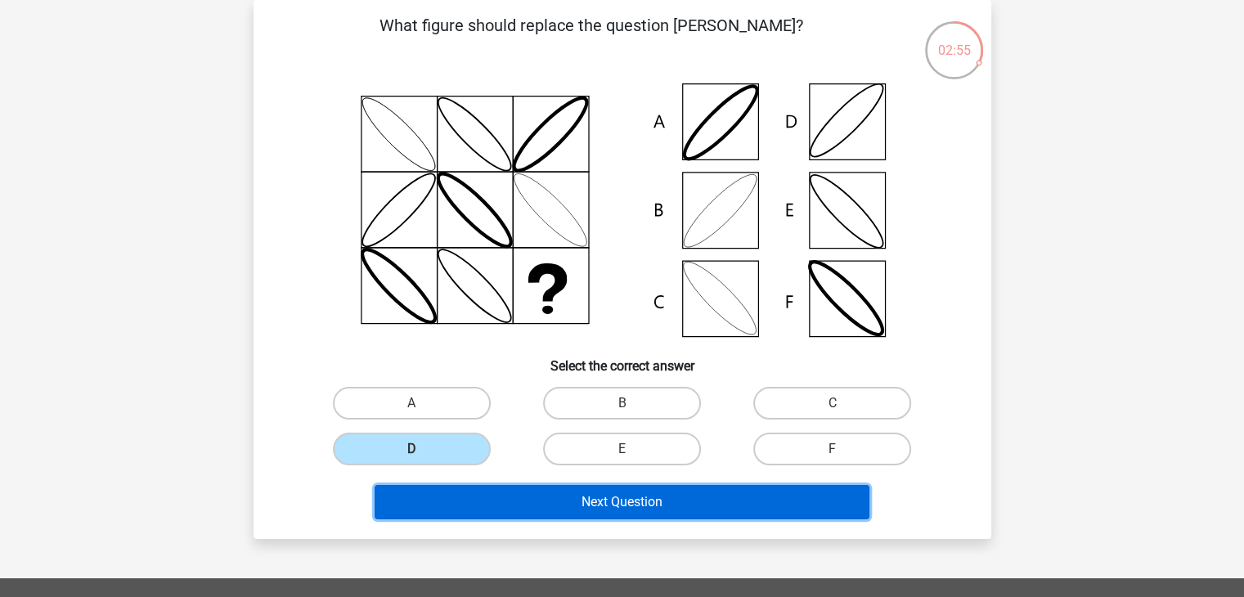
click at [447, 501] on button "Next Question" at bounding box center [622, 502] width 495 height 34
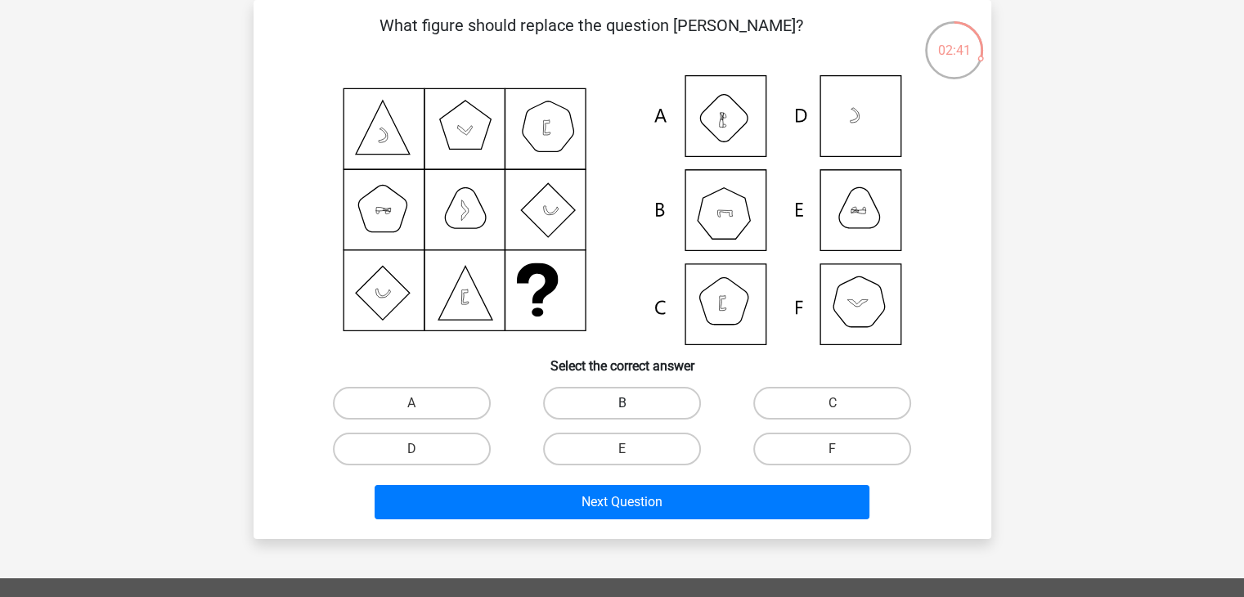
click at [621, 411] on label "B" at bounding box center [622, 403] width 158 height 33
click at [622, 411] on input "B" at bounding box center [627, 408] width 11 height 11
radio input "true"
click at [828, 442] on label "F" at bounding box center [832, 449] width 158 height 33
click at [833, 449] on input "F" at bounding box center [838, 454] width 11 height 11
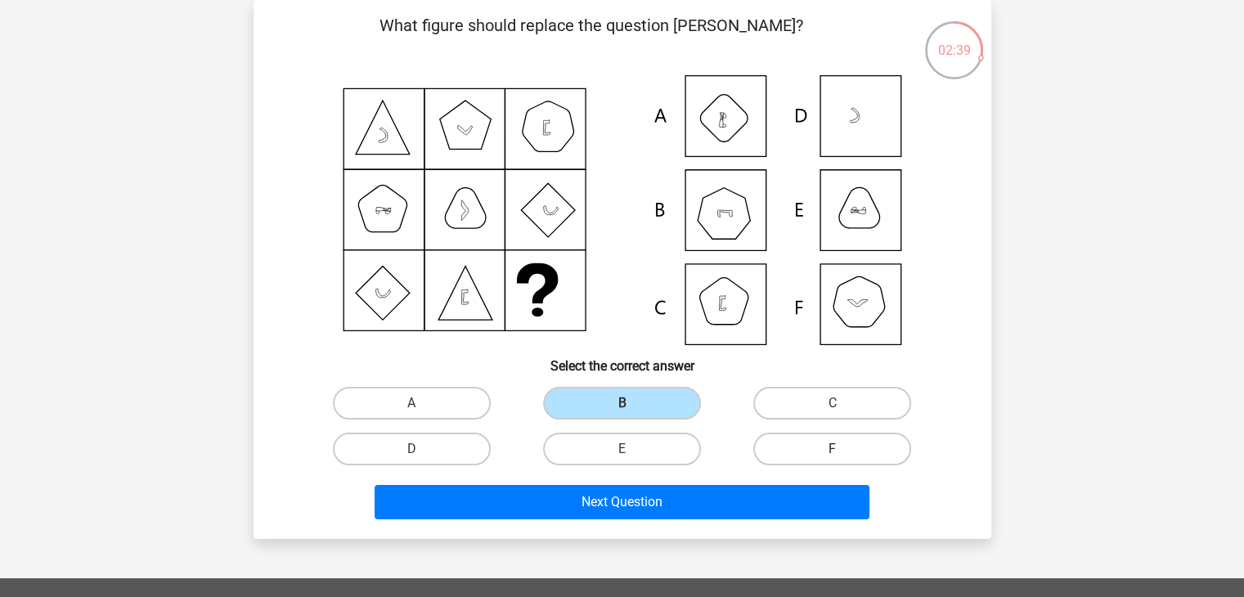
radio input "true"
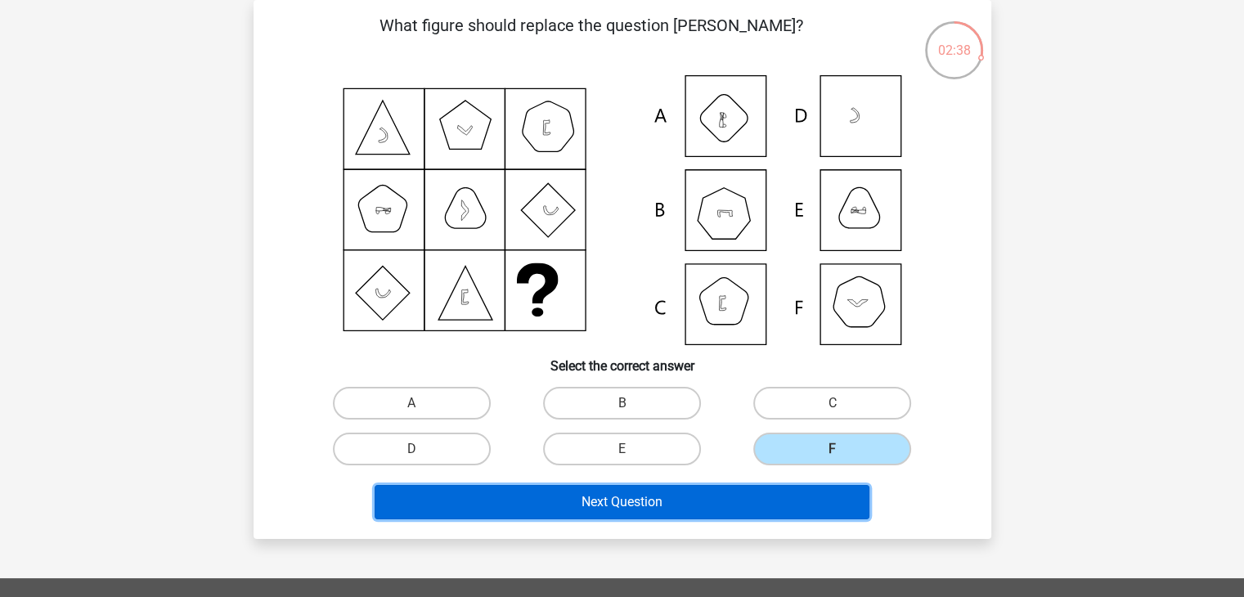
click at [802, 494] on button "Next Question" at bounding box center [622, 502] width 495 height 34
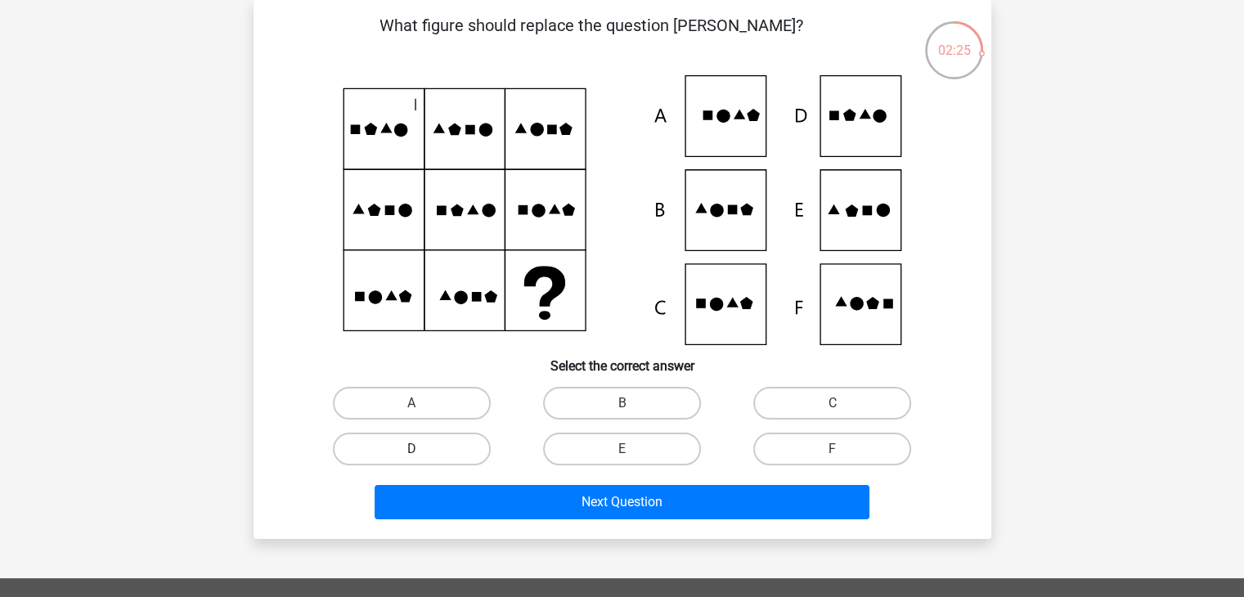
click at [456, 456] on label "D" at bounding box center [412, 449] width 158 height 33
click at [422, 456] on input "D" at bounding box center [416, 454] width 11 height 11
radio input "true"
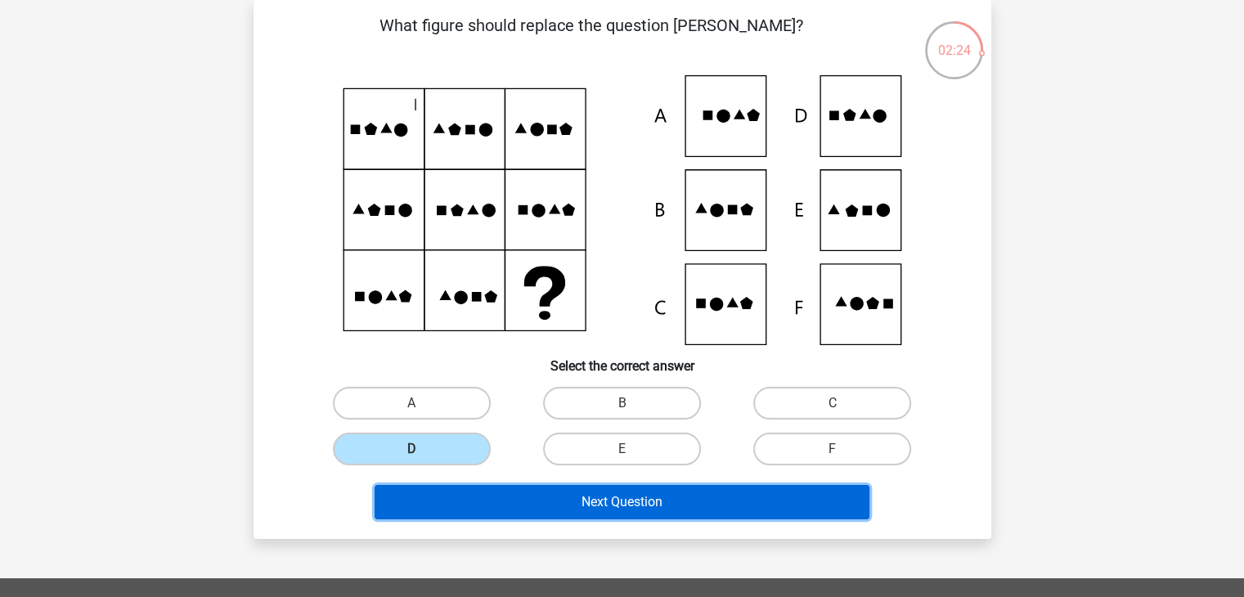
click at [465, 488] on button "Next Question" at bounding box center [622, 502] width 495 height 34
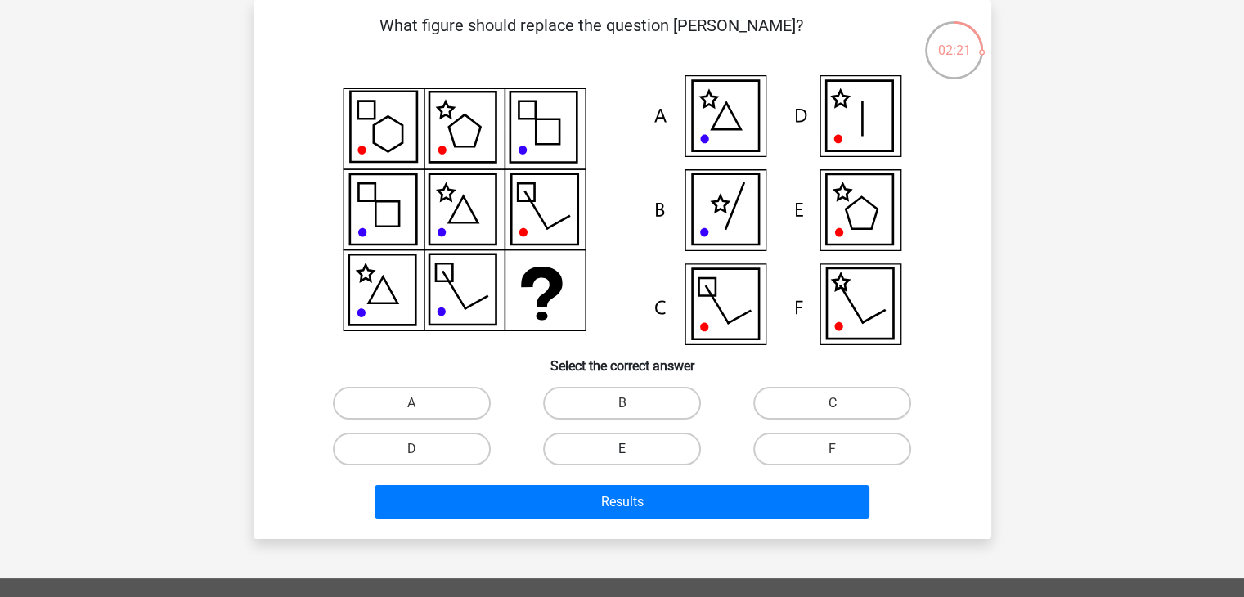
click at [594, 436] on label "E" at bounding box center [622, 449] width 158 height 33
click at [622, 449] on input "E" at bounding box center [627, 454] width 11 height 11
radio input "true"
click at [844, 393] on label "C" at bounding box center [832, 403] width 158 height 33
click at [843, 403] on input "C" at bounding box center [838, 408] width 11 height 11
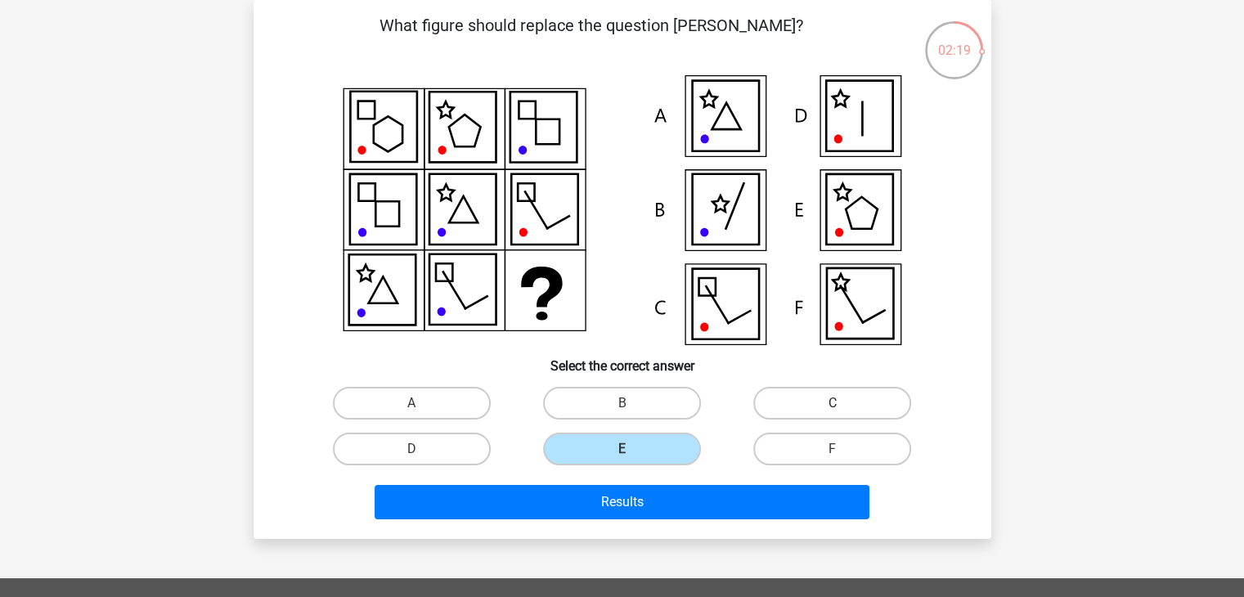
radio input "true"
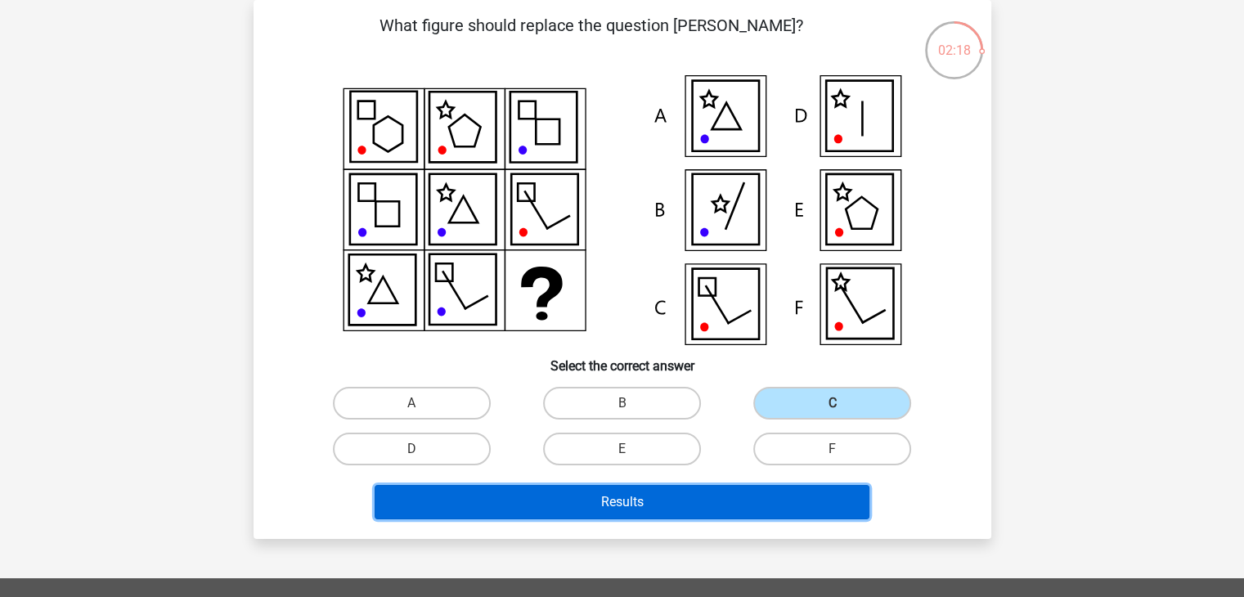
click at [677, 508] on button "Results" at bounding box center [622, 502] width 495 height 34
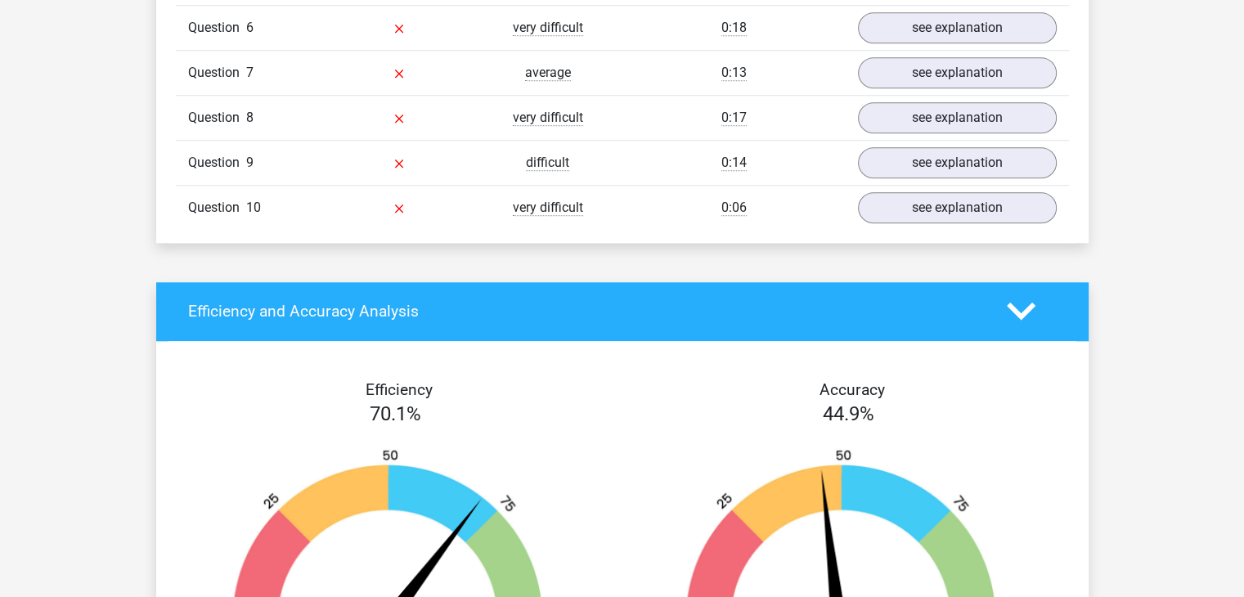
scroll to position [1636, 0]
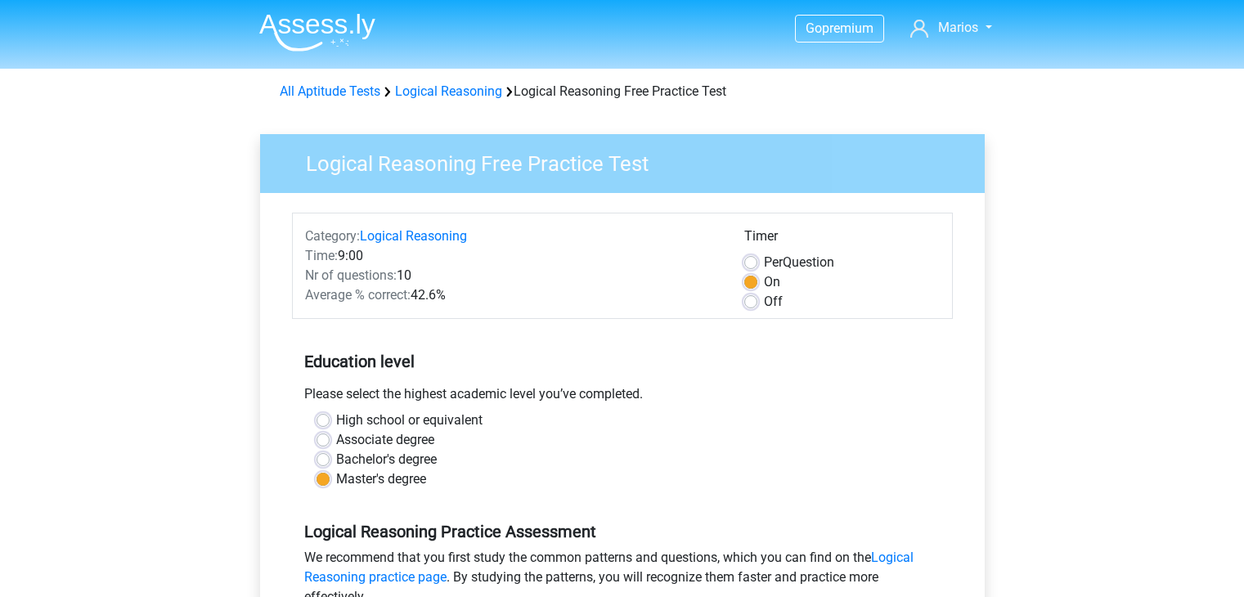
scroll to position [458, 0]
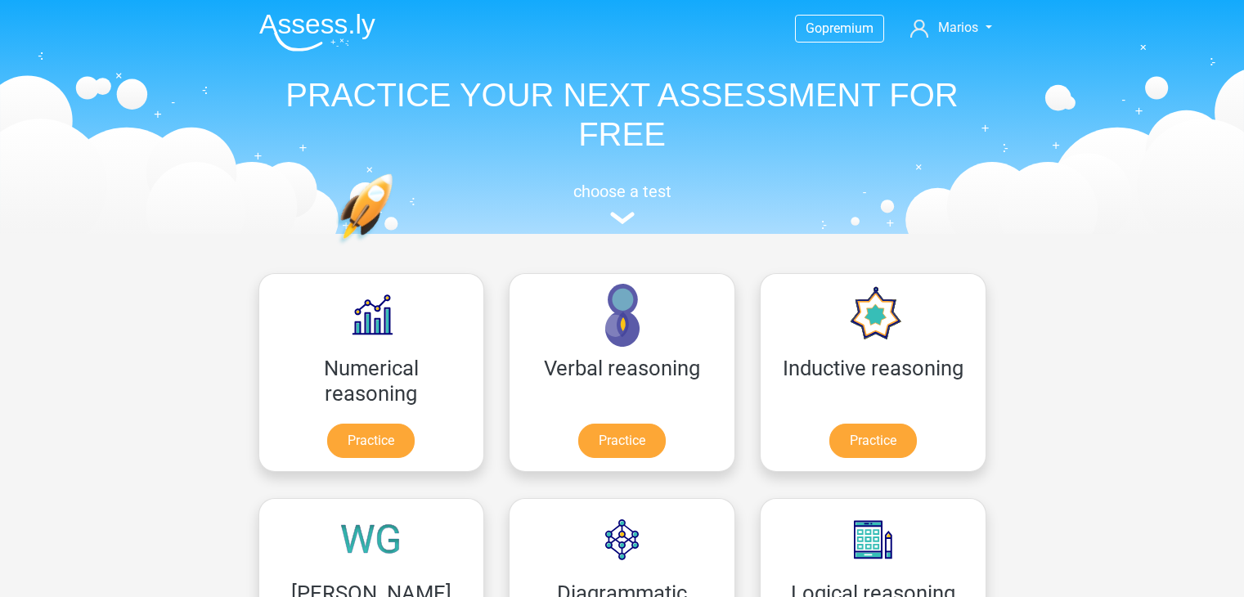
scroll to position [262, 0]
